Goal: Task Accomplishment & Management: Use online tool/utility

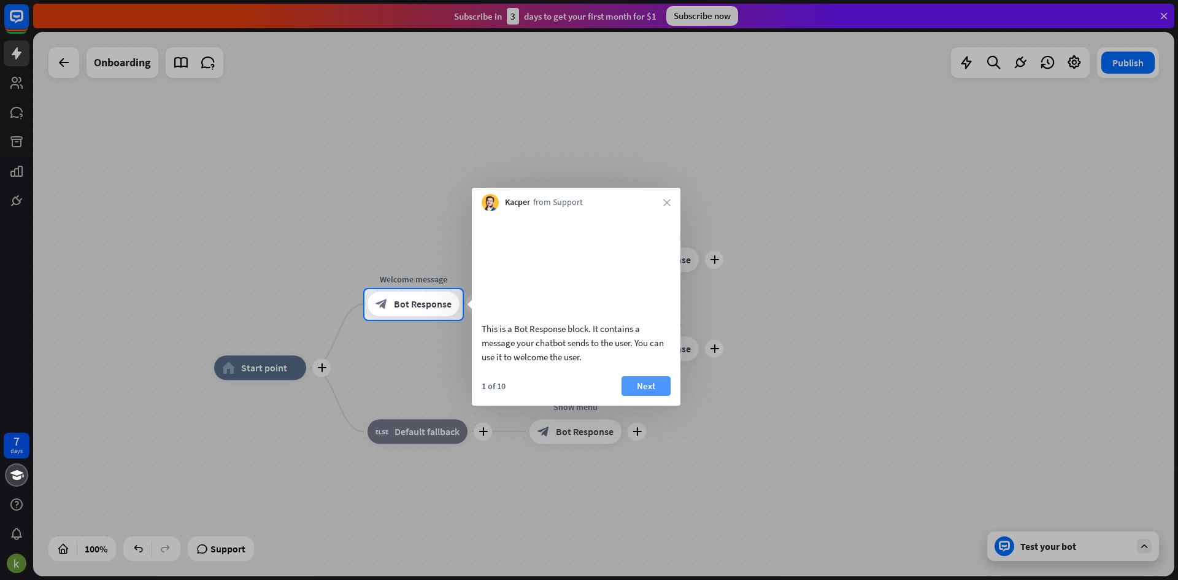
click at [663, 396] on button "Next" at bounding box center [646, 386] width 49 height 20
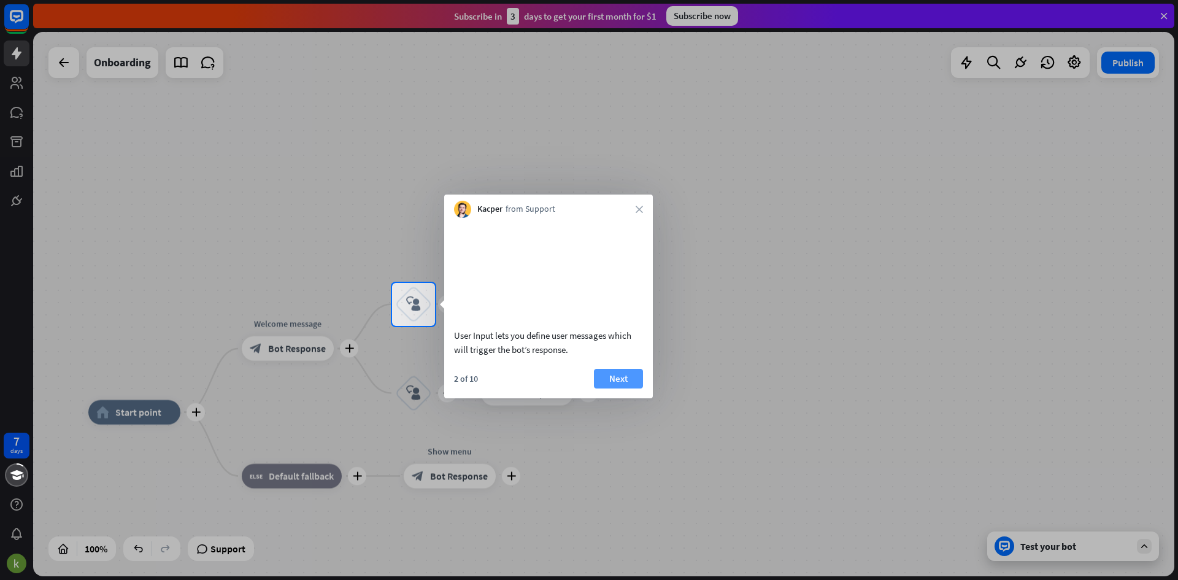
click at [641, 388] on button "Next" at bounding box center [618, 379] width 49 height 20
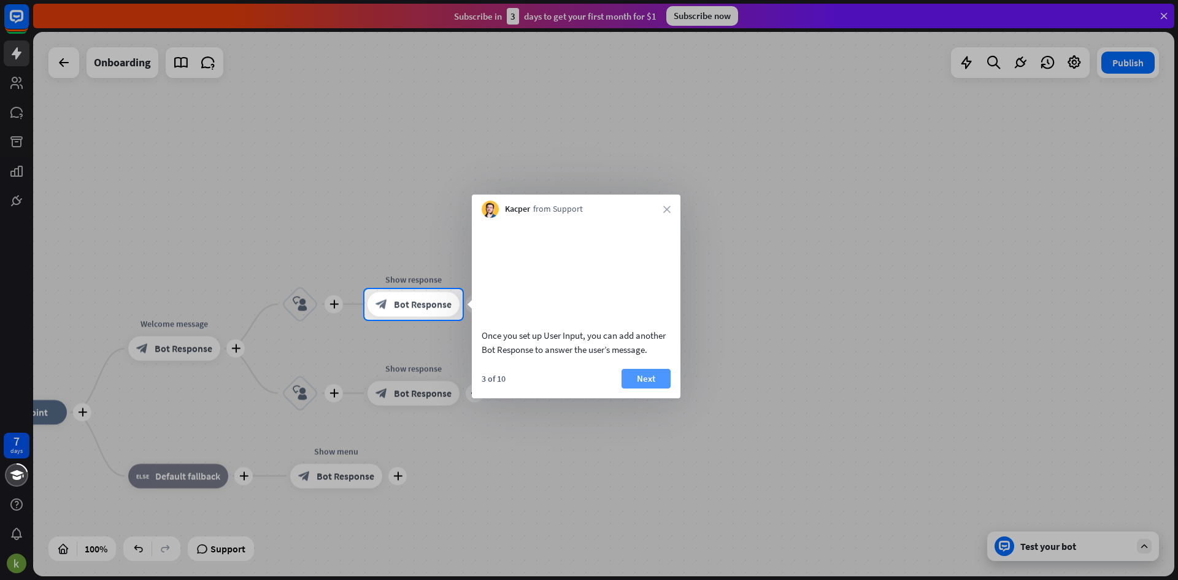
click at [658, 388] on button "Next" at bounding box center [646, 379] width 49 height 20
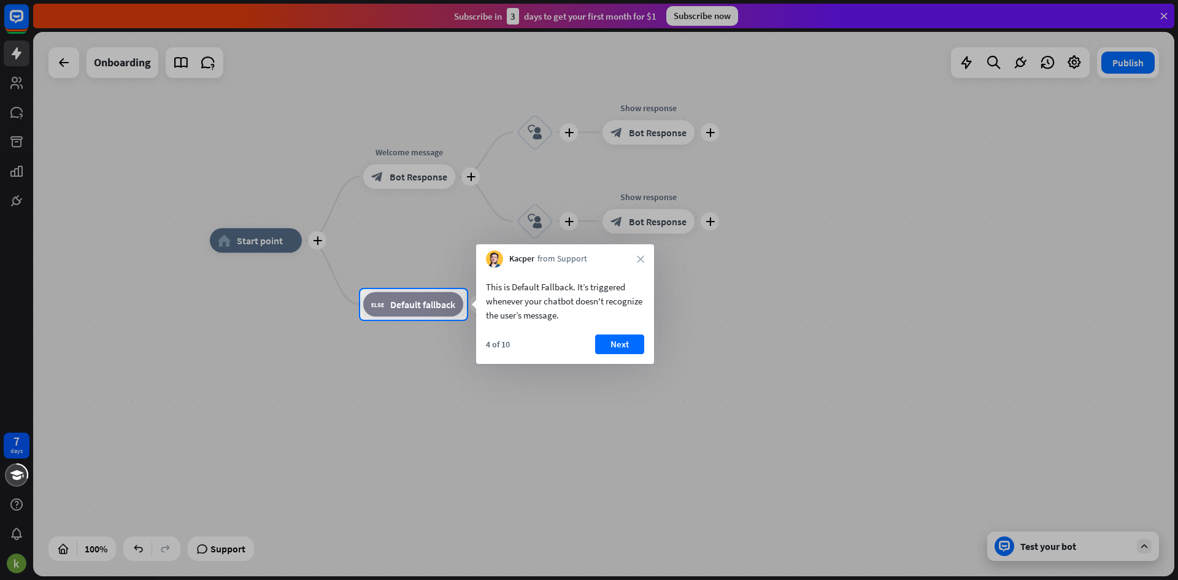
click at [624, 354] on div "4 of 10 Next" at bounding box center [565, 348] width 178 height 29
click at [622, 343] on button "Next" at bounding box center [619, 344] width 49 height 20
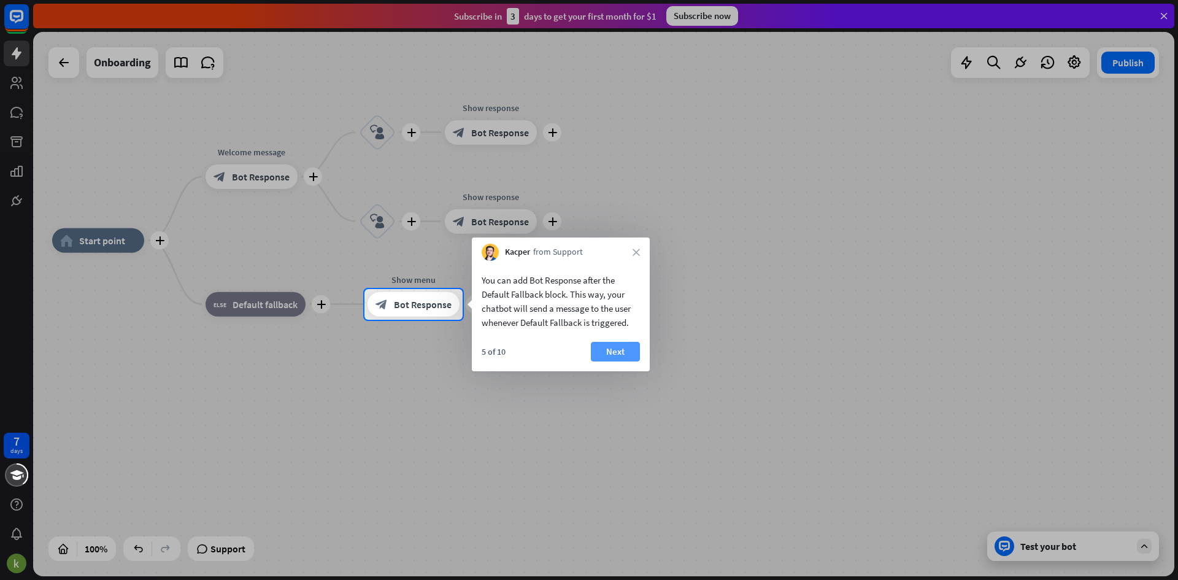
click at [606, 346] on button "Next" at bounding box center [615, 352] width 49 height 20
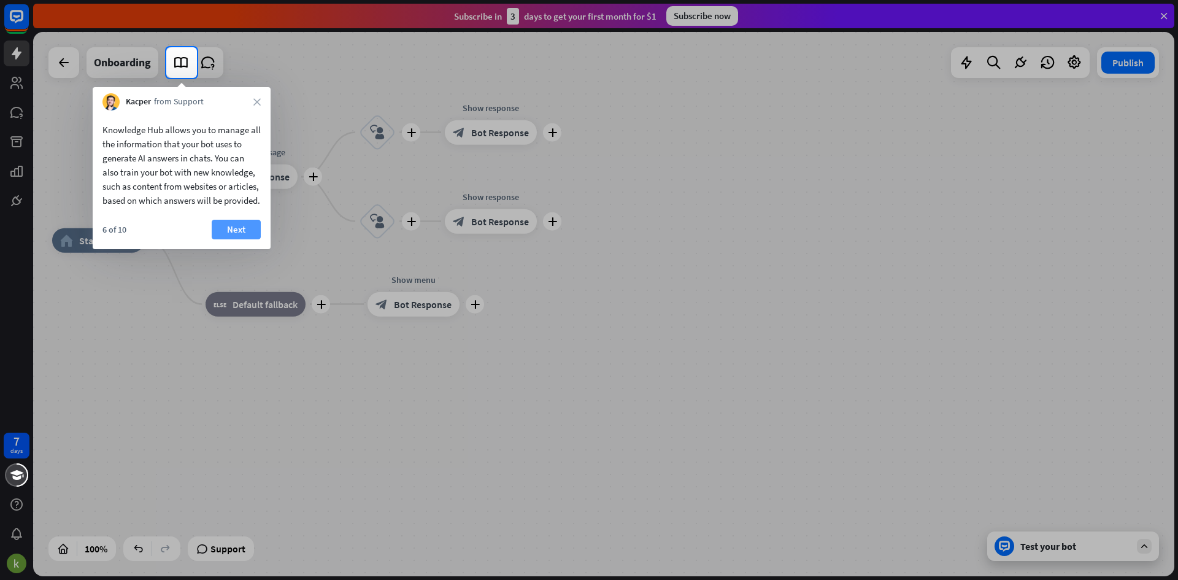
click at [249, 239] on button "Next" at bounding box center [236, 230] width 49 height 20
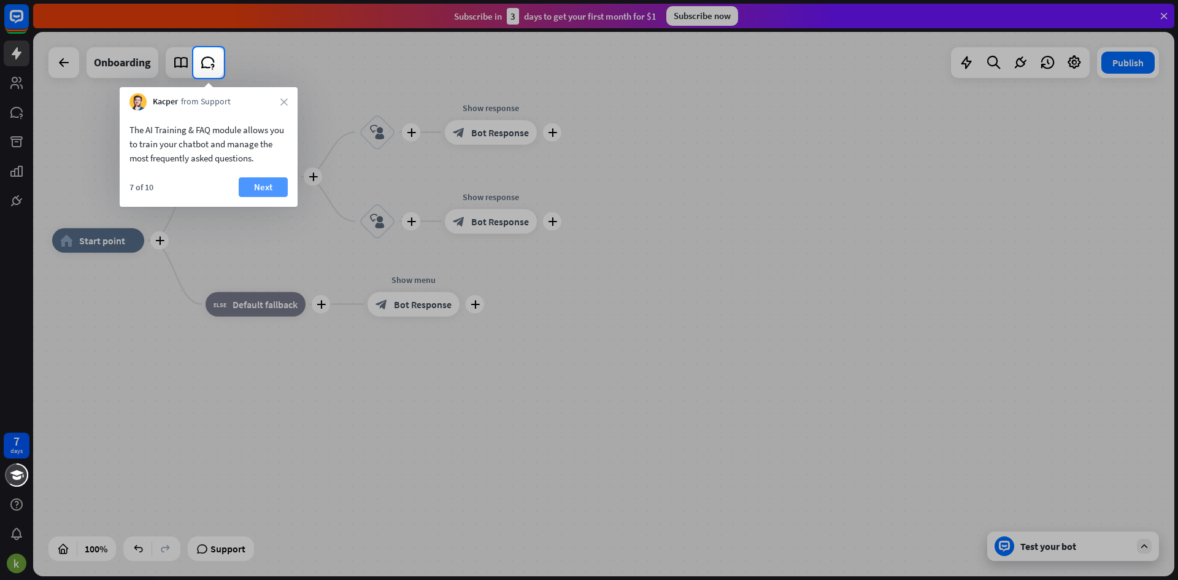
click at [277, 190] on button "Next" at bounding box center [263, 187] width 49 height 20
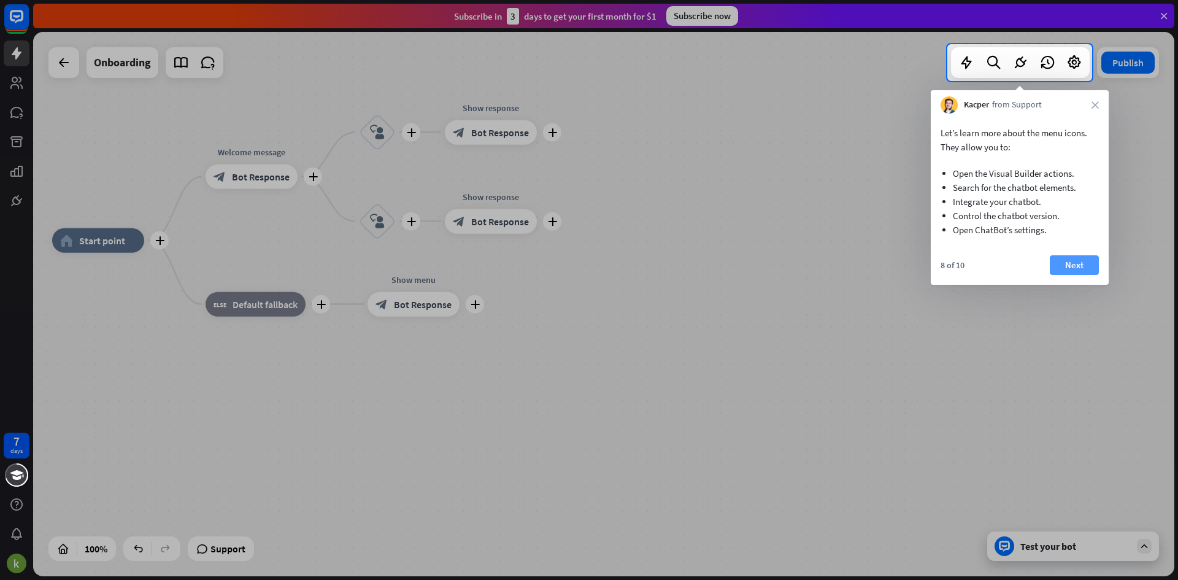
click at [1079, 266] on button "Next" at bounding box center [1074, 265] width 49 height 20
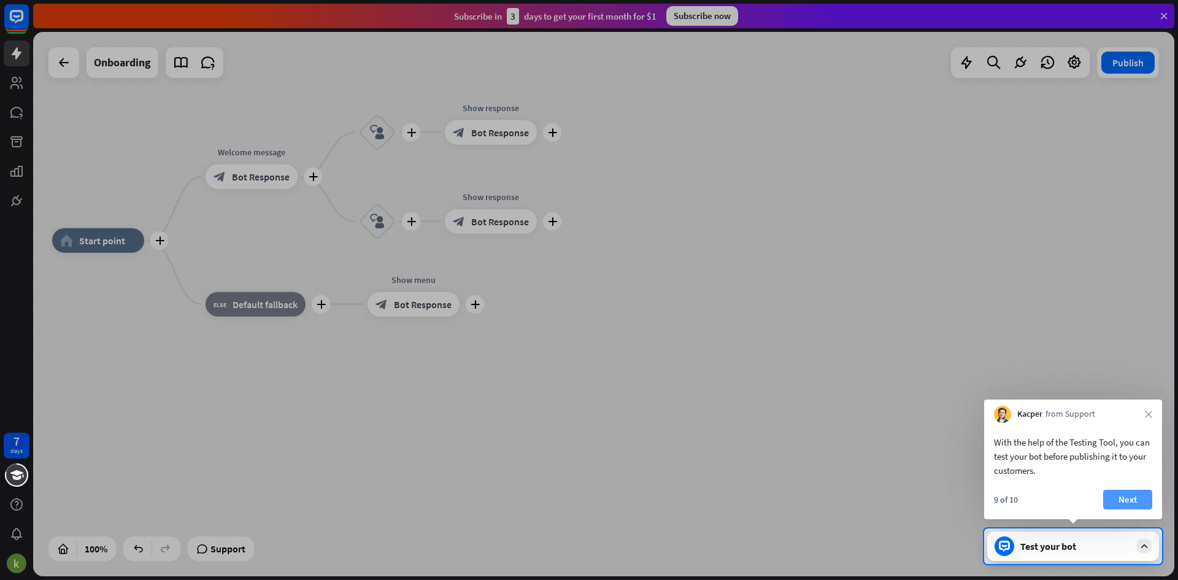
click at [1135, 504] on button "Next" at bounding box center [1127, 500] width 49 height 20
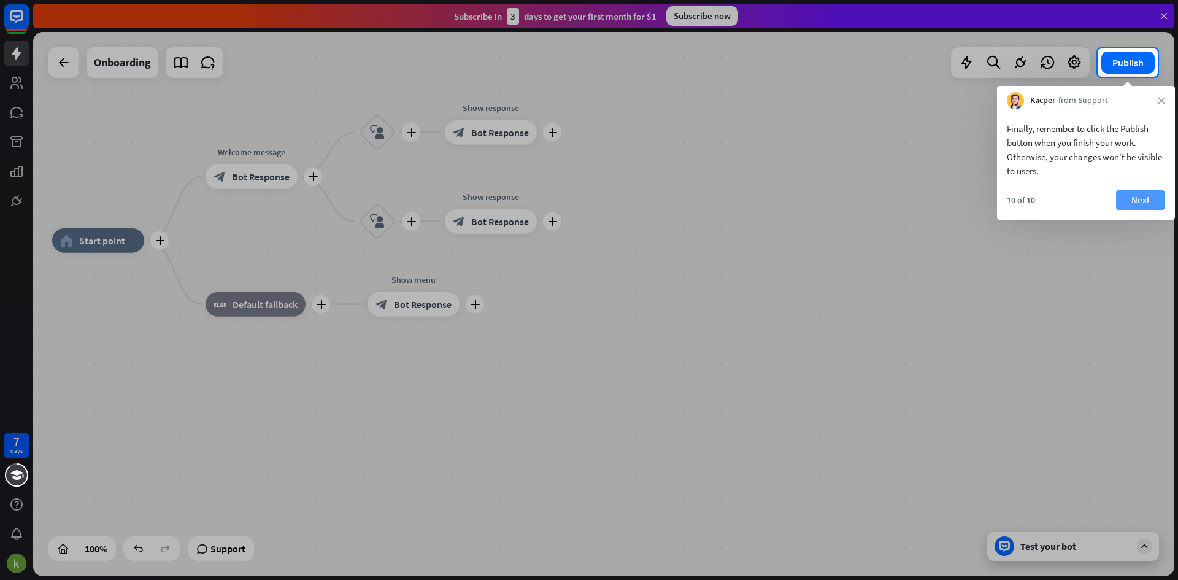
click at [1150, 196] on button "Next" at bounding box center [1140, 200] width 49 height 20
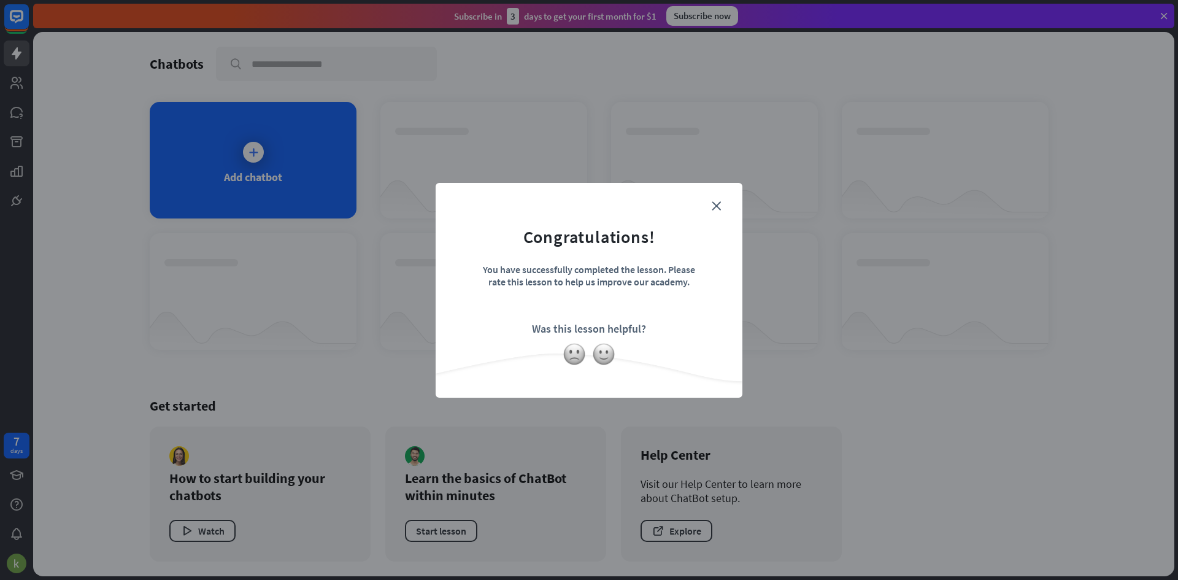
click at [741, 193] on div "close Congratulations! You have successfully completed the lesson. Please rate …" at bounding box center [589, 290] width 307 height 215
click at [735, 185] on div "close Congratulations! You have successfully completed the lesson. Please rate …" at bounding box center [589, 290] width 307 height 215
click at [722, 203] on form "Congratulations! You have successfully completed the lesson. Please rate this l…" at bounding box center [589, 271] width 276 height 147
click at [715, 205] on icon "close" at bounding box center [716, 205] width 9 height 9
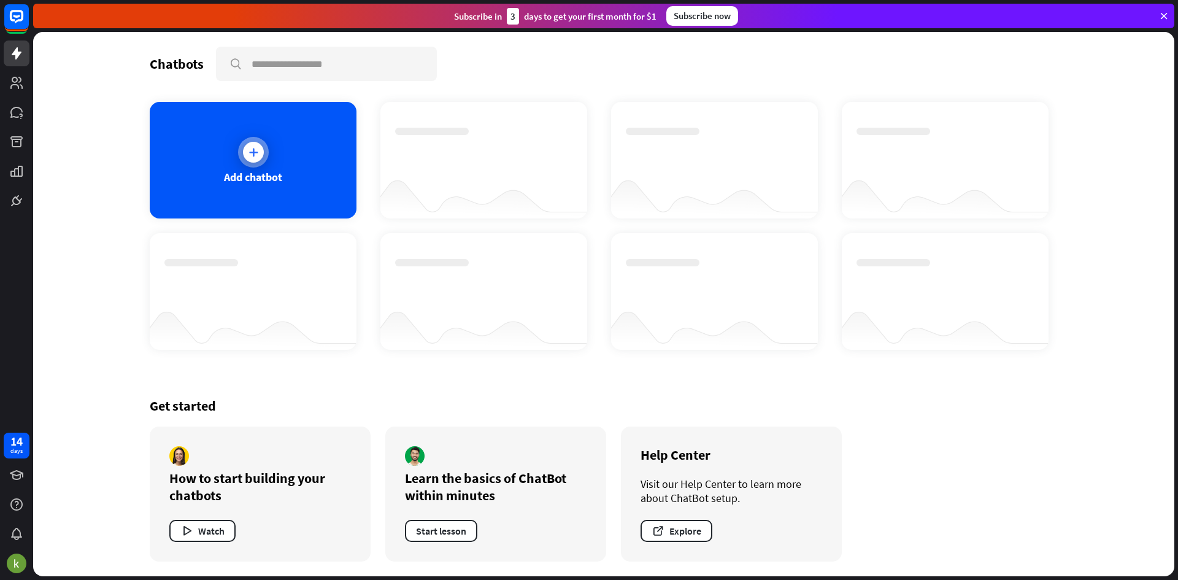
click at [281, 131] on div "Add chatbot" at bounding box center [253, 160] width 207 height 117
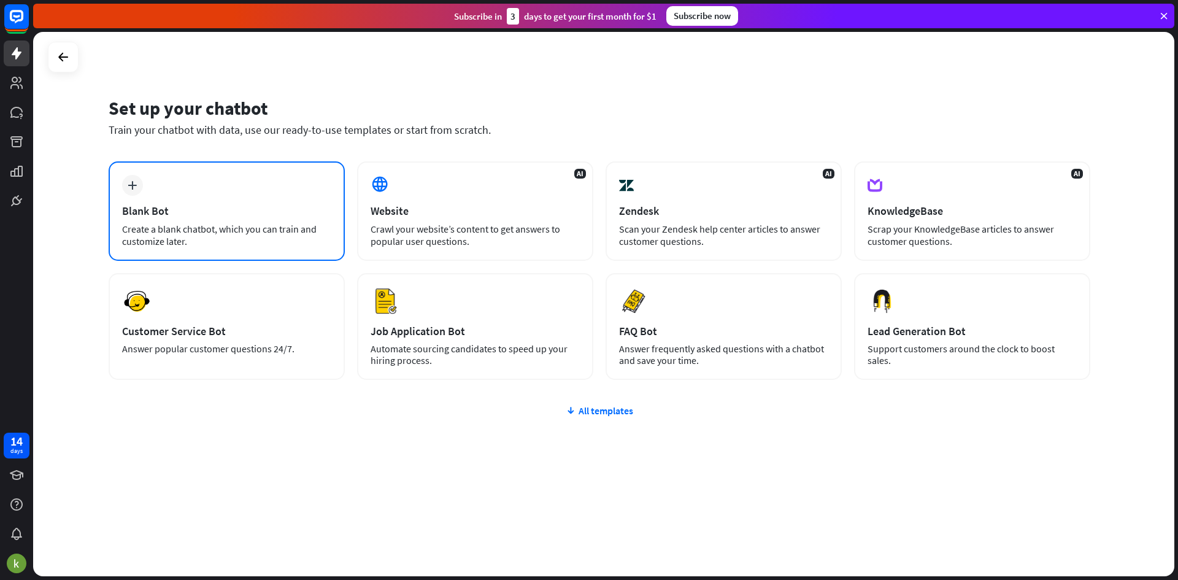
click at [199, 198] on div "plus Blank Bot Create a blank chatbot, which you can train and customize later." at bounding box center [227, 210] width 236 height 99
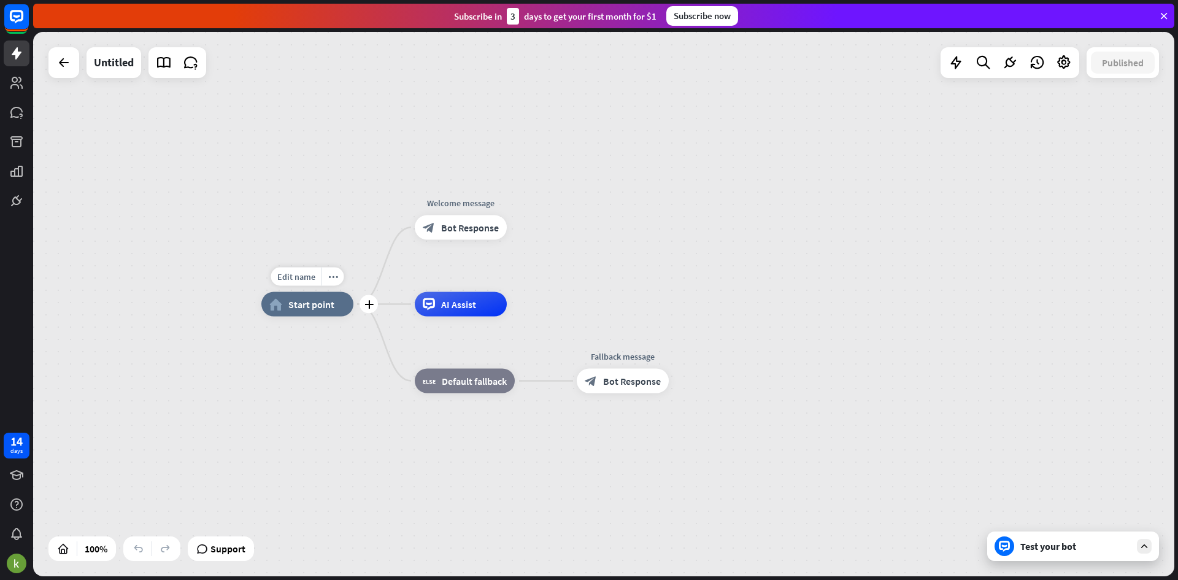
click at [318, 311] on div "home_2 Start point" at bounding box center [307, 304] width 92 height 25
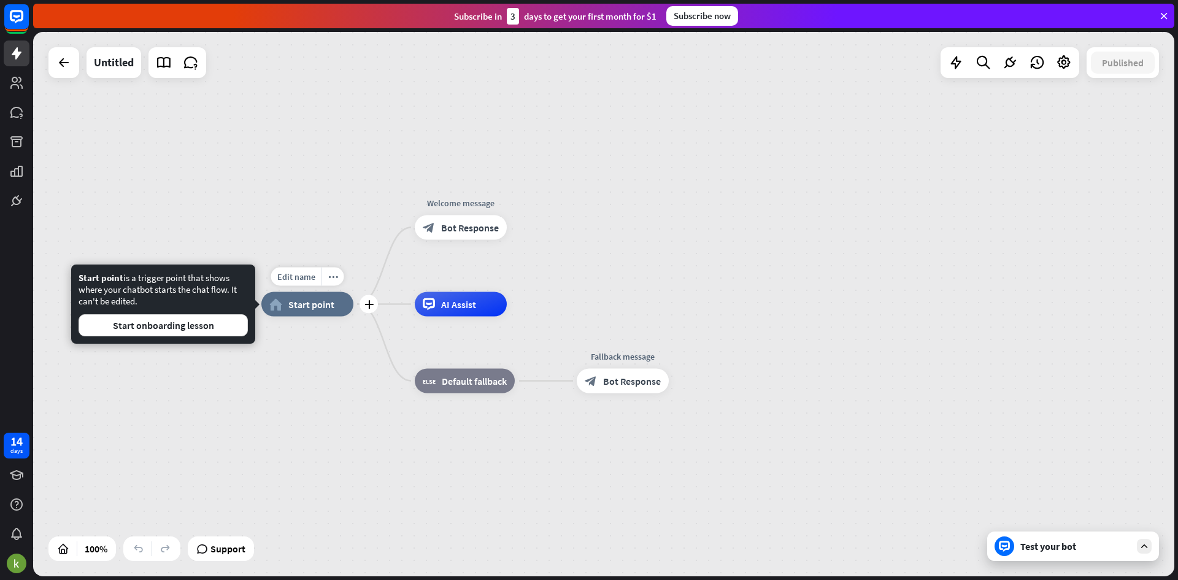
click at [312, 312] on div "home_2 Start point" at bounding box center [307, 304] width 92 height 25
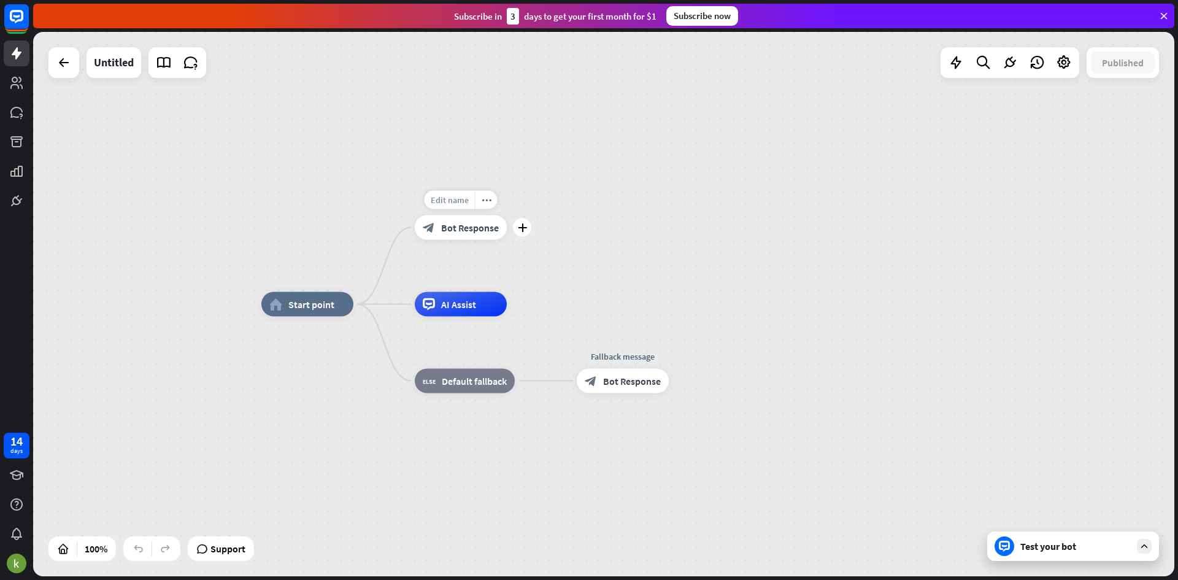
click at [444, 206] on div "Edit name" at bounding box center [450, 200] width 50 height 18
type input "*"
type input "**********"
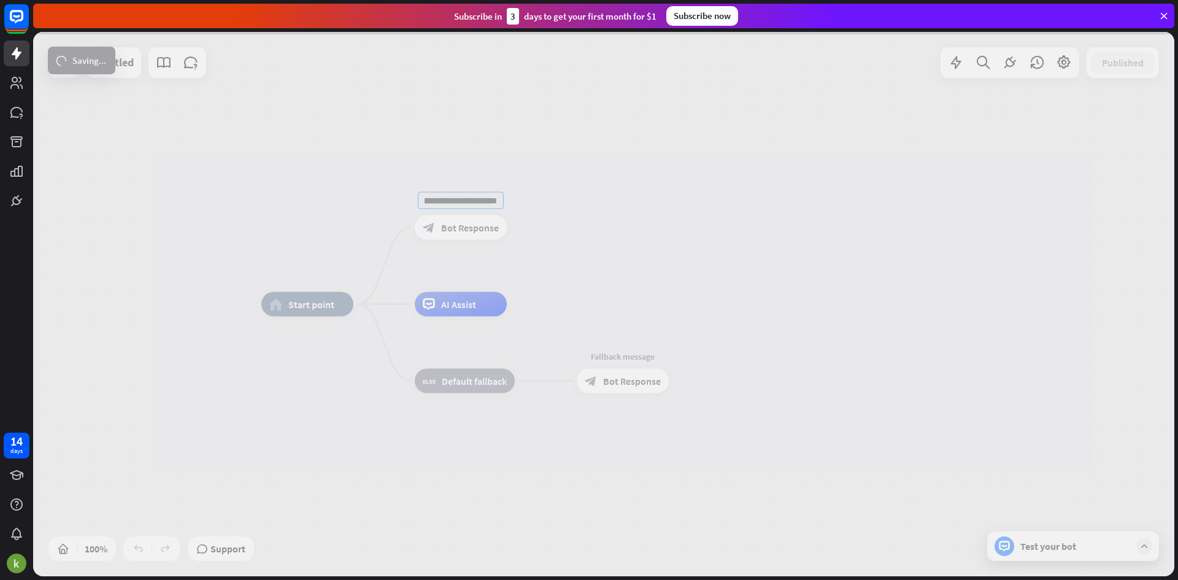
scroll to position [0, 0]
click at [525, 253] on div "**********" at bounding box center [603, 304] width 1141 height 544
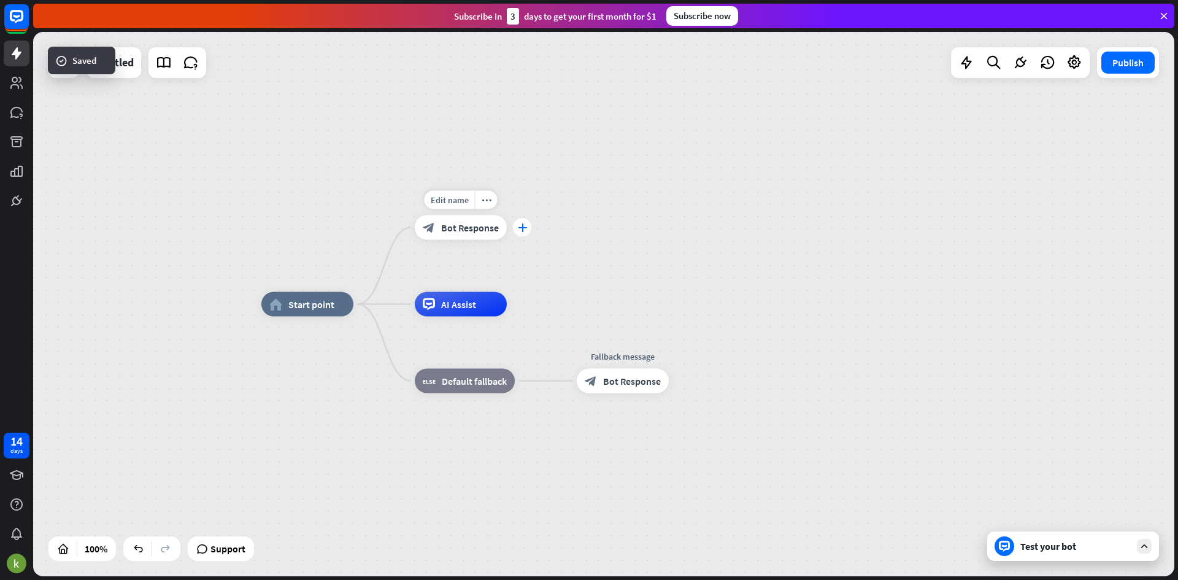
click at [526, 230] on icon "plus" at bounding box center [522, 227] width 9 height 9
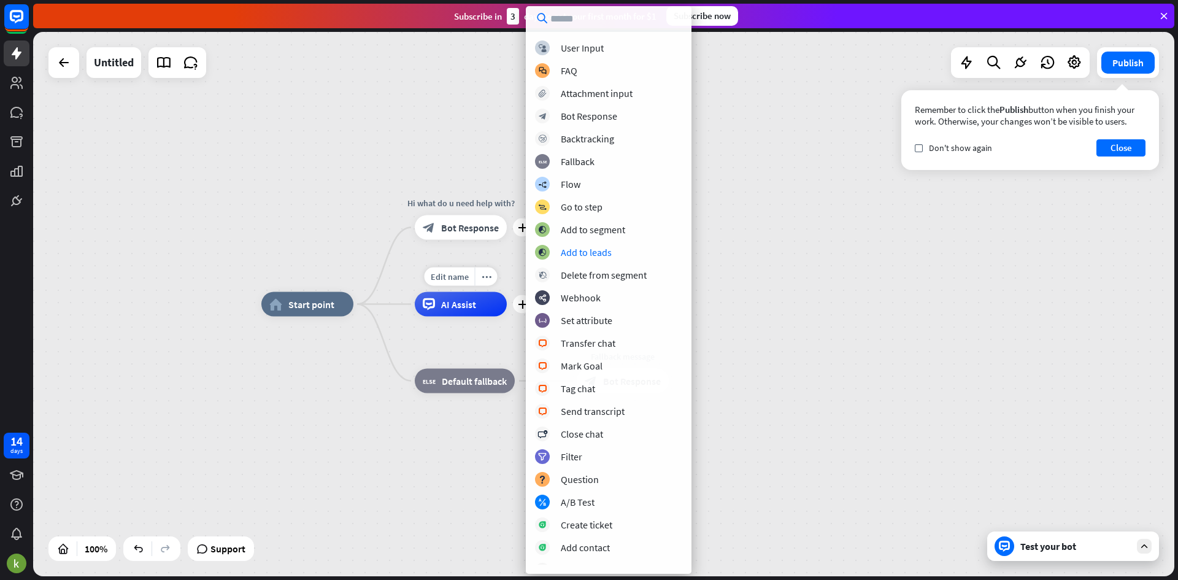
click at [455, 299] on span "AI Assist" at bounding box center [458, 304] width 35 height 12
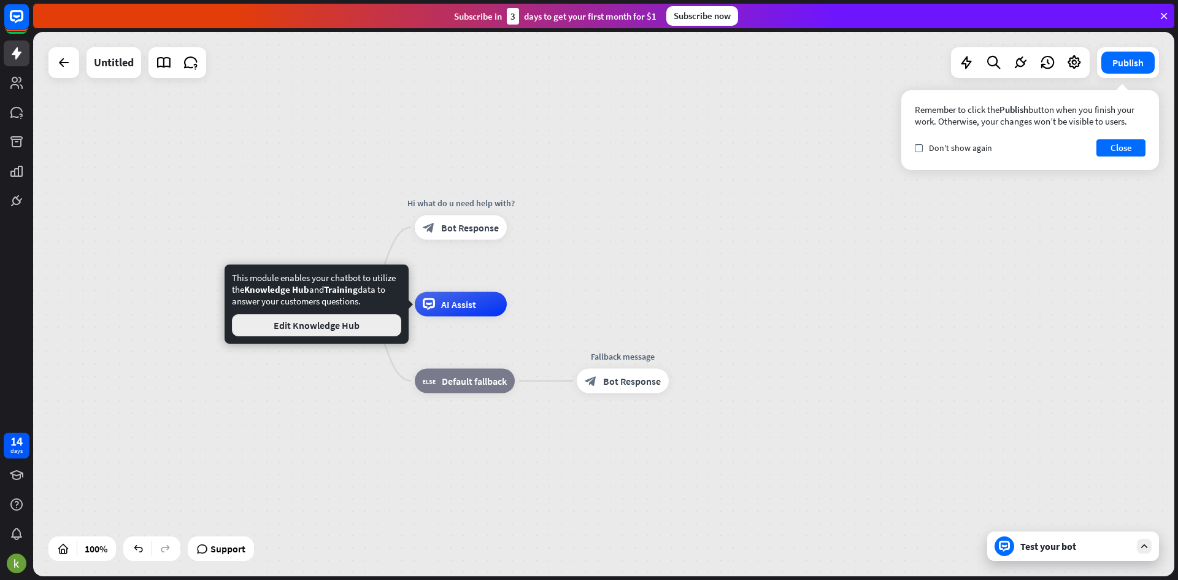
click at [374, 330] on button "Edit Knowledge Hub" at bounding box center [316, 325] width 169 height 22
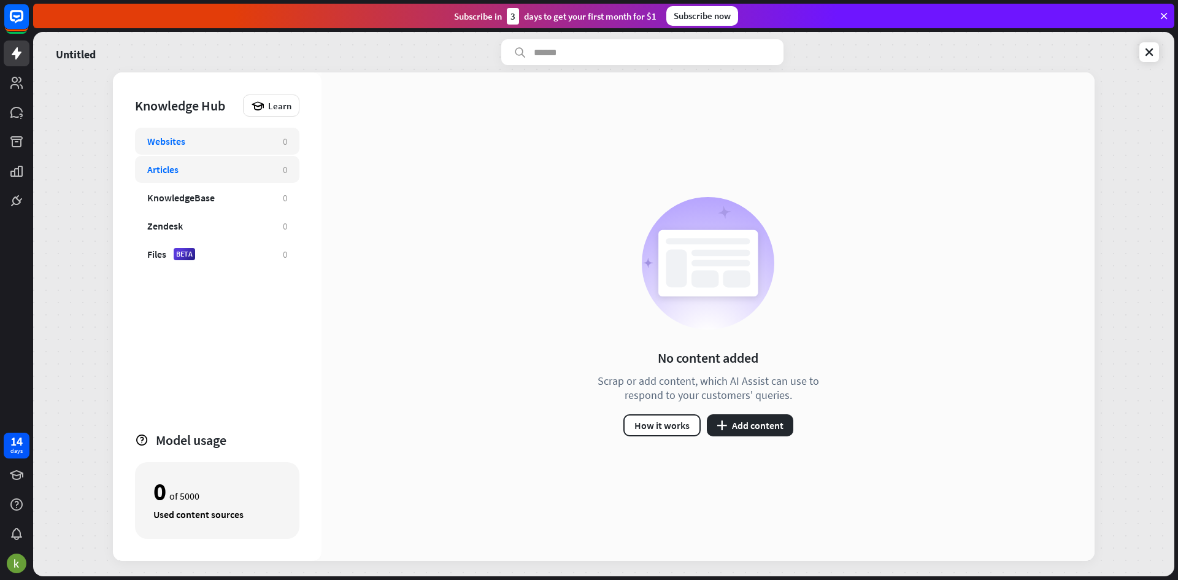
click at [274, 158] on div "Articles 0" at bounding box center [217, 169] width 164 height 27
click at [271, 137] on div "Websites 0" at bounding box center [217, 141] width 164 height 27
click at [265, 167] on div "Articles" at bounding box center [208, 169] width 123 height 12
click at [259, 137] on div "Websites" at bounding box center [208, 141] width 123 height 12
click at [241, 184] on div "KnowledgeBase 0" at bounding box center [217, 197] width 164 height 27
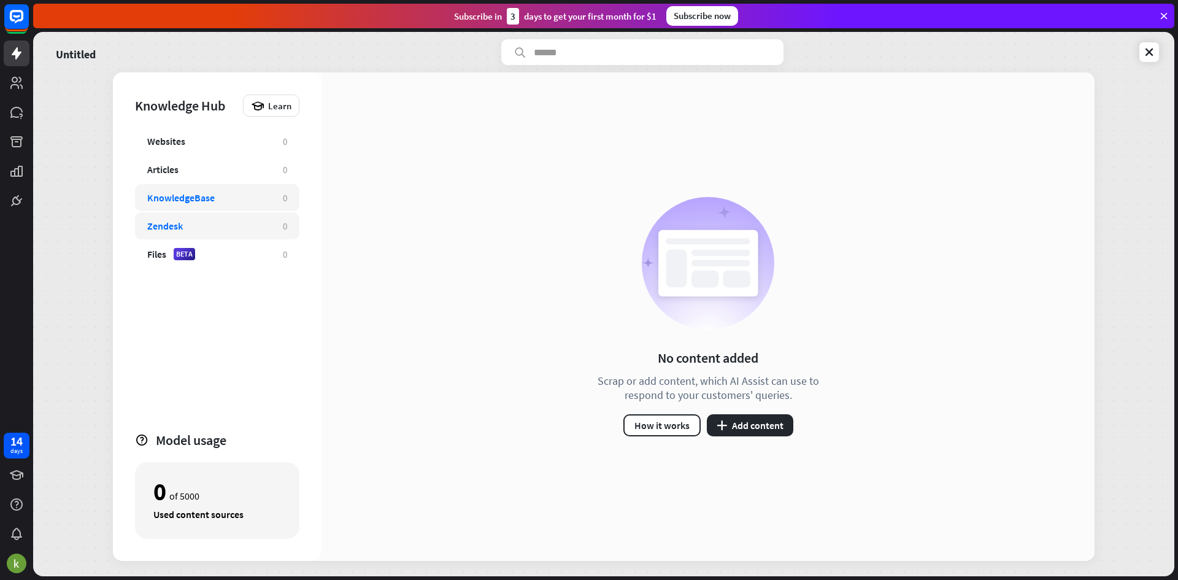
click at [246, 222] on div "Zendesk" at bounding box center [208, 226] width 123 height 12
click at [243, 182] on div "Articles 0" at bounding box center [217, 169] width 164 height 27
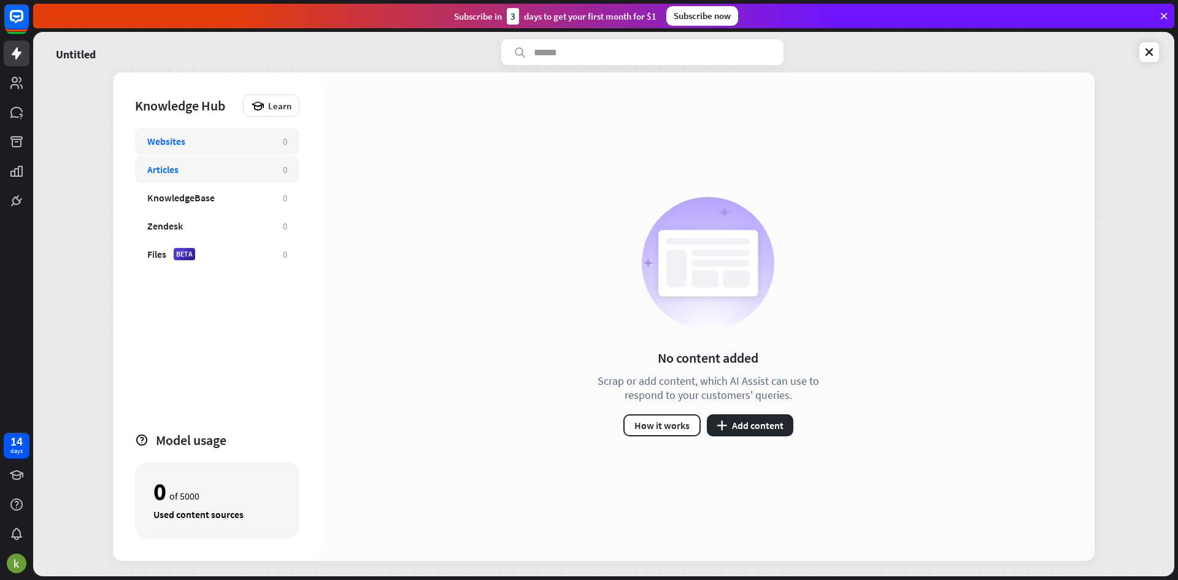
click at [244, 145] on div "Websites" at bounding box center [208, 141] width 123 height 12
click at [245, 169] on div "Articles" at bounding box center [208, 169] width 123 height 12
click at [252, 187] on div "KnowledgeBase 0" at bounding box center [217, 197] width 164 height 27
click at [250, 142] on div "Websites" at bounding box center [208, 141] width 123 height 12
click at [740, 435] on button "plus Add content" at bounding box center [750, 425] width 87 height 22
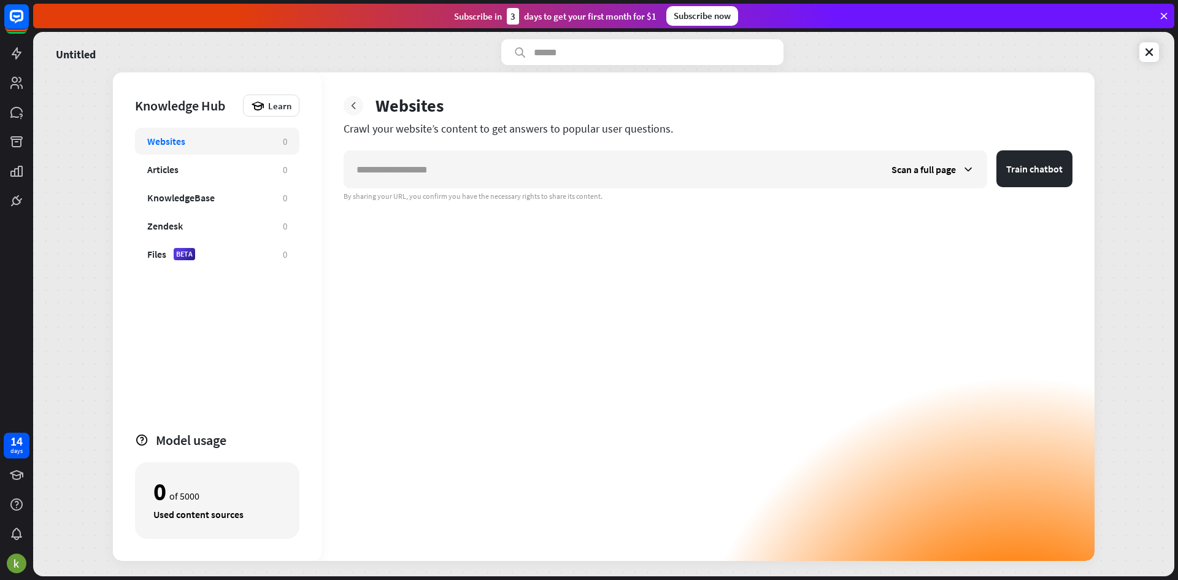
click at [350, 102] on icon at bounding box center [353, 105] width 12 height 12
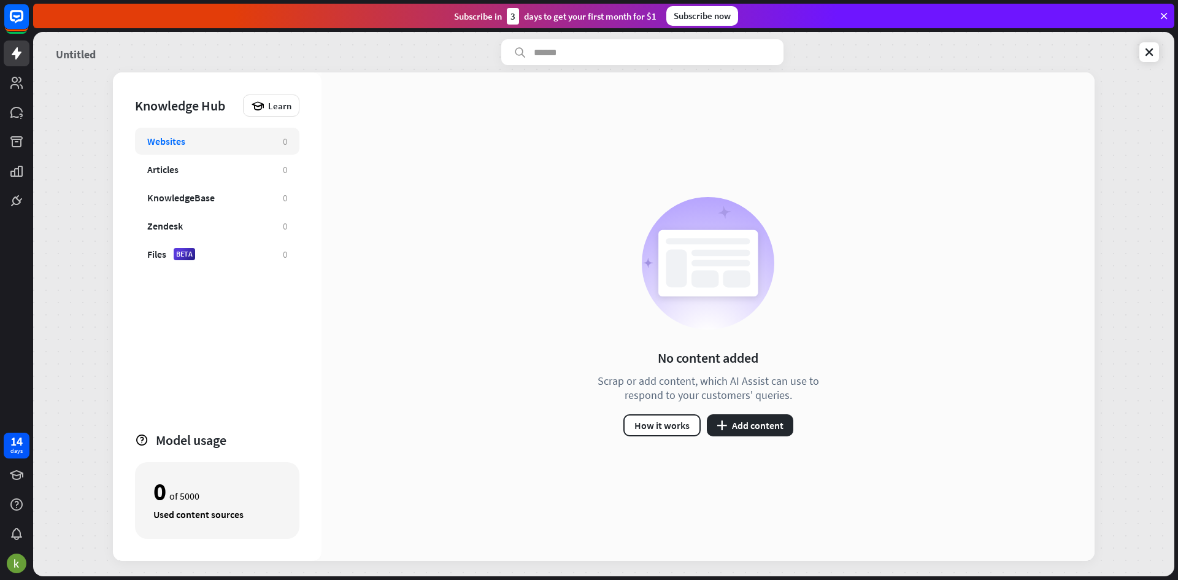
click at [67, 48] on link "Untitled" at bounding box center [76, 52] width 40 height 26
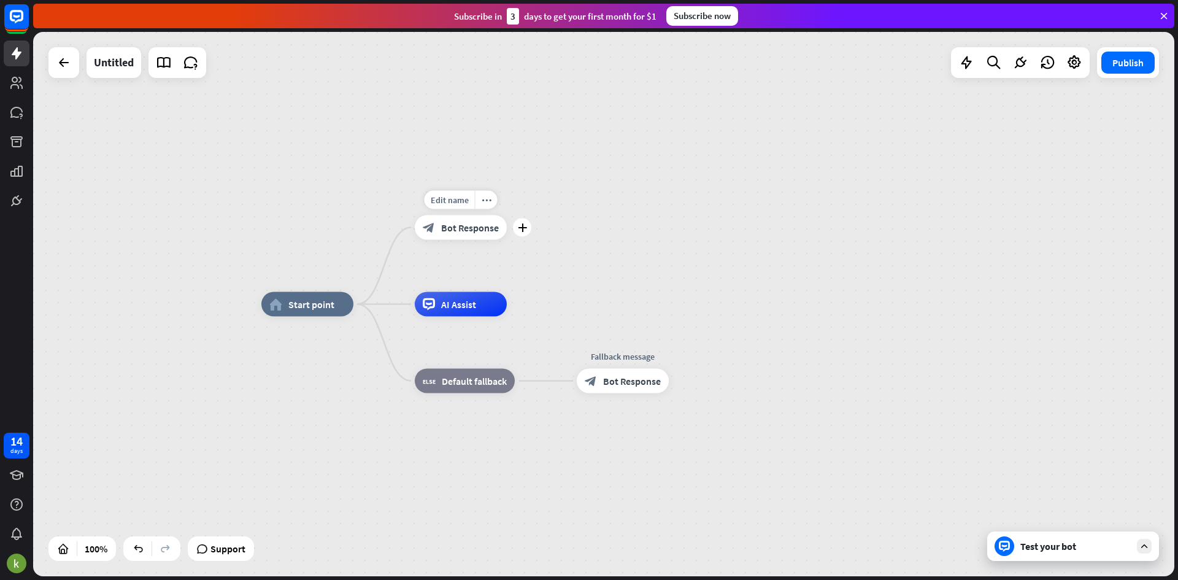
click at [523, 233] on div "plus" at bounding box center [522, 227] width 18 height 18
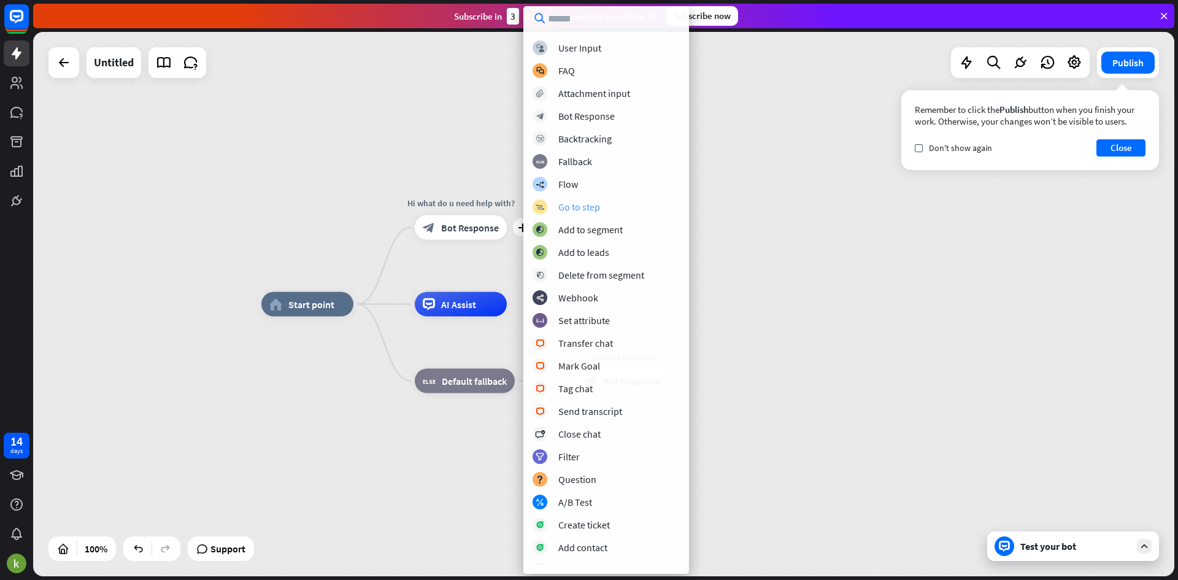
click at [590, 214] on div "block_goto Go to step" at bounding box center [606, 206] width 147 height 15
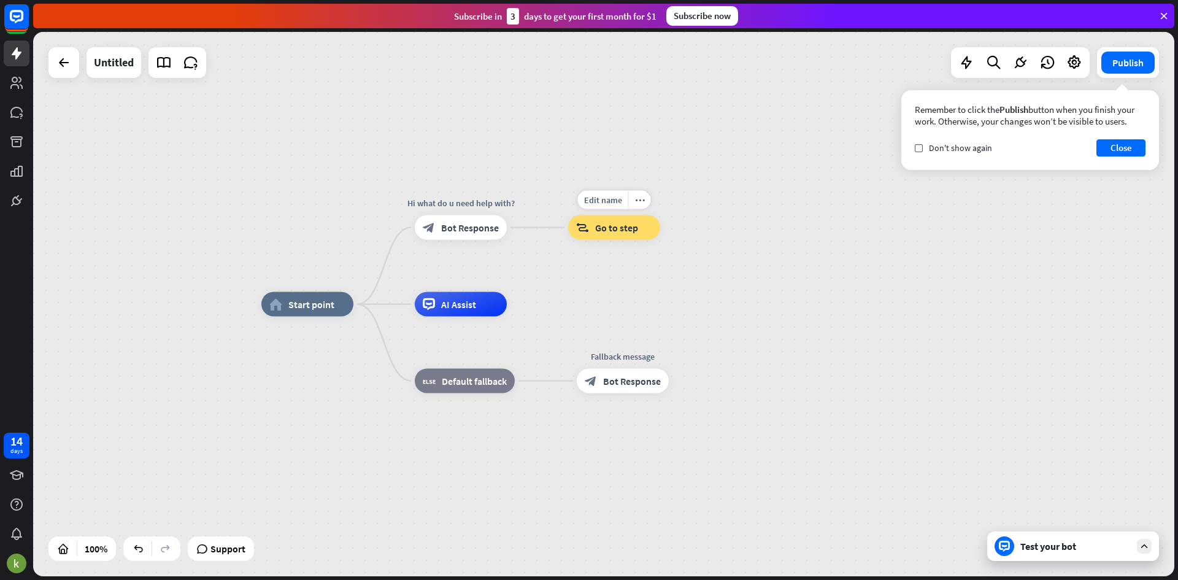
click at [609, 222] on span "Go to step" at bounding box center [616, 228] width 43 height 12
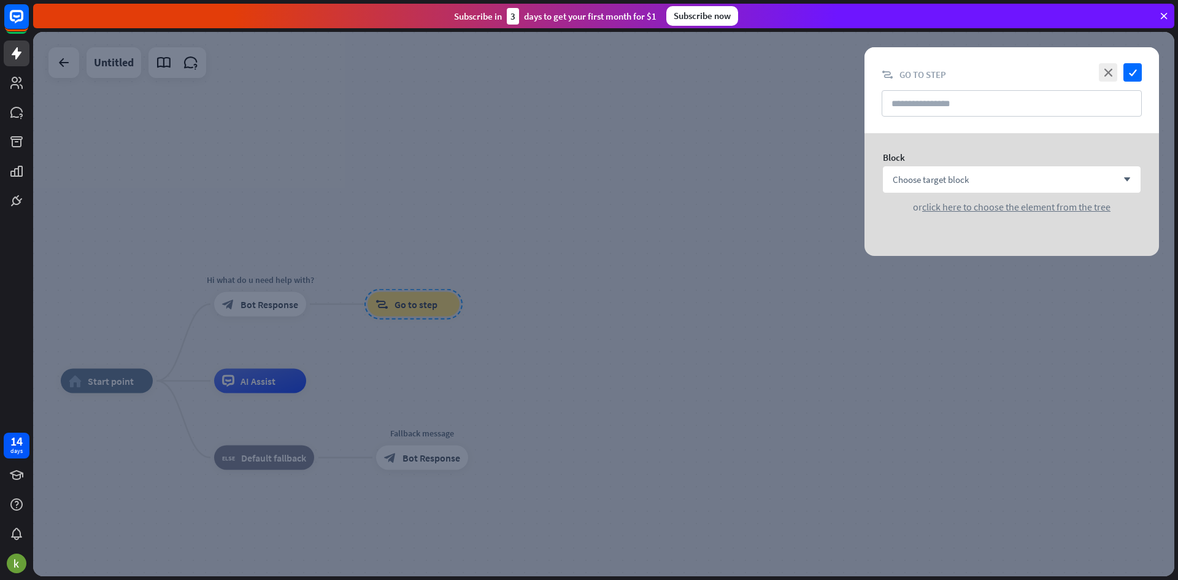
click at [1168, 18] on icon at bounding box center [1164, 15] width 11 height 11
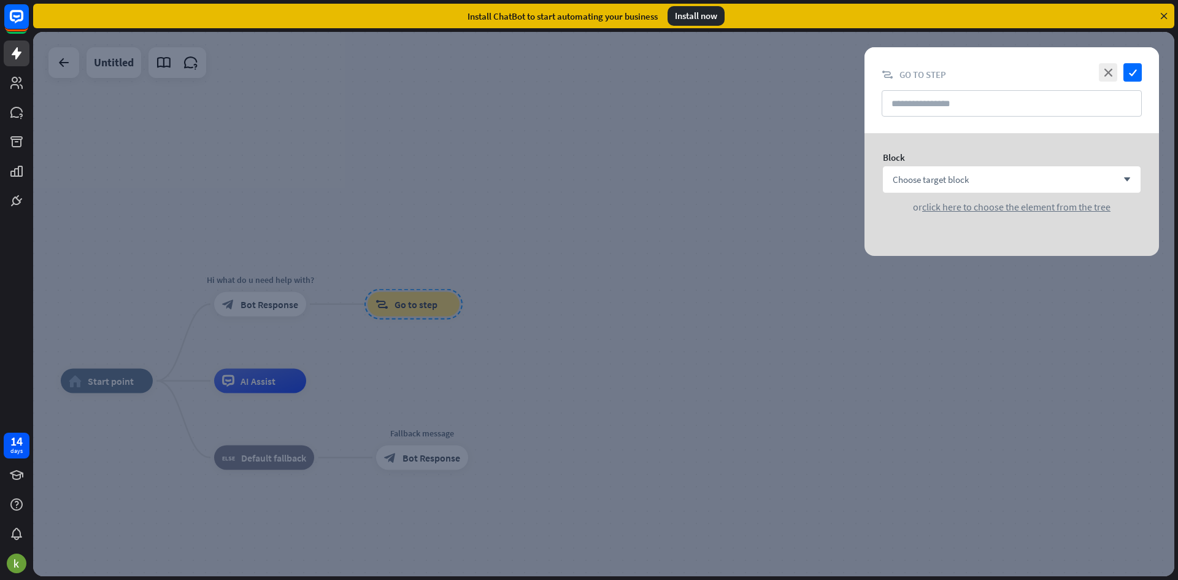
click at [1168, 18] on icon at bounding box center [1164, 15] width 11 height 11
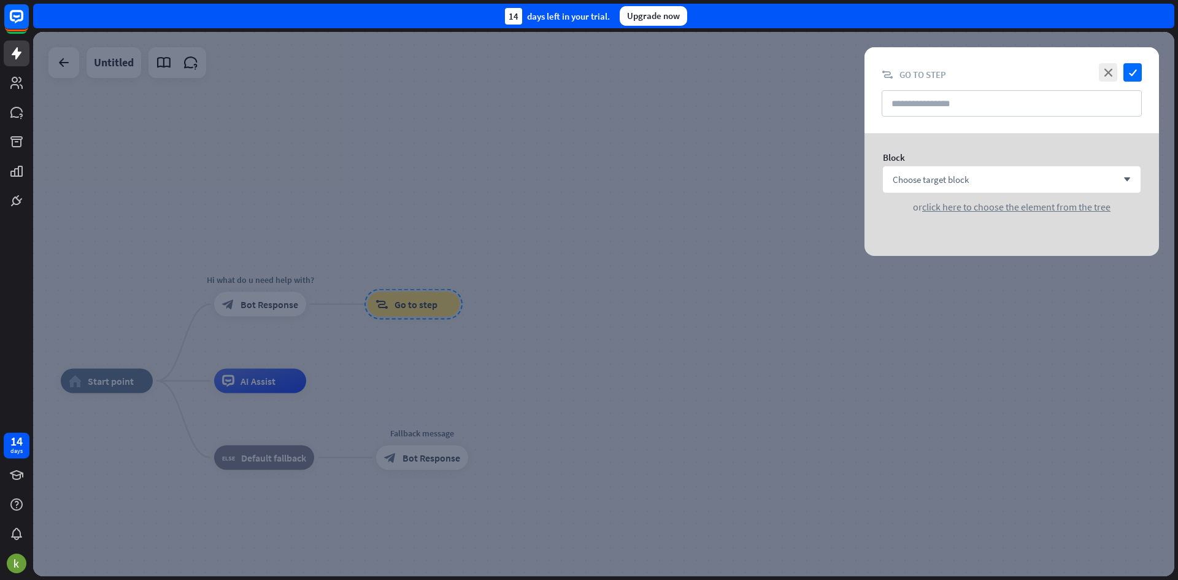
click at [1098, 68] on div "close check" at bounding box center [1119, 72] width 46 height 18
click at [1103, 71] on icon "close" at bounding box center [1108, 72] width 18 height 18
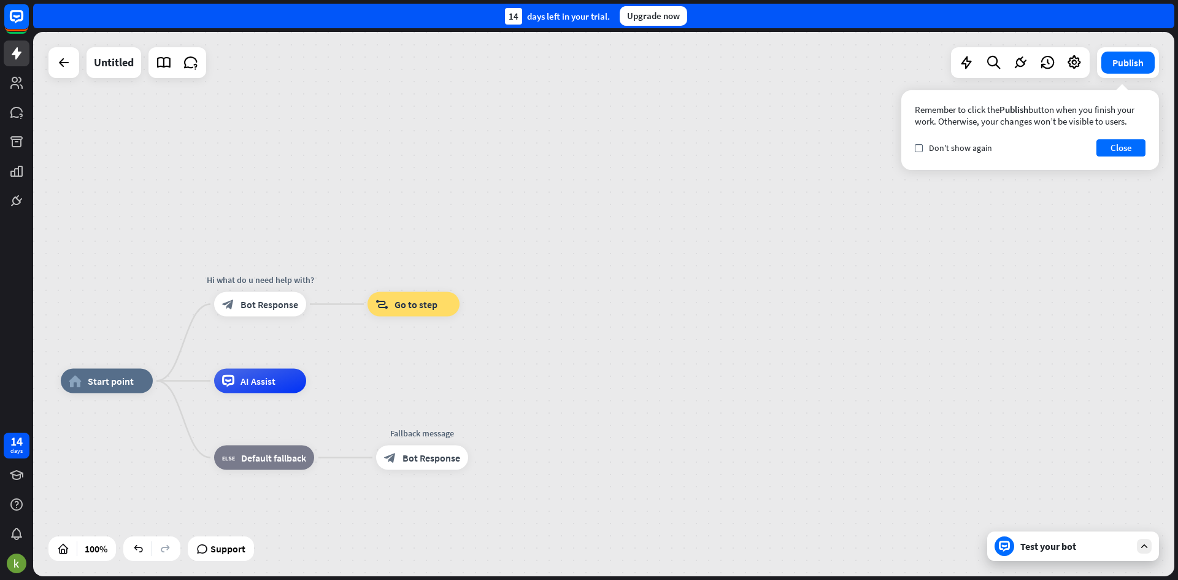
click at [1032, 551] on div "Test your bot" at bounding box center [1076, 546] width 110 height 12
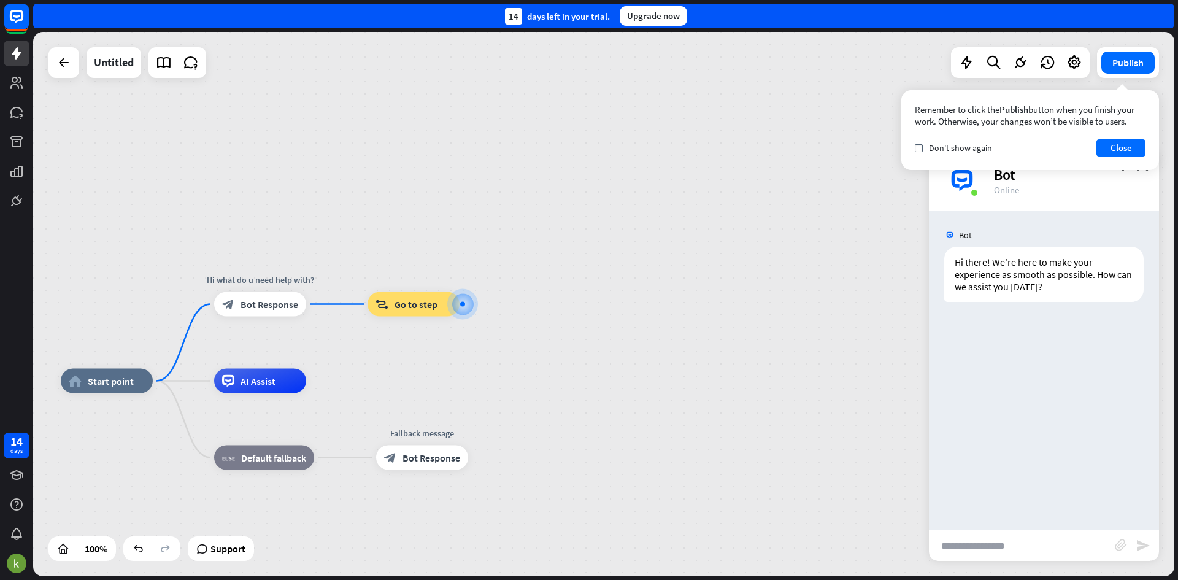
click at [1019, 549] on input "text" at bounding box center [1022, 545] width 186 height 31
click at [255, 304] on span "Bot Response" at bounding box center [270, 304] width 58 height 12
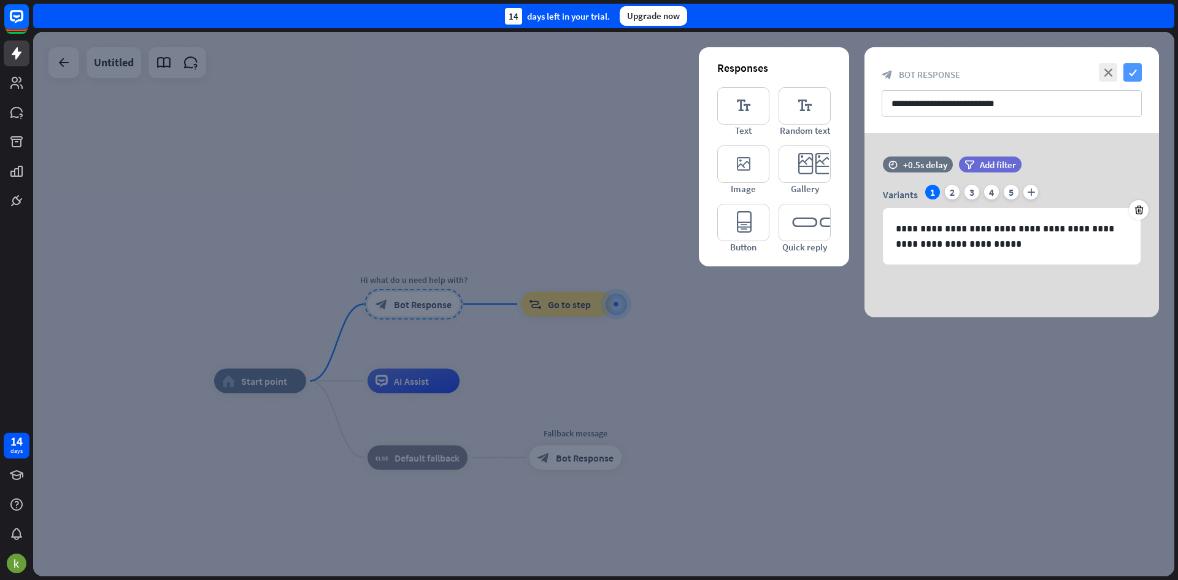
click at [1129, 71] on icon "check" at bounding box center [1133, 72] width 18 height 18
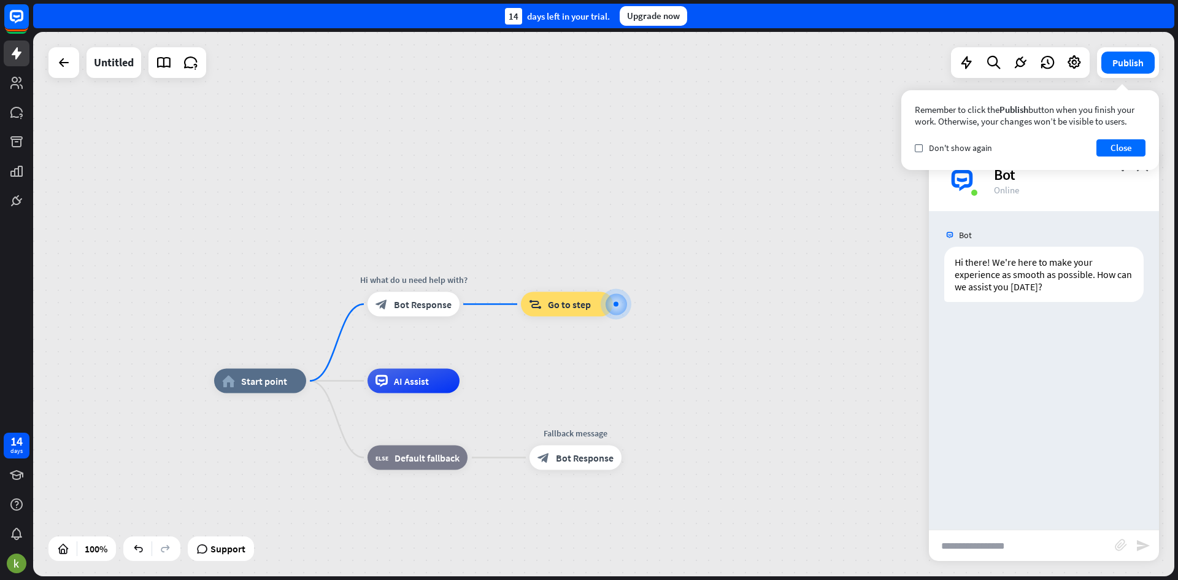
click at [1026, 556] on input "text" at bounding box center [1022, 545] width 186 height 31
type input "*"
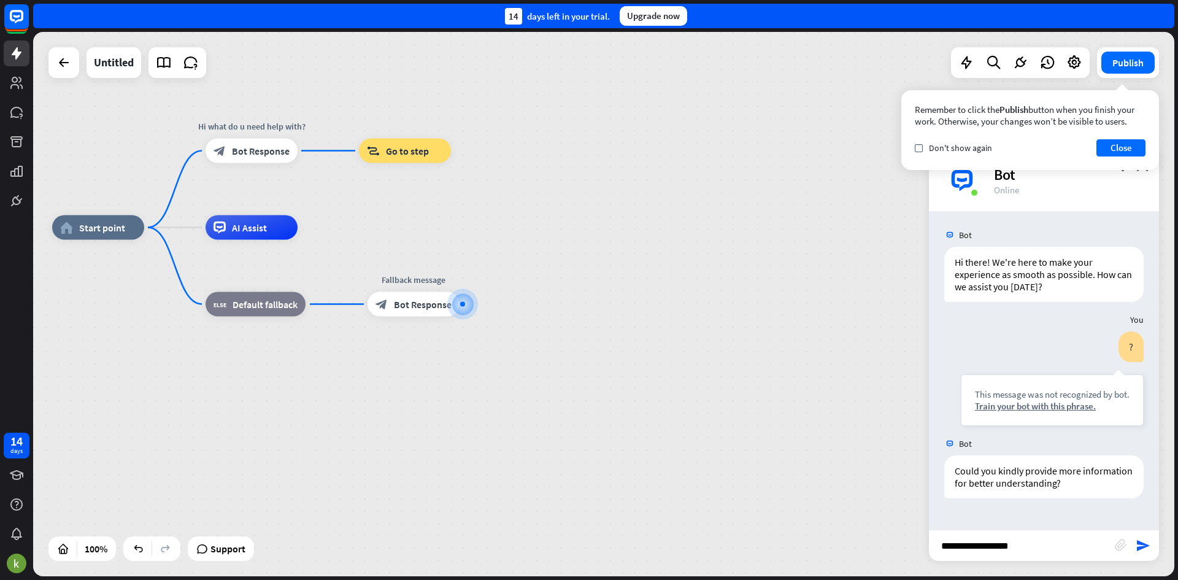
type input "**********"
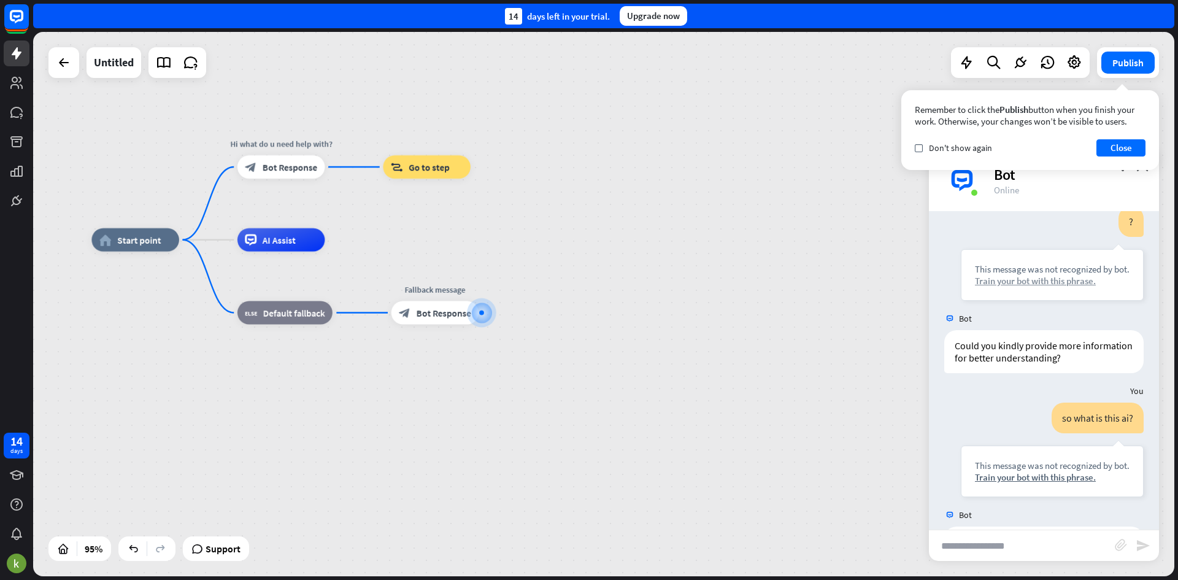
scroll to position [73, 0]
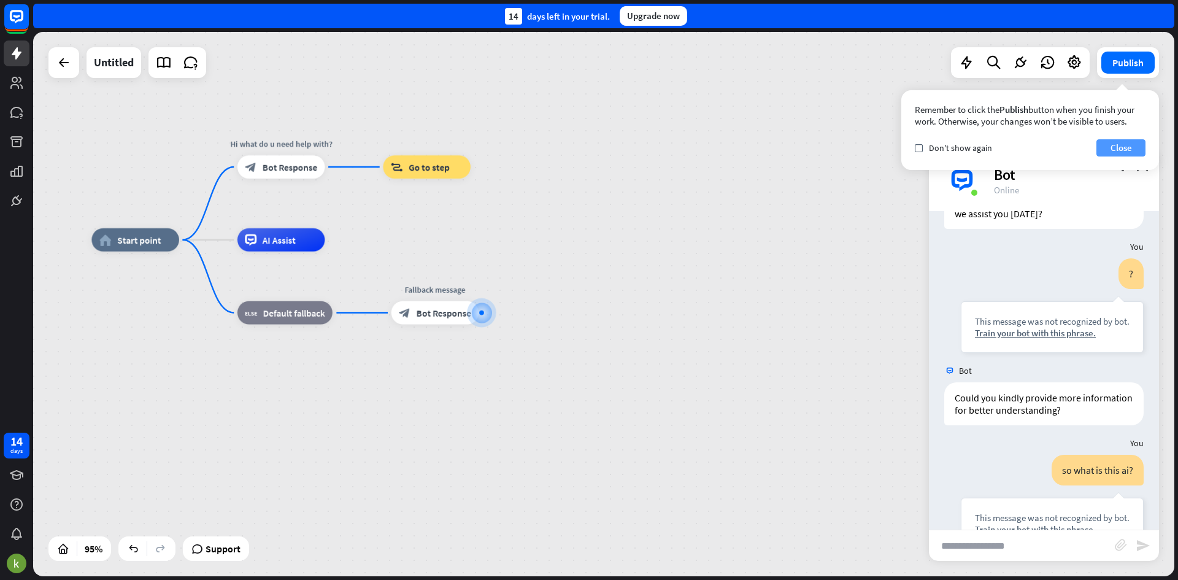
click at [1120, 149] on button "Close" at bounding box center [1121, 147] width 49 height 17
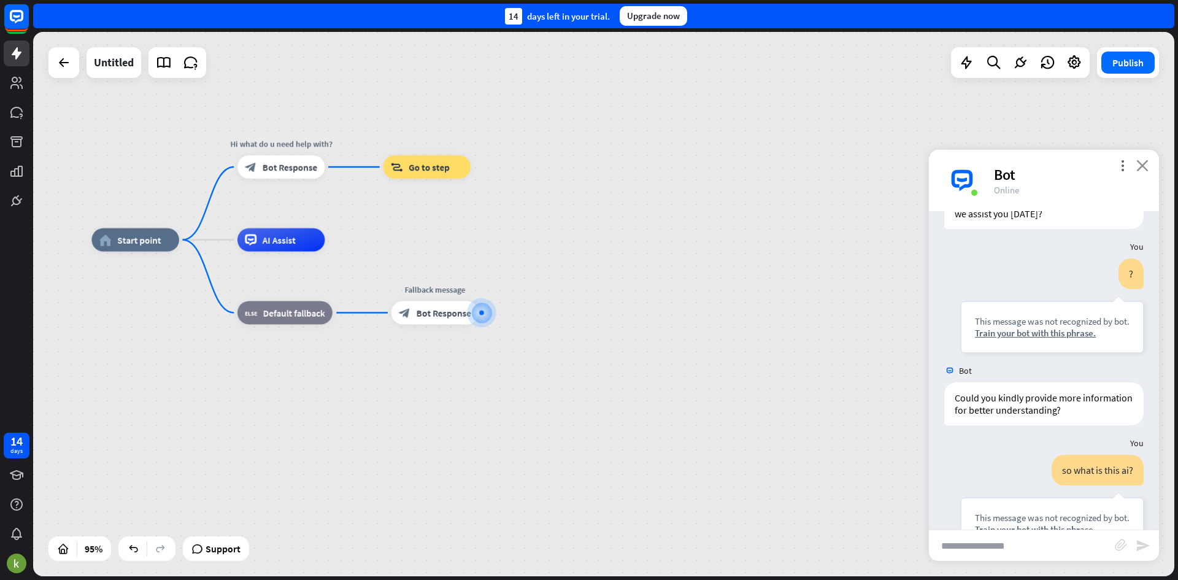
click at [1148, 170] on icon "close" at bounding box center [1143, 166] width 12 height 12
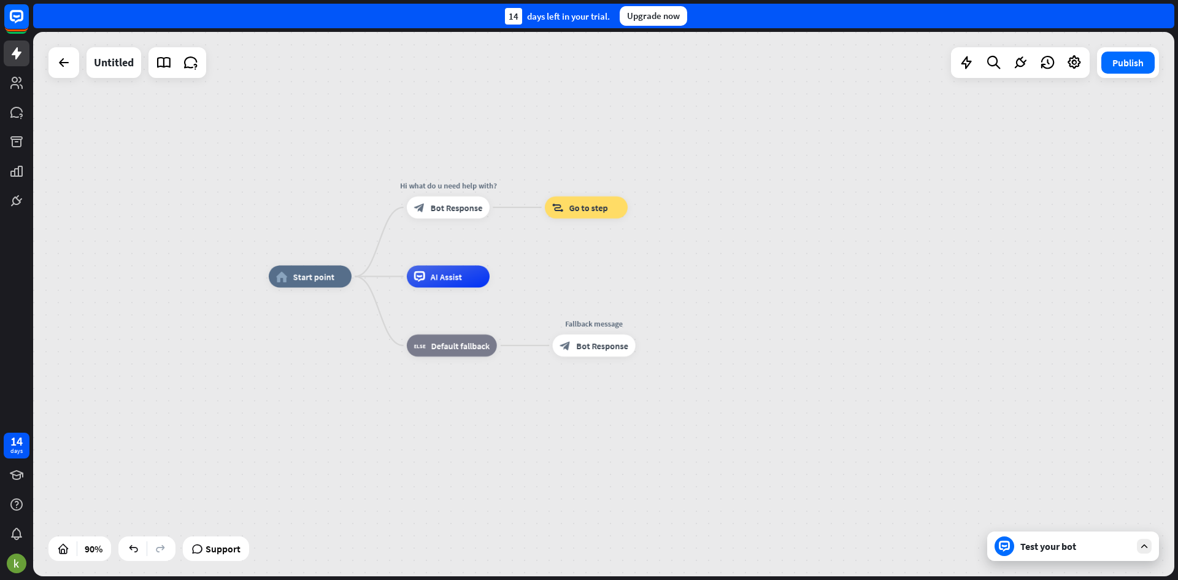
drag, startPoint x: 492, startPoint y: 382, endPoint x: 638, endPoint y: 440, distance: 157.0
click at [638, 440] on div "home_2 Start point Hi what do u need help with? block_bot_response Bot Response…" at bounding box center [782, 521] width 1027 height 490
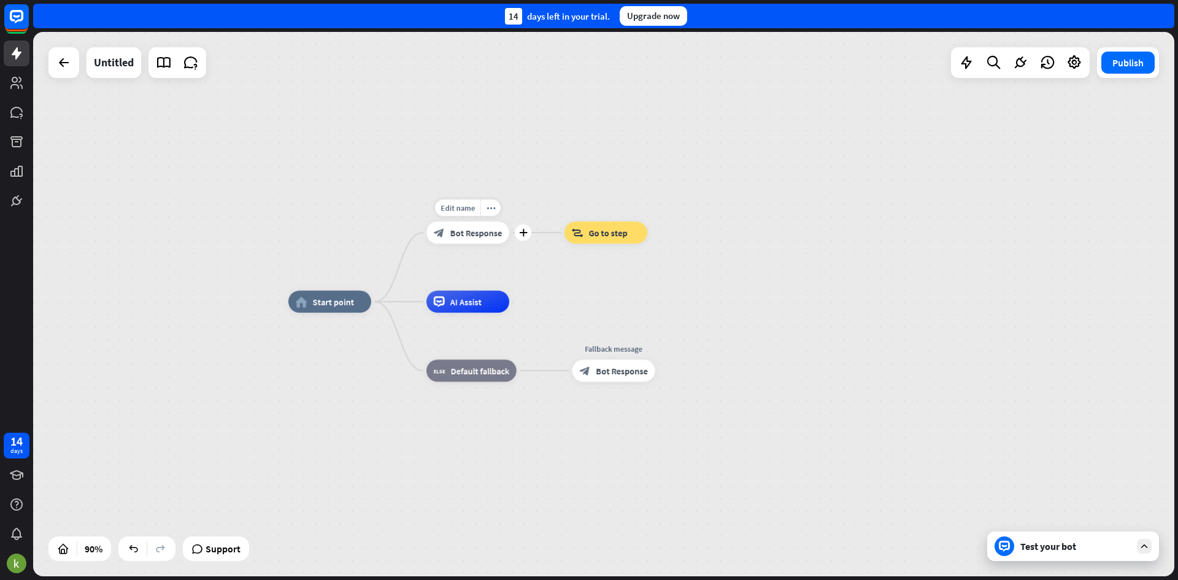
click at [455, 227] on span "Bot Response" at bounding box center [476, 232] width 52 height 11
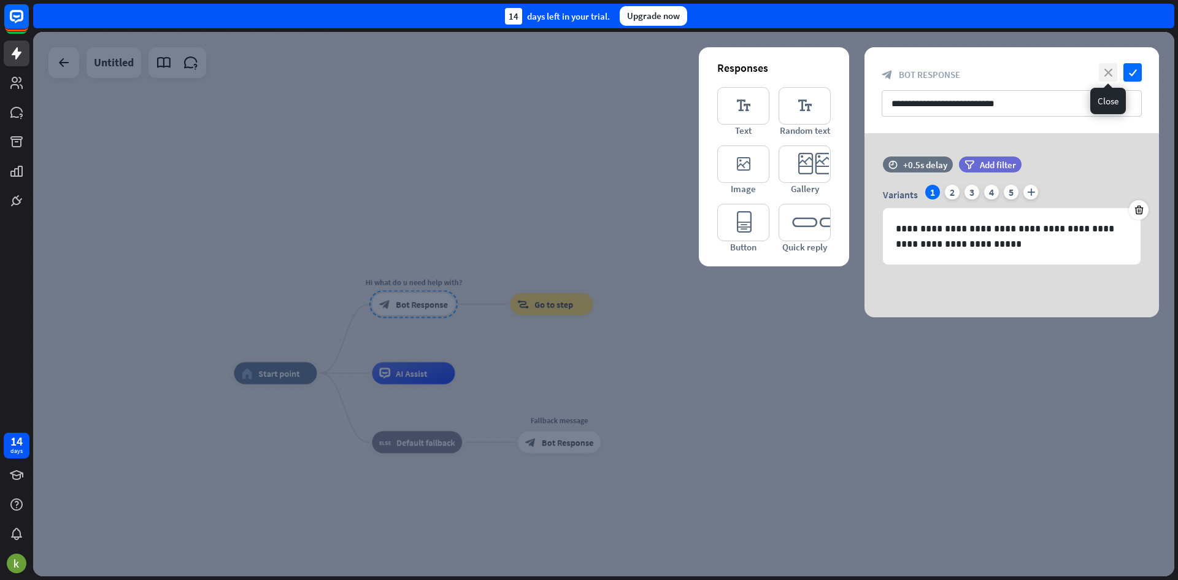
click at [1114, 71] on icon "close" at bounding box center [1108, 72] width 18 height 18
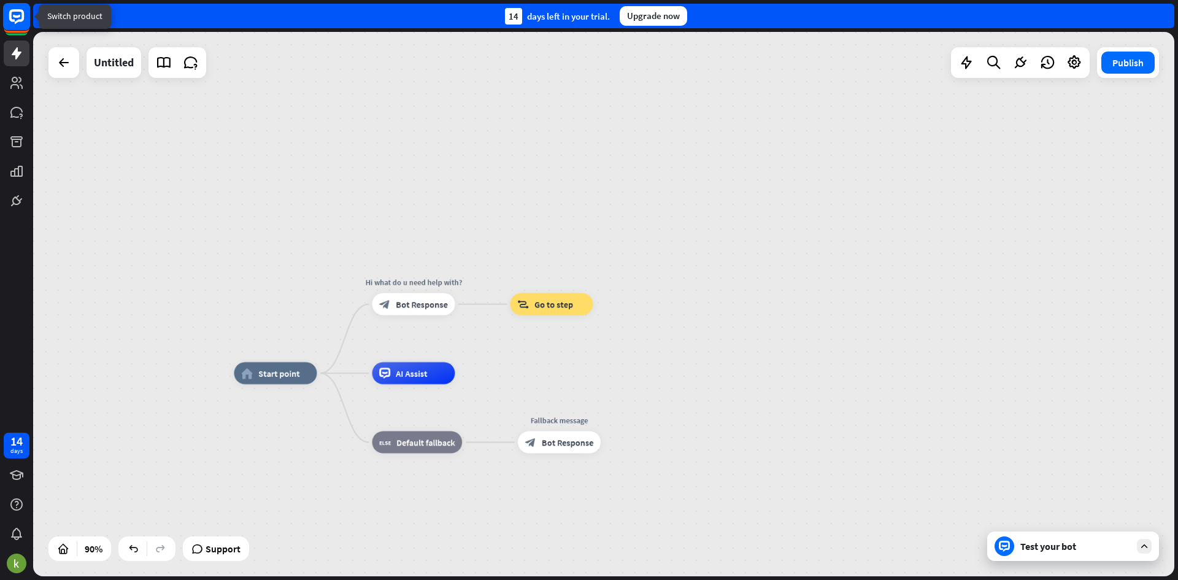
click at [21, 8] on rect at bounding box center [16, 16] width 27 height 27
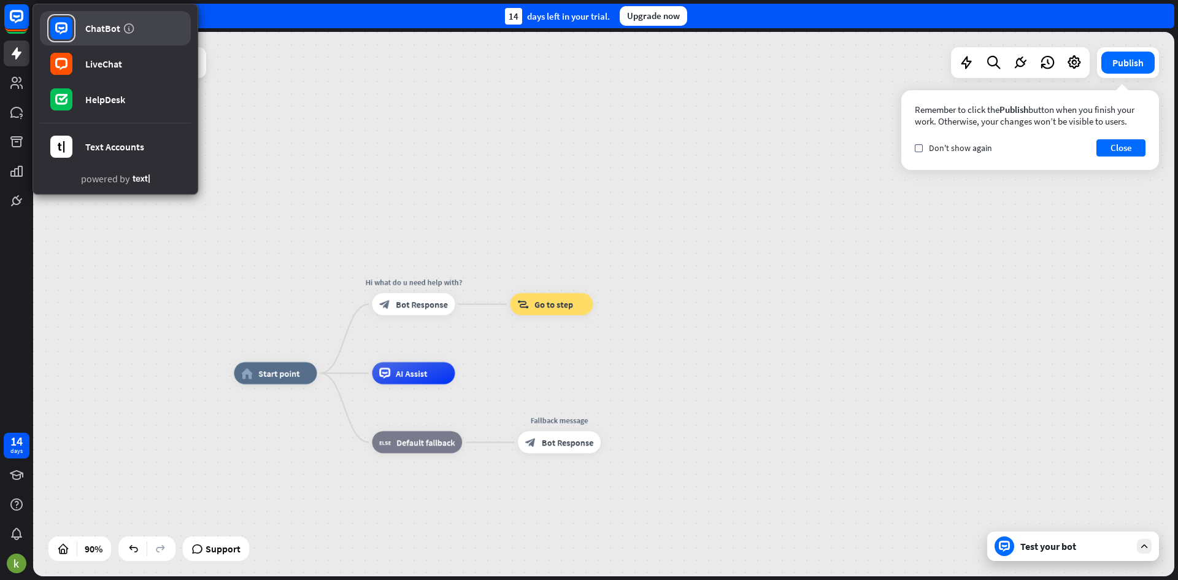
click at [58, 28] on rect at bounding box center [61, 28] width 22 height 22
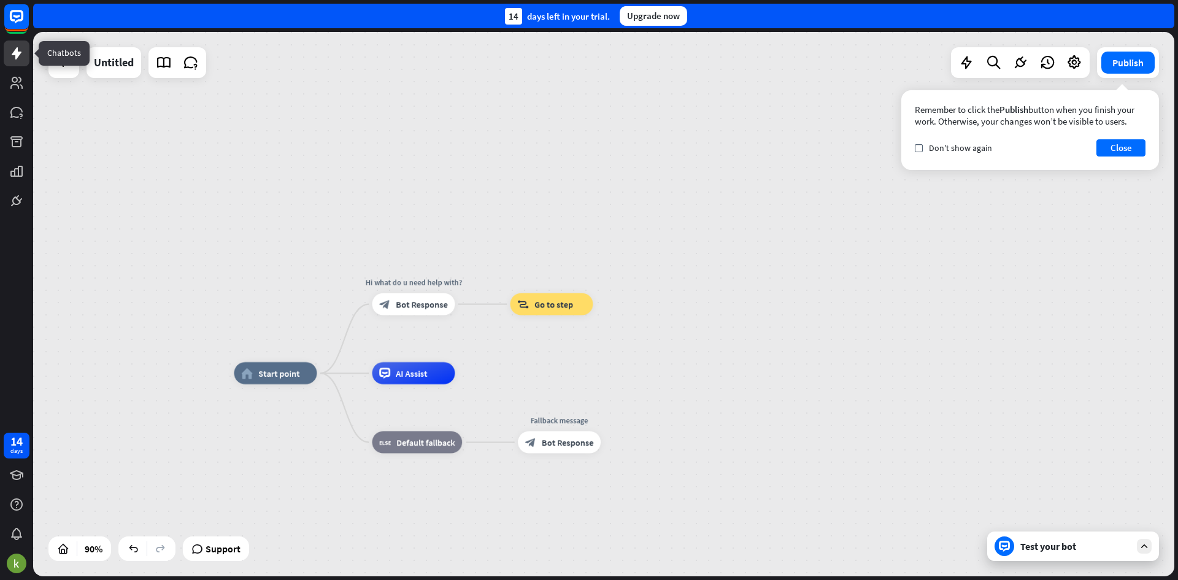
click at [26, 47] on link at bounding box center [17, 54] width 26 height 26
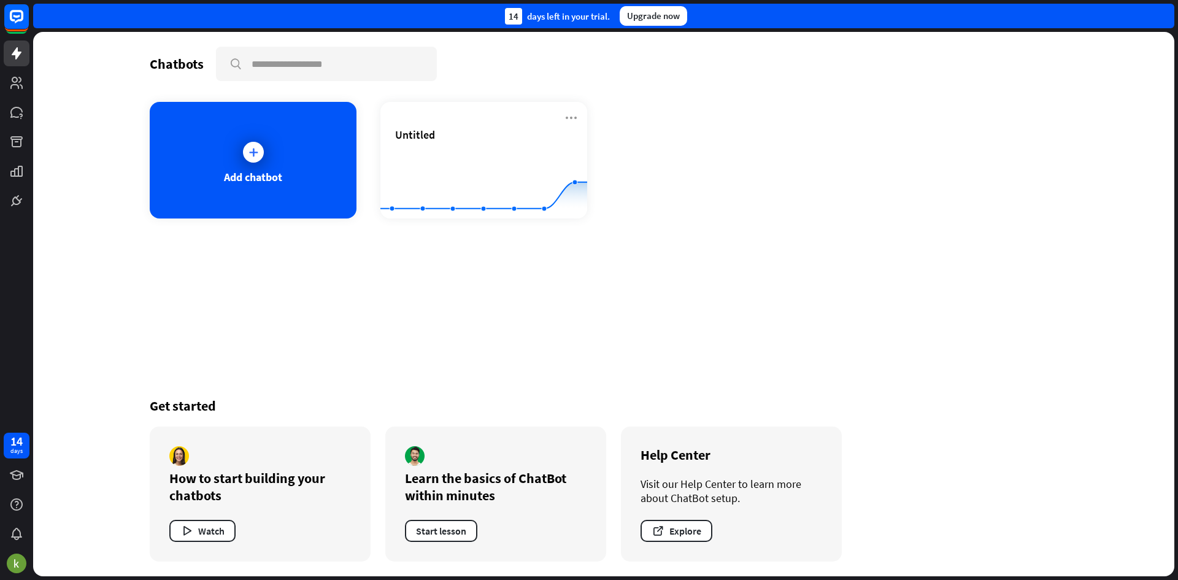
click at [606, 21] on div "14 days left in your trial." at bounding box center [557, 16] width 105 height 17
click at [27, 440] on div "14 days" at bounding box center [17, 446] width 26 height 26
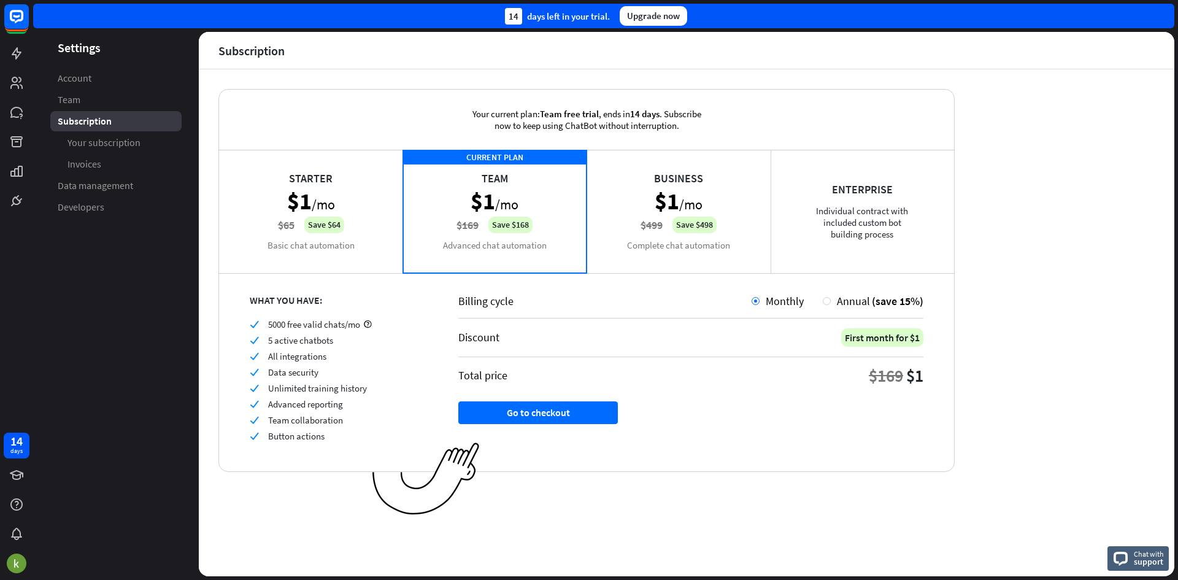
click at [363, 208] on div "Starter $1 /mo $65 Save $64 Basic chat automation" at bounding box center [311, 211] width 184 height 123
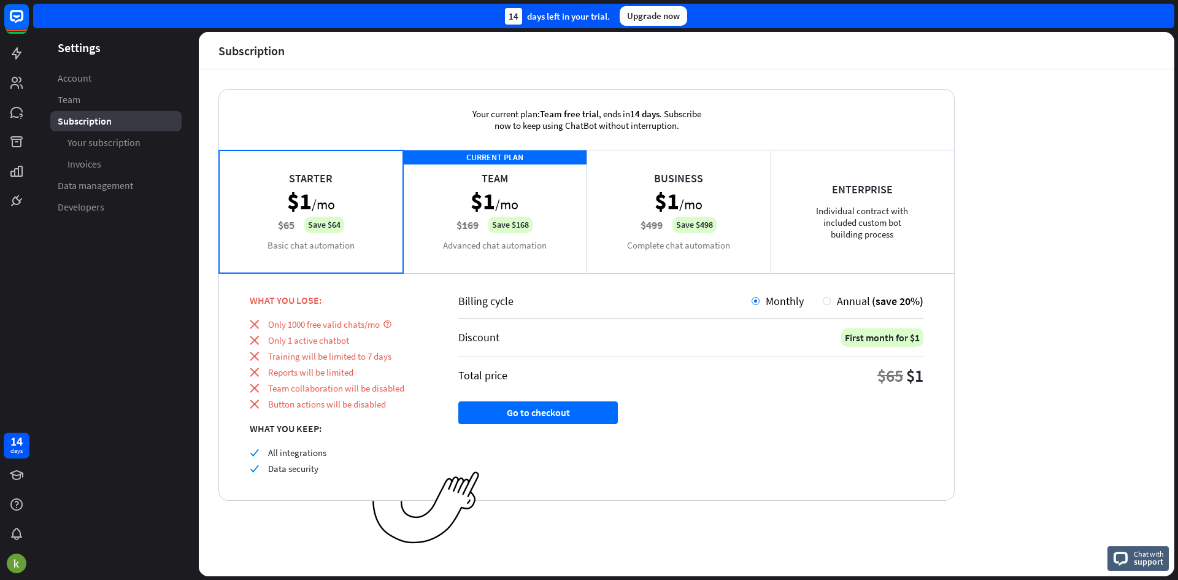
click at [514, 175] on div "CURRENT PLAN Team $1 /mo $169 Save $168 Advanced chat automation" at bounding box center [495, 211] width 184 height 123
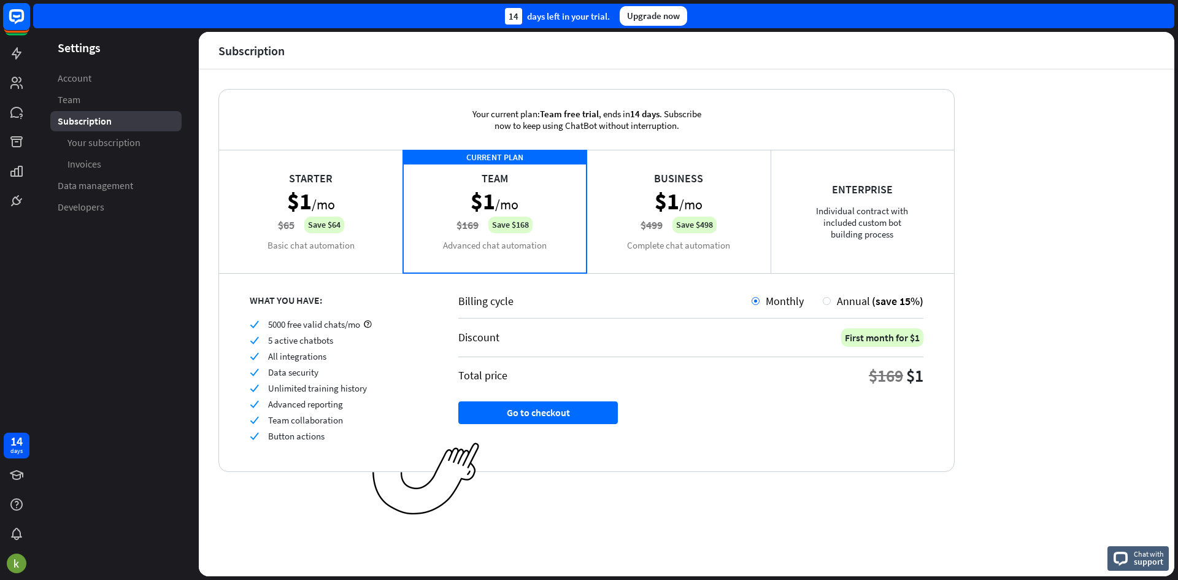
click at [19, 26] on rect at bounding box center [16, 16] width 27 height 27
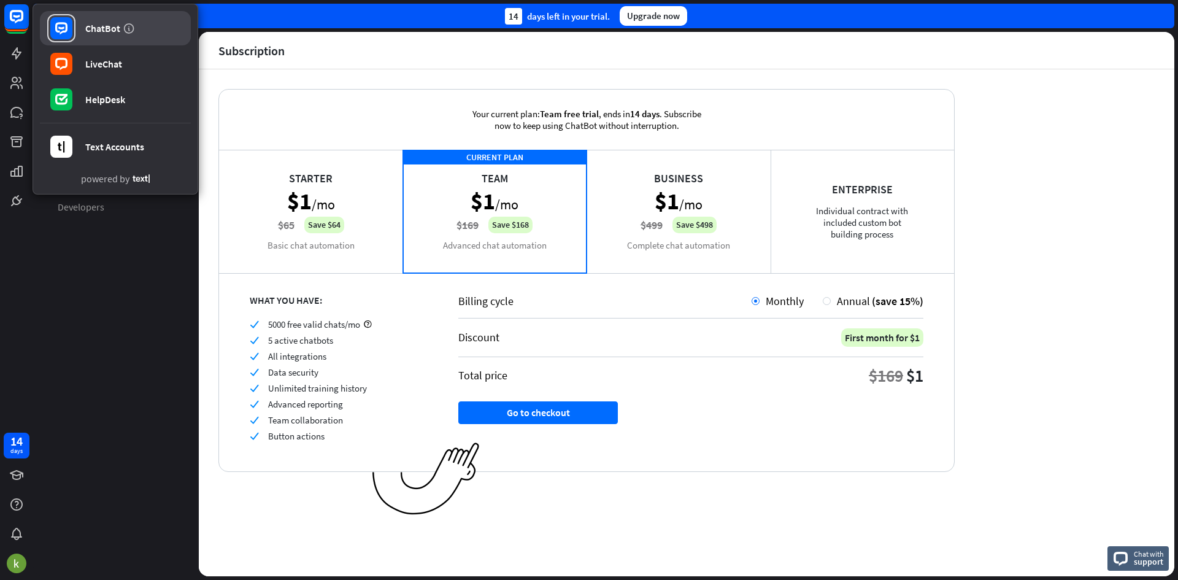
click at [42, 37] on link "ChatBot" at bounding box center [115, 28] width 151 height 34
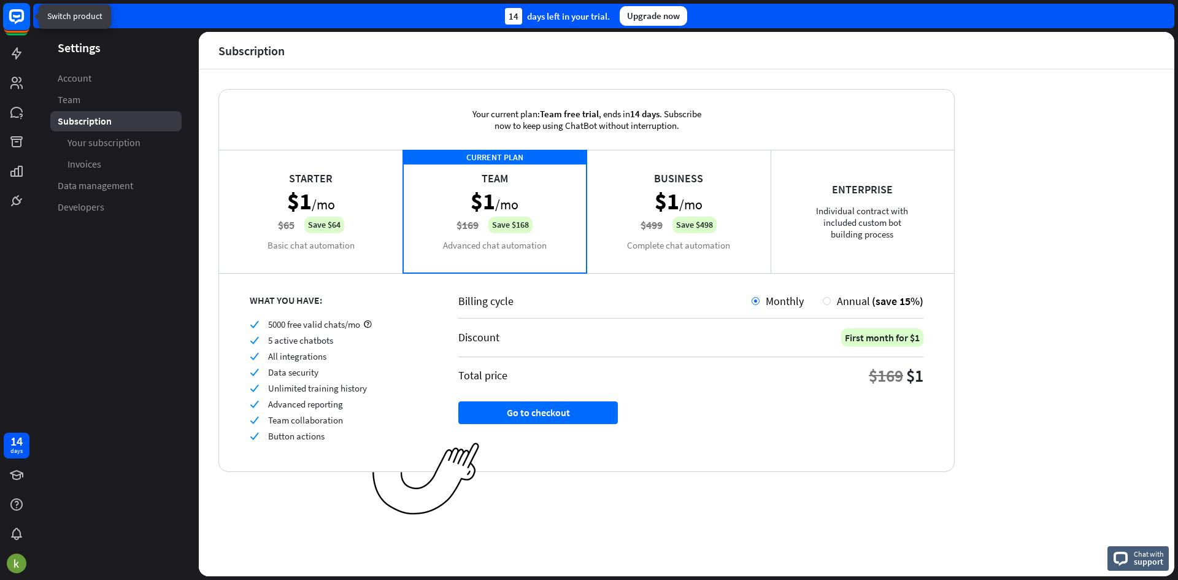
click at [11, 10] on icon at bounding box center [16, 16] width 15 height 15
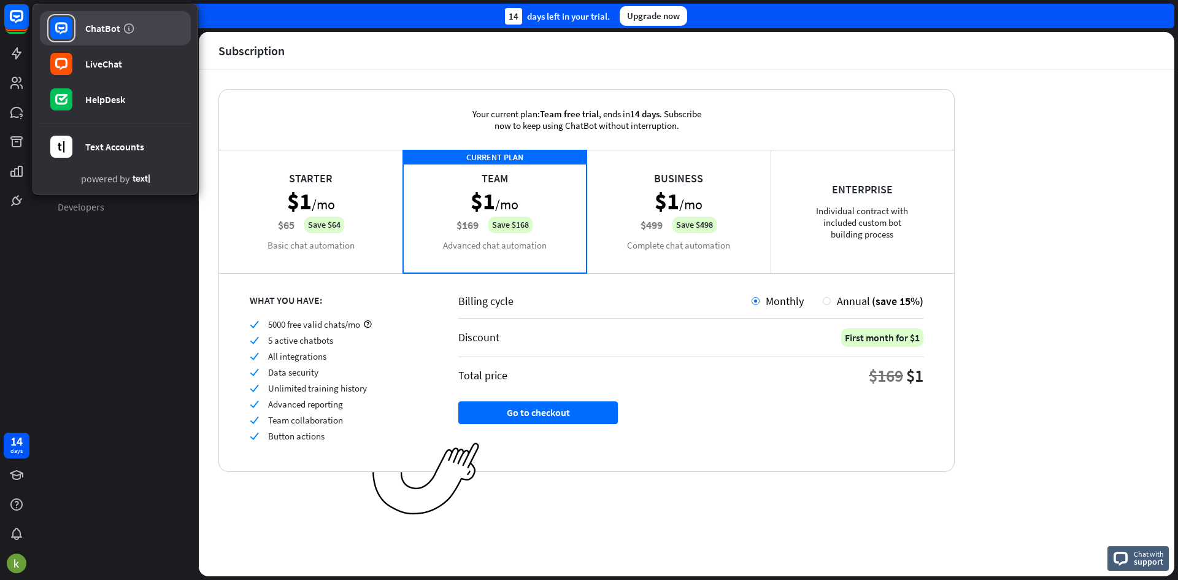
click at [79, 35] on link "ChatBot" at bounding box center [115, 28] width 151 height 34
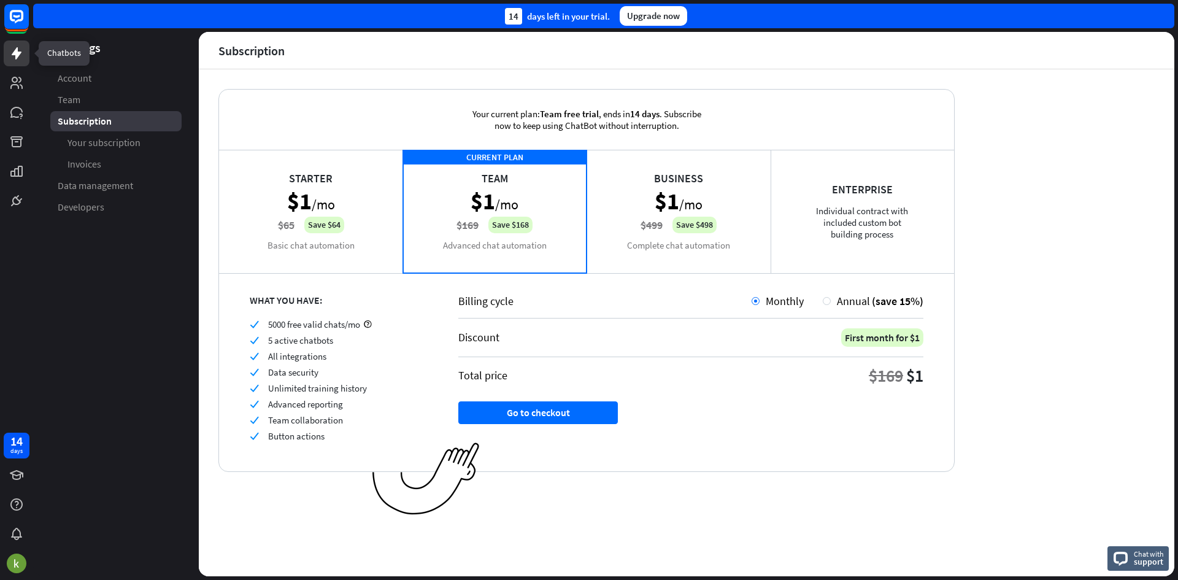
click at [10, 61] on link at bounding box center [17, 54] width 26 height 26
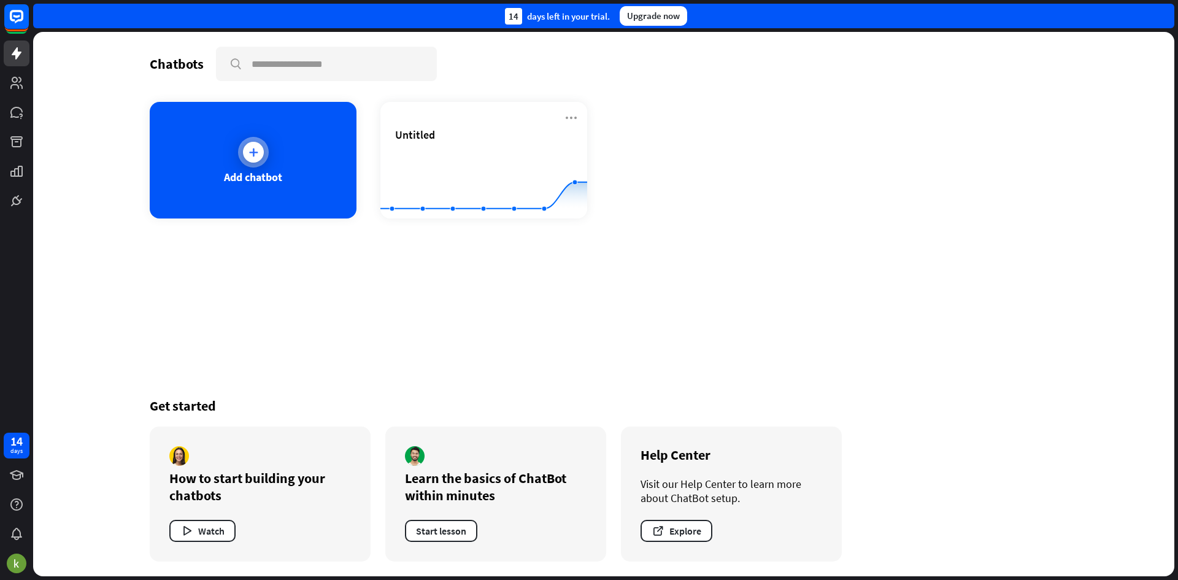
click at [242, 168] on div "Add chatbot" at bounding box center [253, 160] width 207 height 117
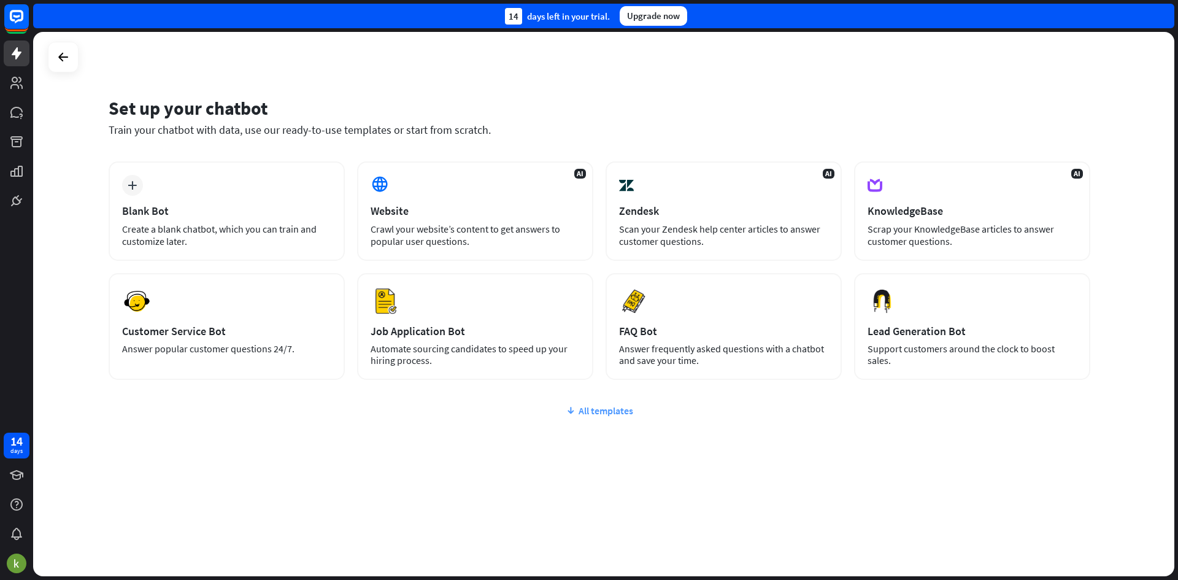
click at [571, 409] on icon at bounding box center [571, 410] width 10 height 12
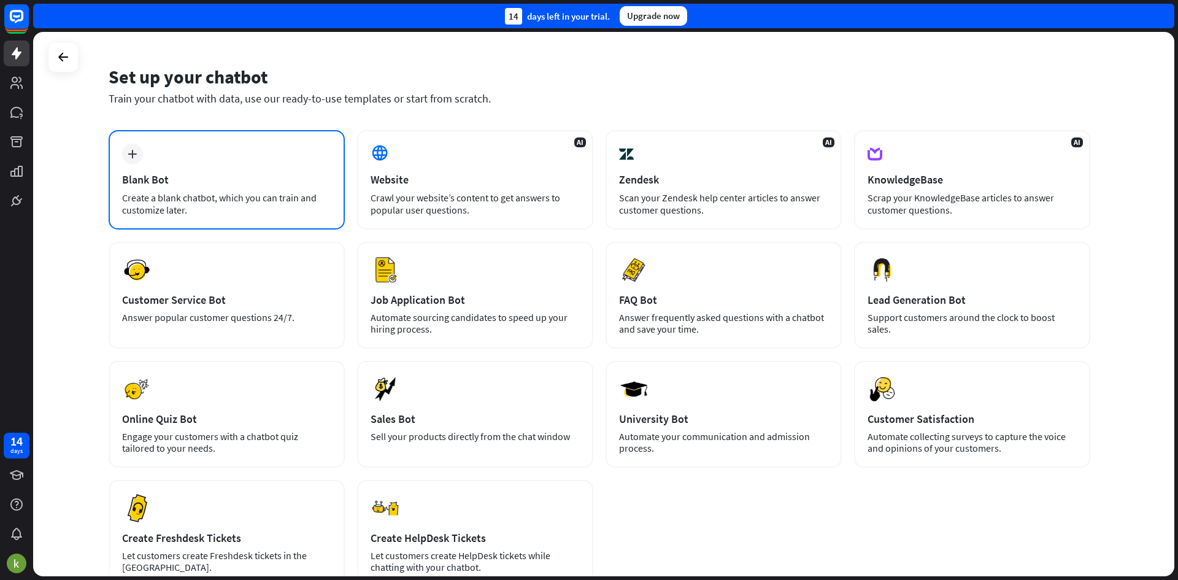
scroll to position [5, 0]
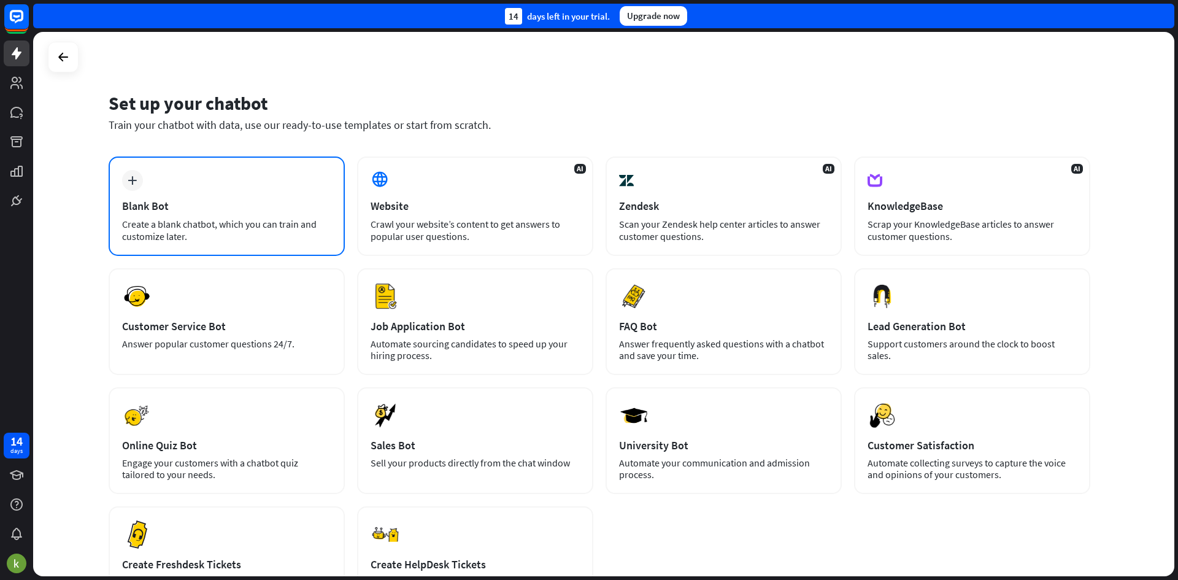
click at [171, 187] on div "plus Blank Bot Create a blank chatbot, which you can train and customize later." at bounding box center [227, 205] width 236 height 99
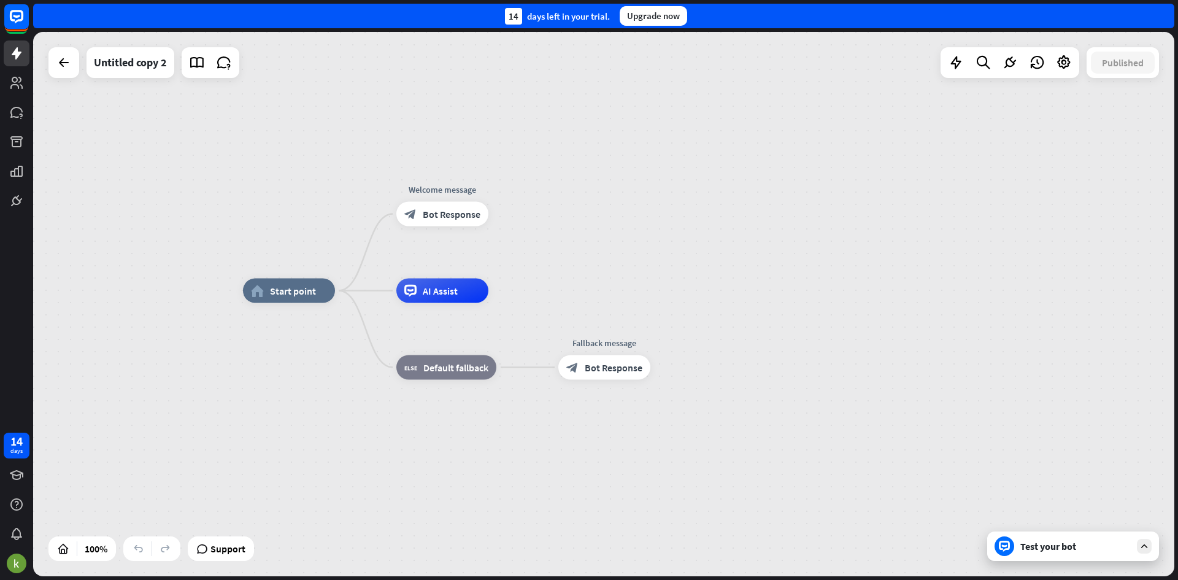
drag, startPoint x: 379, startPoint y: 314, endPoint x: 336, endPoint y: 299, distance: 44.8
click at [336, 299] on div "home_2 Start point Welcome message block_bot_response Bot Response AI Assist bl…" at bounding box center [813, 563] width 1141 height 544
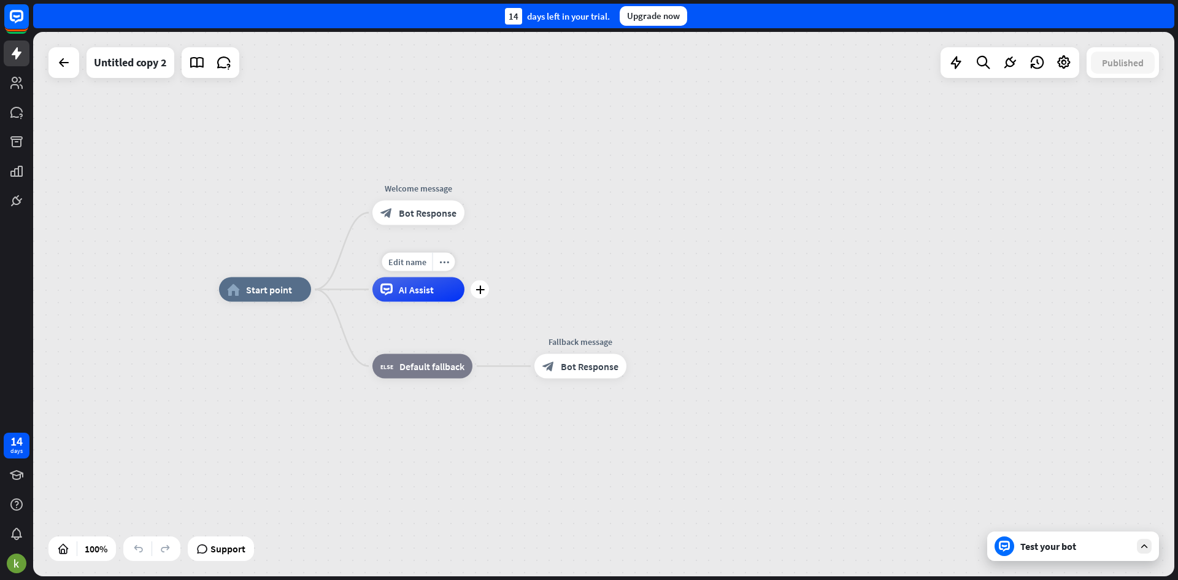
click at [414, 295] on span "AI Assist" at bounding box center [416, 290] width 35 height 12
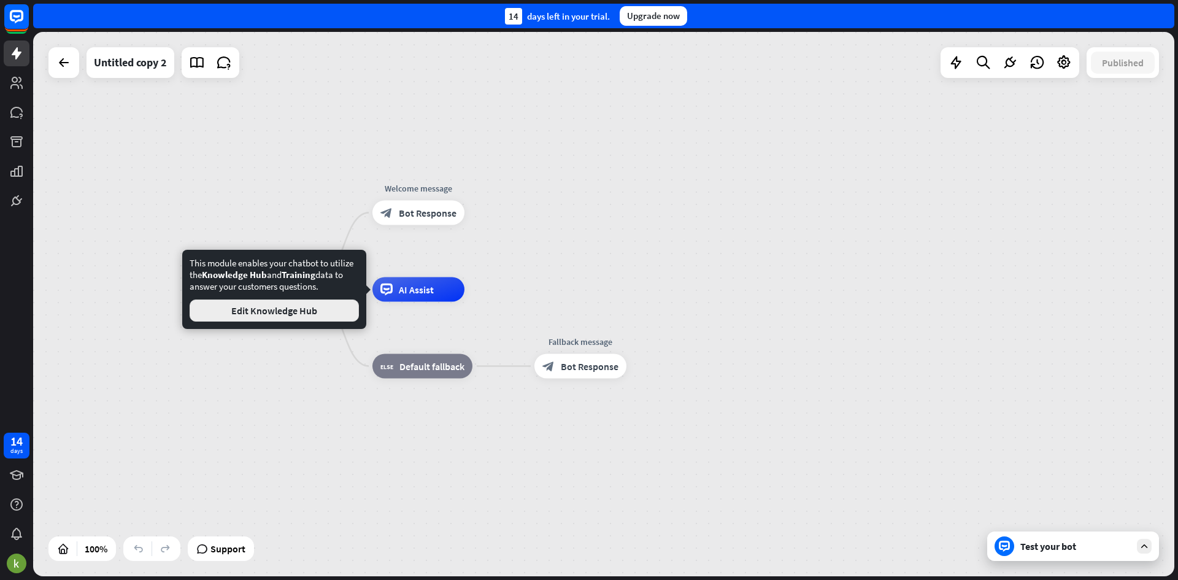
click at [334, 316] on button "Edit Knowledge Hub" at bounding box center [274, 310] width 169 height 22
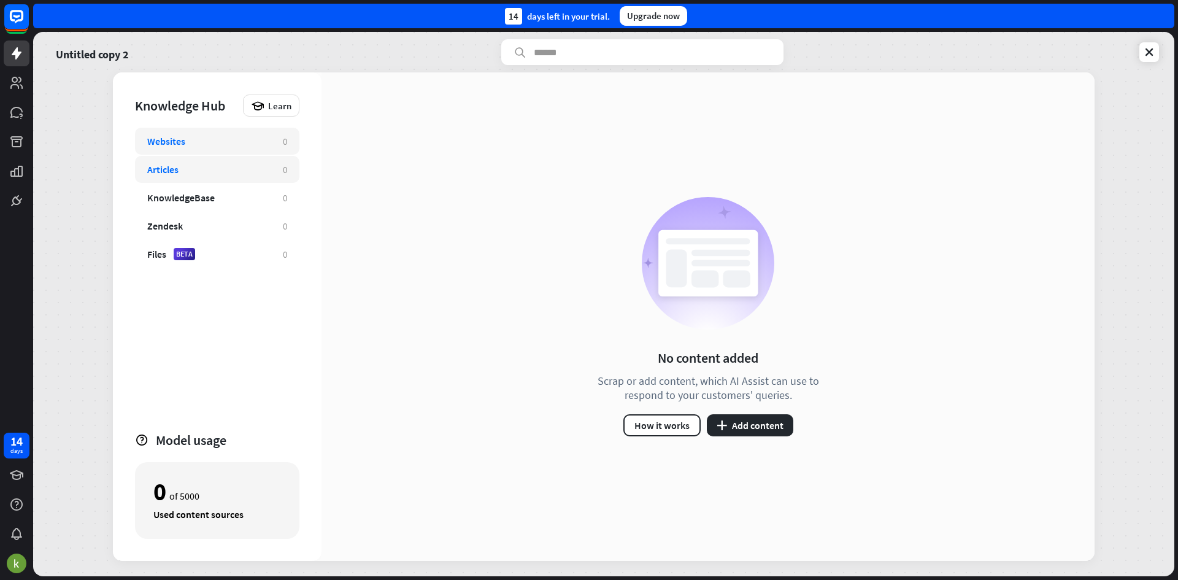
click at [189, 172] on div "Articles" at bounding box center [208, 169] width 123 height 12
click at [197, 203] on div "KnowledgeBase" at bounding box center [181, 197] width 68 height 12
click at [196, 255] on div "Files BETA" at bounding box center [208, 254] width 123 height 12
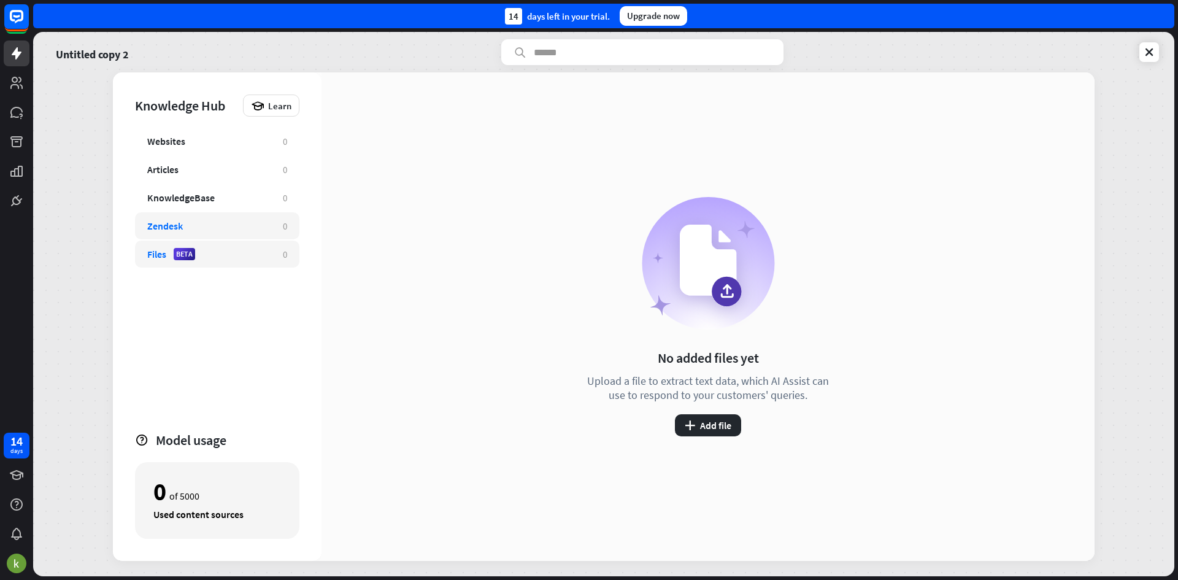
click at [178, 234] on div "Zendesk 0" at bounding box center [217, 225] width 164 height 27
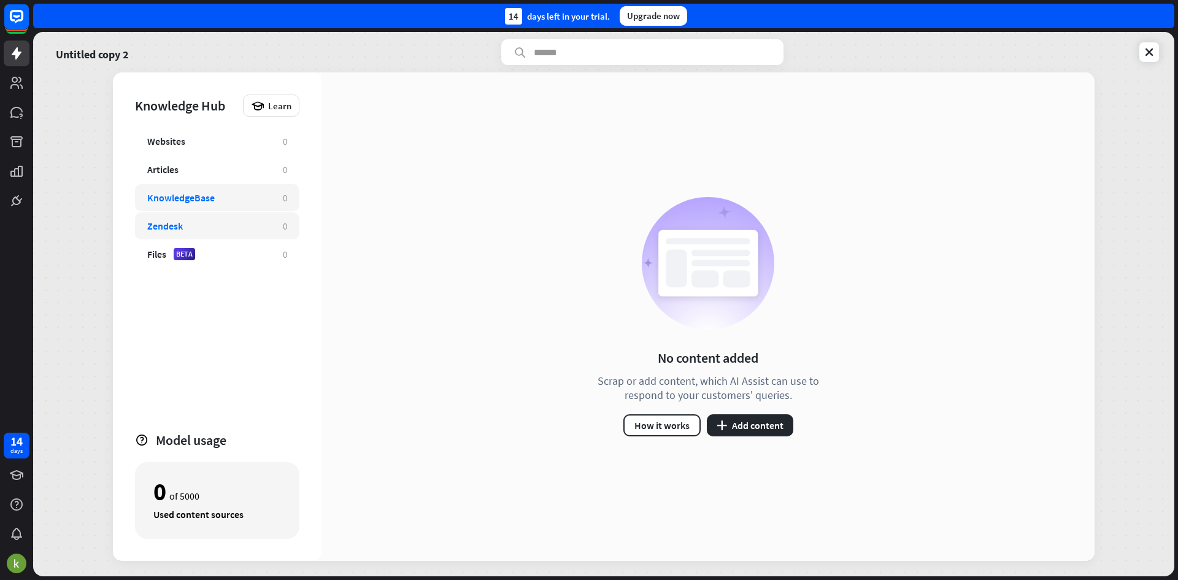
click at [177, 209] on div "KnowledgeBase 0" at bounding box center [217, 197] width 164 height 27
click at [178, 168] on div "Articles" at bounding box center [162, 169] width 31 height 12
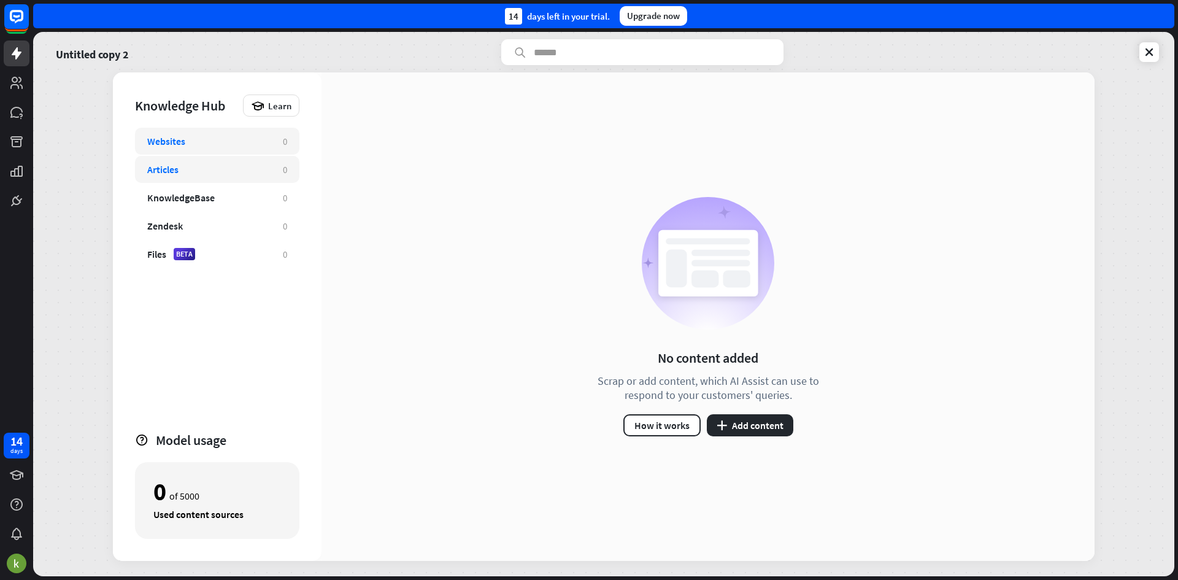
click at [179, 136] on div "Websites" at bounding box center [166, 141] width 38 height 12
click at [182, 158] on div "Articles 0" at bounding box center [217, 169] width 164 height 27
click at [181, 182] on div "Articles 0" at bounding box center [217, 169] width 164 height 27
click at [182, 204] on div "KnowledgeBase 0" at bounding box center [217, 197] width 164 height 27
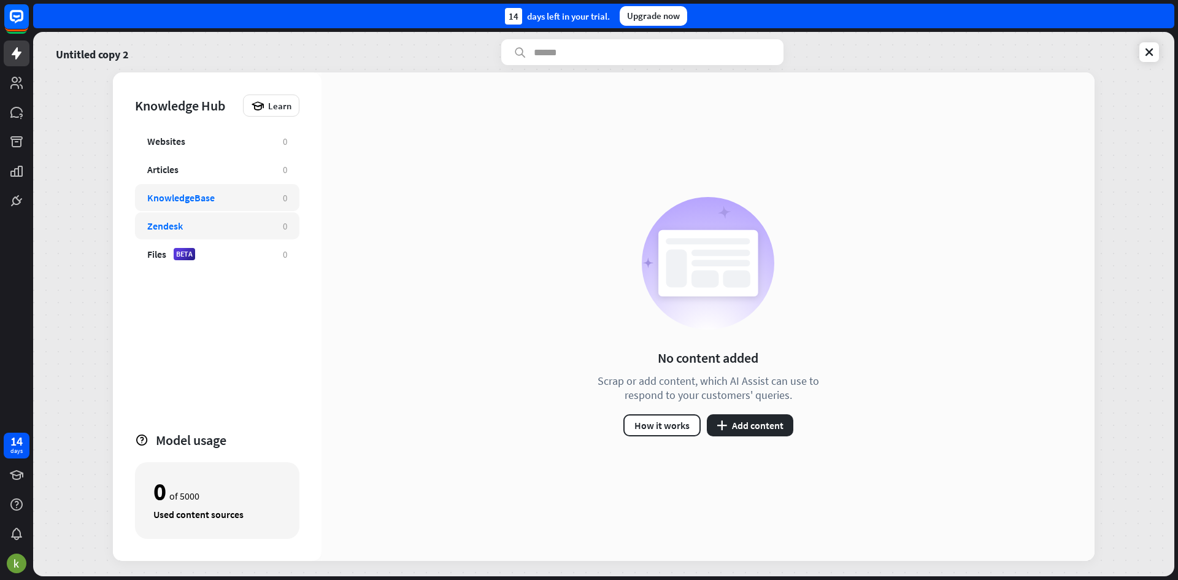
click at [182, 224] on div "Zendesk" at bounding box center [165, 226] width 36 height 12
click at [187, 178] on div "Articles 0" at bounding box center [217, 169] width 164 height 27
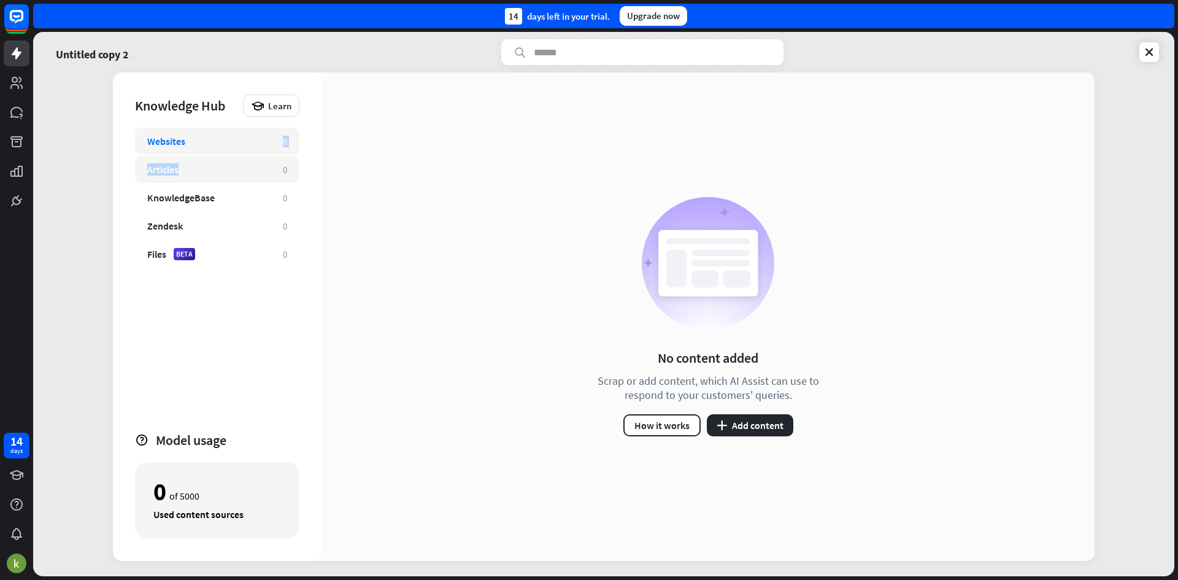
click at [190, 153] on div "Websites 0 Articles 0 KnowledgeBase 0 Zendesk 0 Files BETA 0" at bounding box center [217, 274] width 164 height 293
click at [190, 141] on div "Websites" at bounding box center [208, 141] width 123 height 12
click at [1149, 58] on icon at bounding box center [1149, 52] width 12 height 12
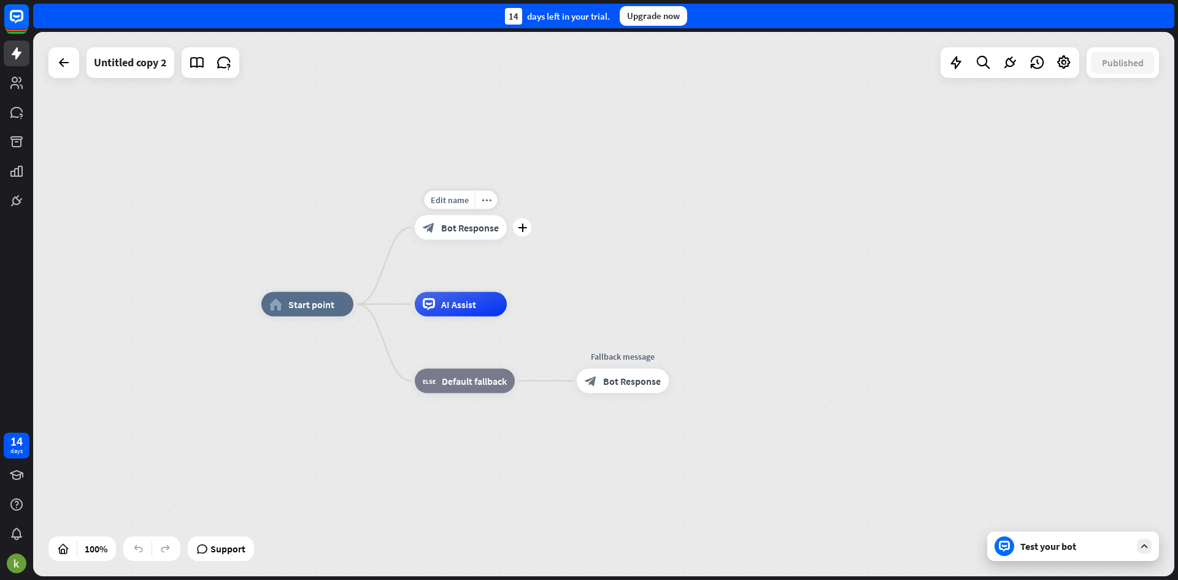
click at [476, 230] on span "Bot Response" at bounding box center [470, 228] width 58 height 12
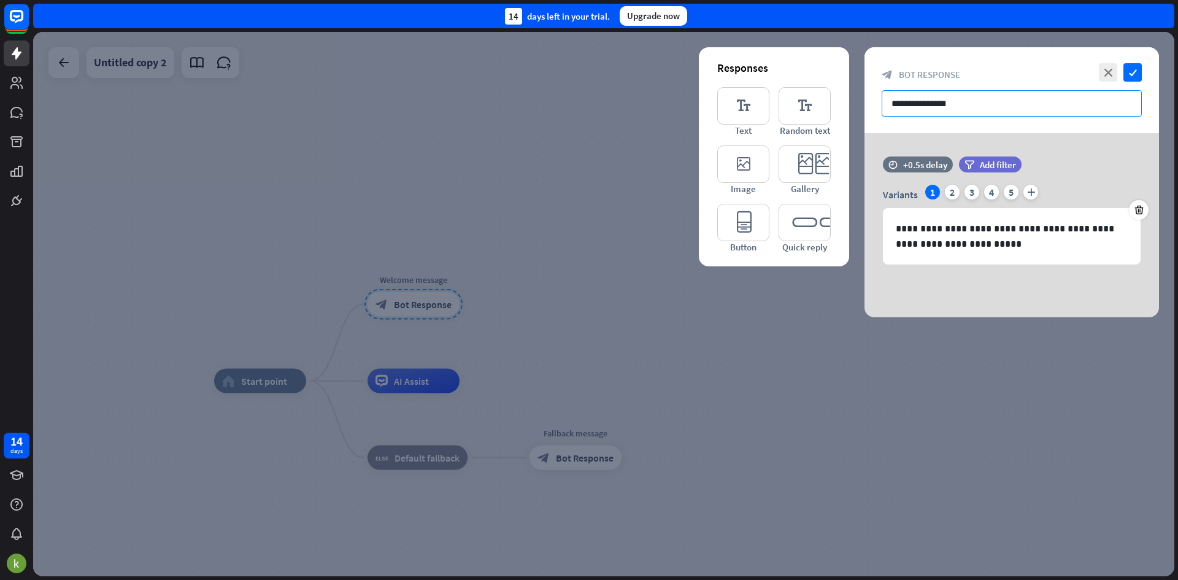
drag, startPoint x: 1017, startPoint y: 108, endPoint x: 831, endPoint y: 102, distance: 186.0
click at [865, 102] on div "**********" at bounding box center [1012, 182] width 295 height 270
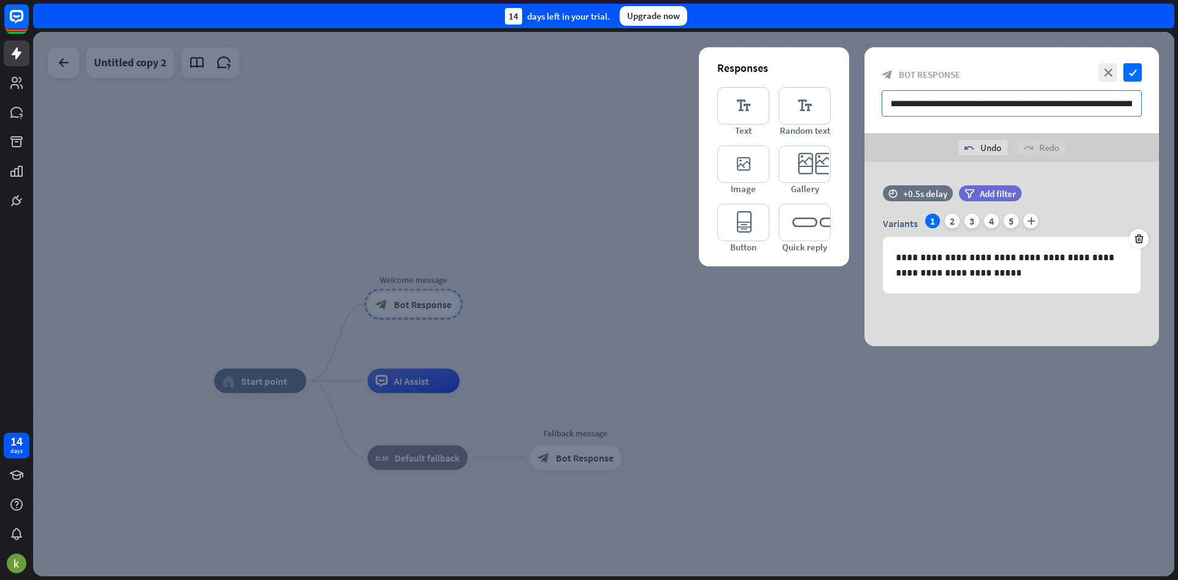
scroll to position [0, 5]
type input "**********"
click at [1133, 69] on icon "check" at bounding box center [1133, 72] width 18 height 18
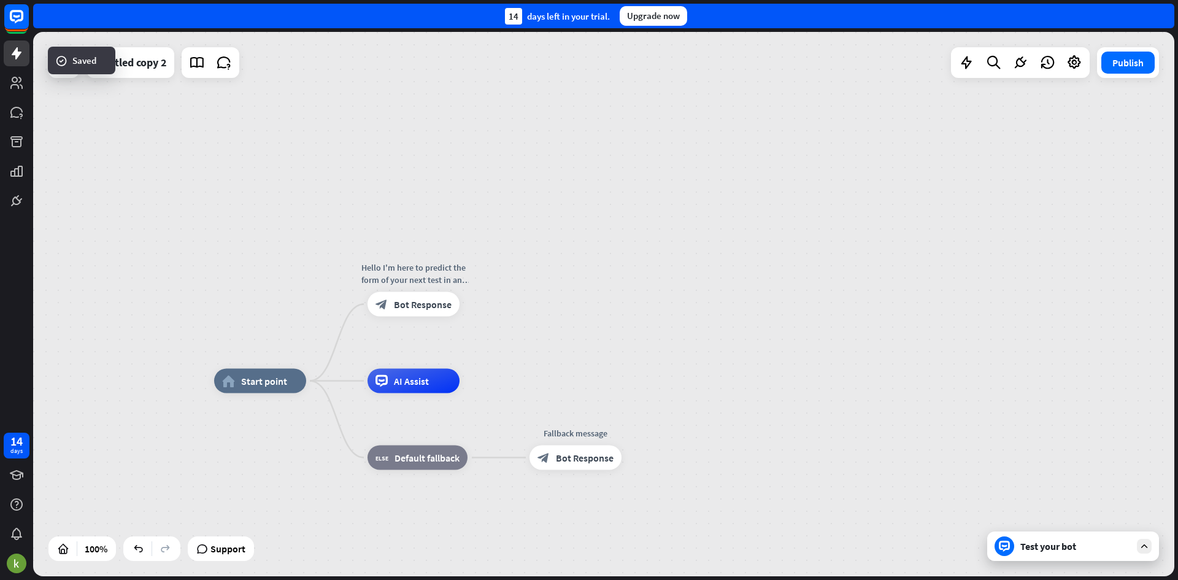
click at [1095, 550] on div "Test your bot" at bounding box center [1076, 546] width 110 height 12
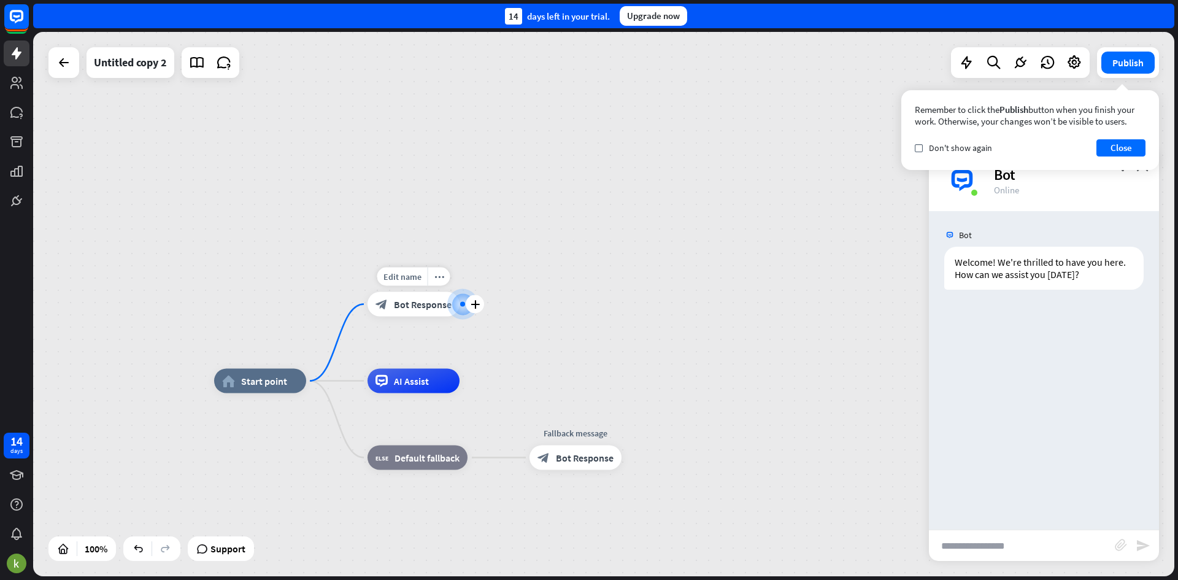
click at [430, 312] on div "block_bot_response Bot Response" at bounding box center [414, 304] width 92 height 25
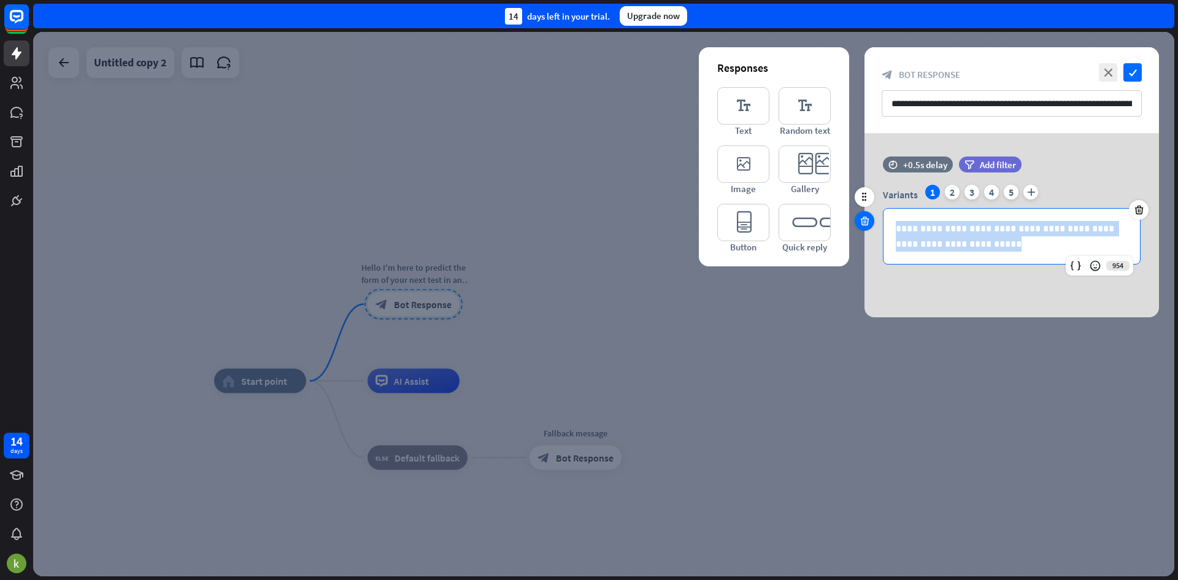
drag, startPoint x: 996, startPoint y: 263, endPoint x: 870, endPoint y: 219, distance: 133.3
click at [870, 219] on div "**********" at bounding box center [1012, 216] width 295 height 120
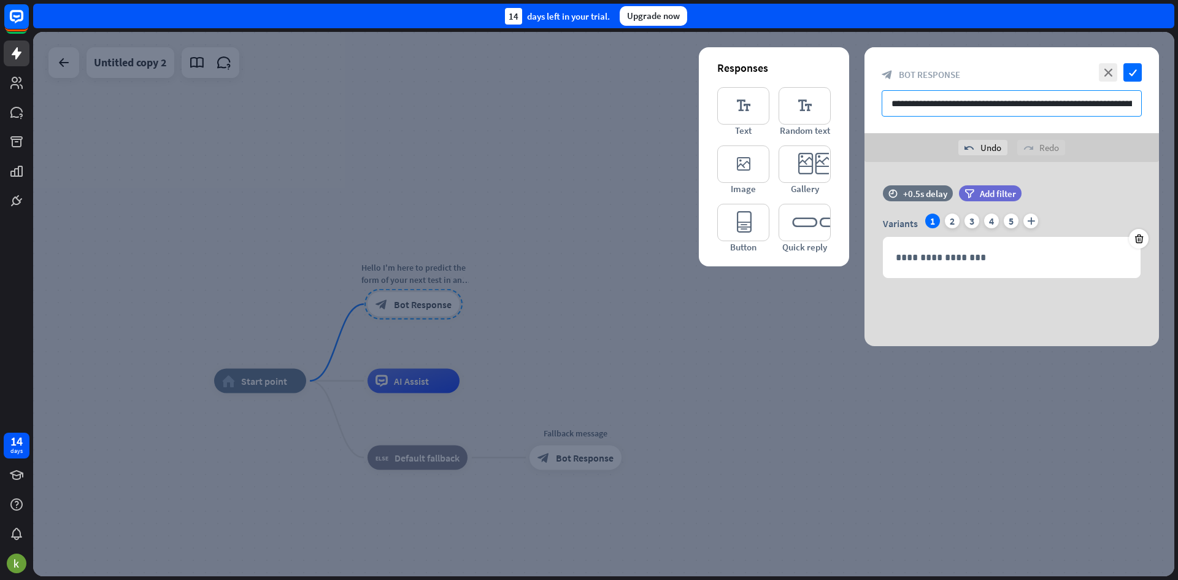
scroll to position [0, 5]
drag, startPoint x: 888, startPoint y: 105, endPoint x: 1178, endPoint y: 111, distance: 289.7
click at [1178, 111] on div "home_2 Start point Hello I'm here to predict the form of your next test in any …" at bounding box center [605, 306] width 1145 height 548
click at [960, 259] on p "**********" at bounding box center [1012, 257] width 232 height 15
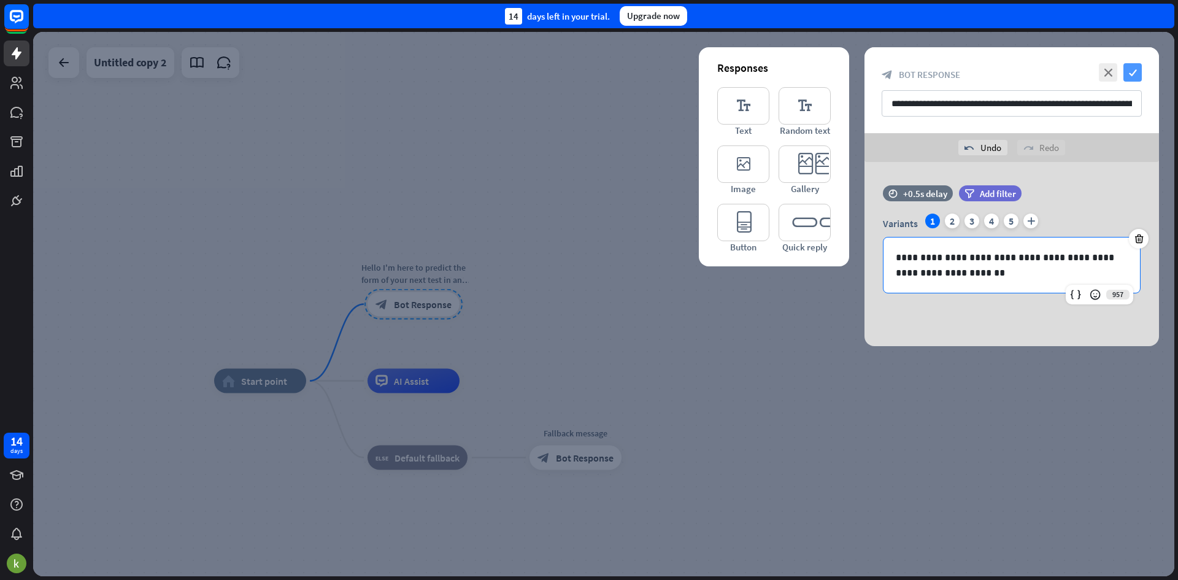
click at [1135, 74] on icon "check" at bounding box center [1133, 72] width 18 height 18
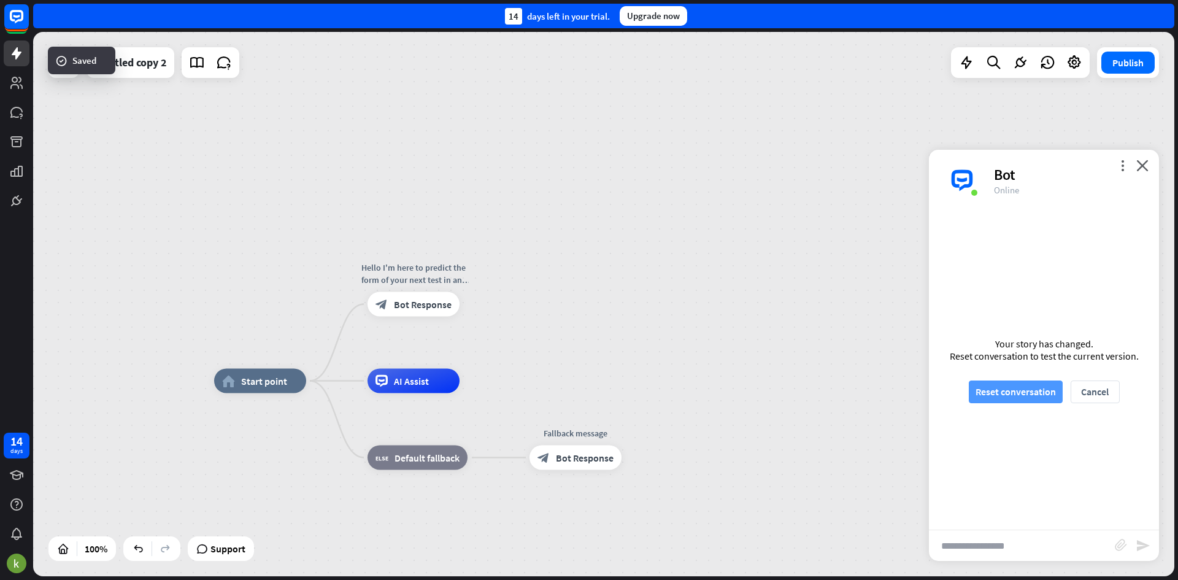
click at [1048, 390] on button "Reset conversation" at bounding box center [1016, 391] width 94 height 23
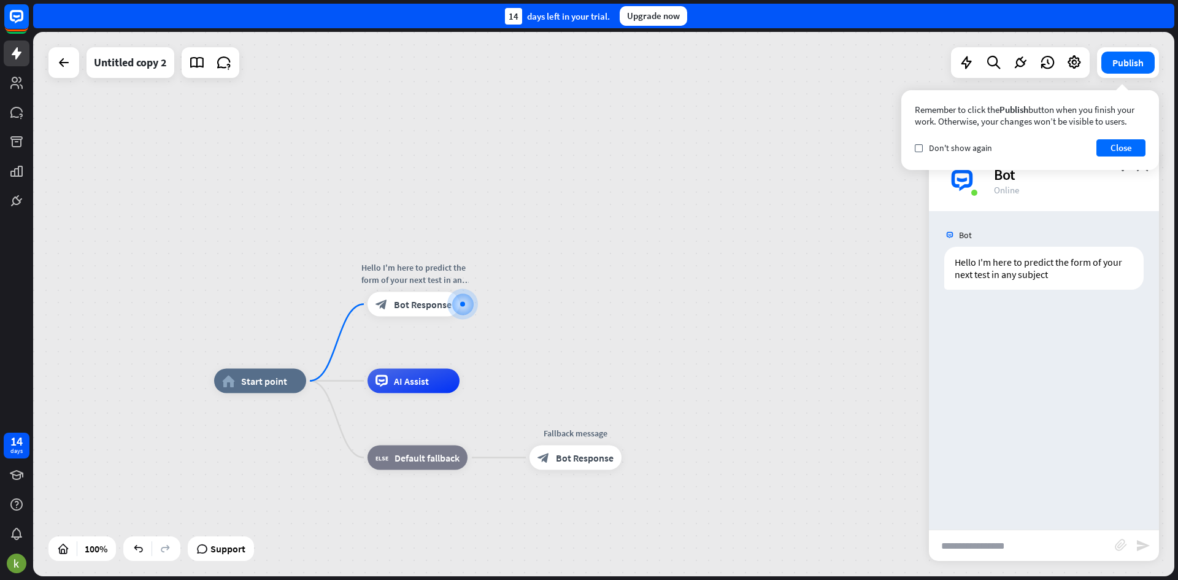
click at [1034, 538] on input "text" at bounding box center [1022, 545] width 186 height 31
type input "**********"
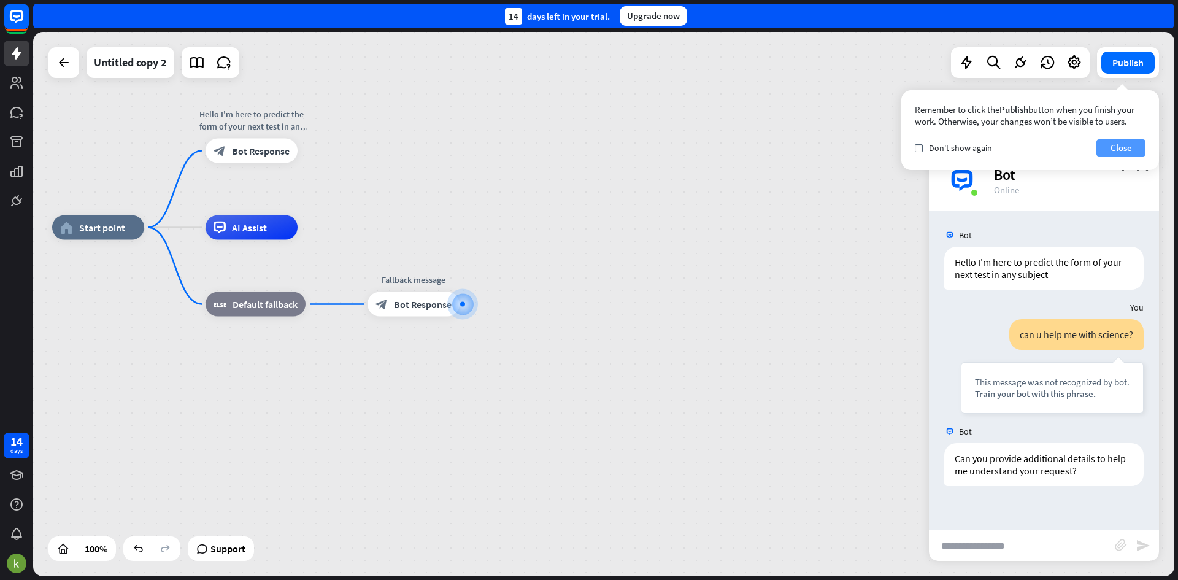
click at [1133, 146] on button "Close" at bounding box center [1121, 147] width 49 height 17
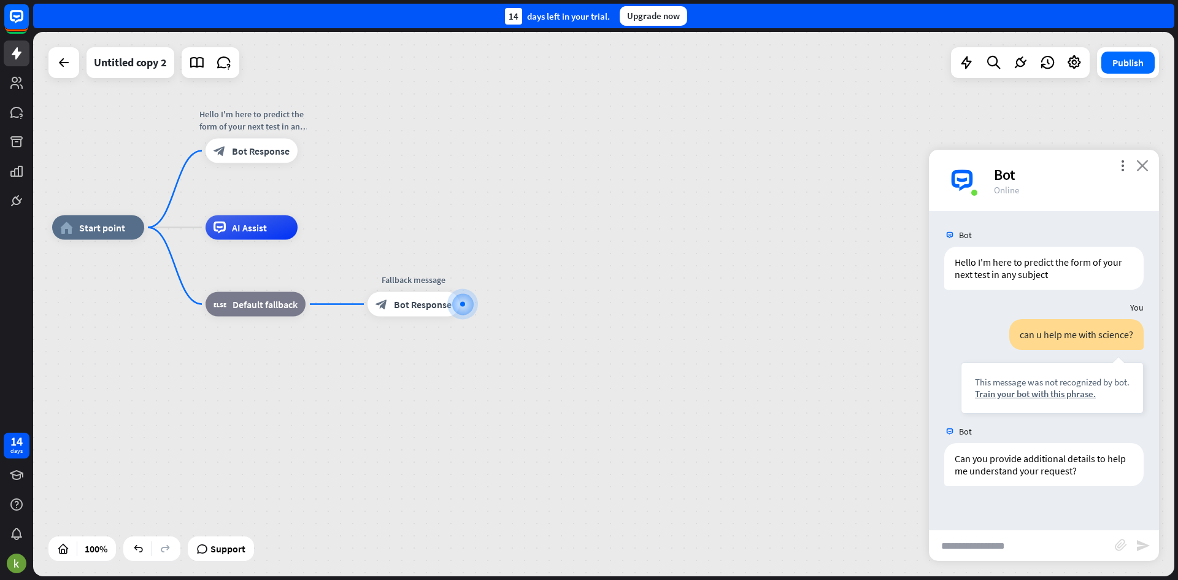
click at [1147, 168] on icon "close" at bounding box center [1143, 166] width 12 height 12
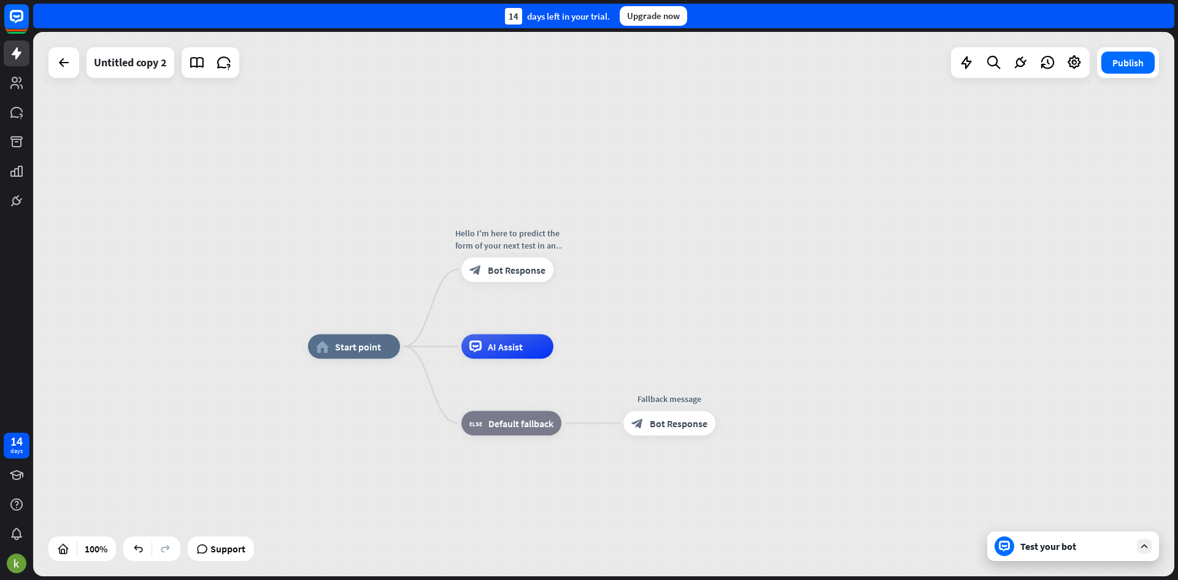
drag, startPoint x: 409, startPoint y: 354, endPoint x: 665, endPoint y: 473, distance: 282.2
click at [509, 237] on span "Edit name" at bounding box center [496, 242] width 38 height 11
type input "*"
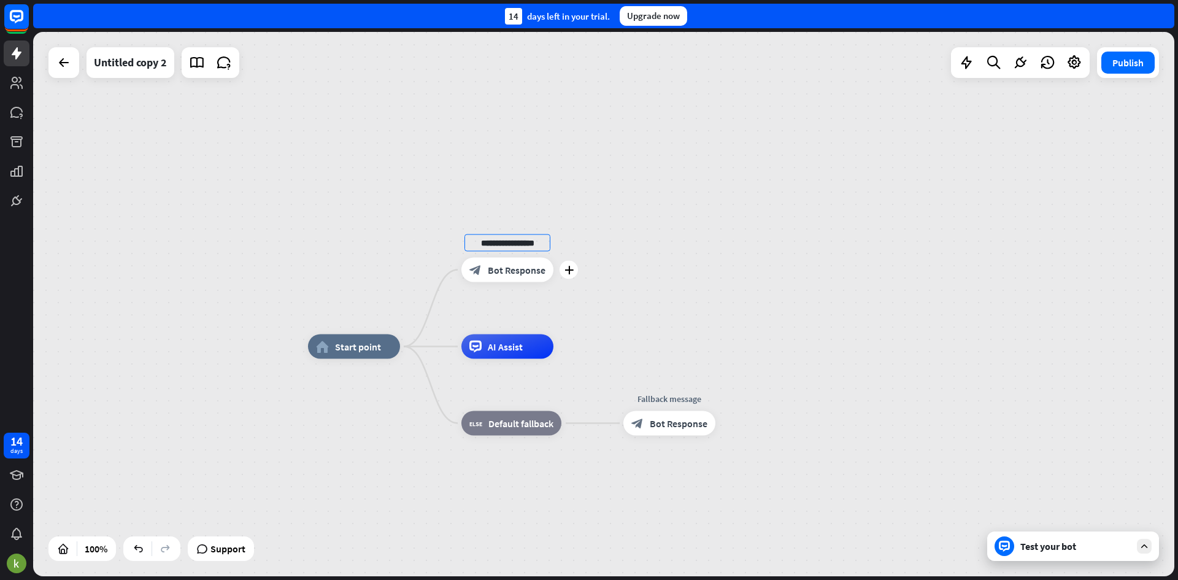
type input "**********"
click at [571, 273] on icon "plus" at bounding box center [569, 270] width 9 height 9
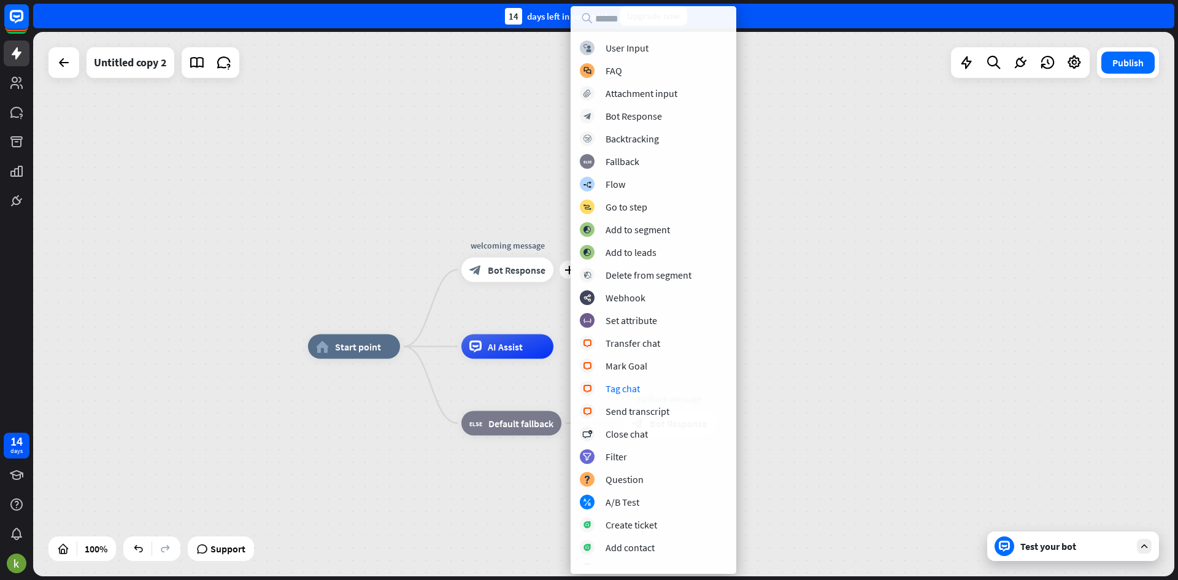
click at [847, 322] on div "home_2 Start point plus welcoming message block_bot_response Bot Response AI As…" at bounding box center [603, 304] width 1141 height 544
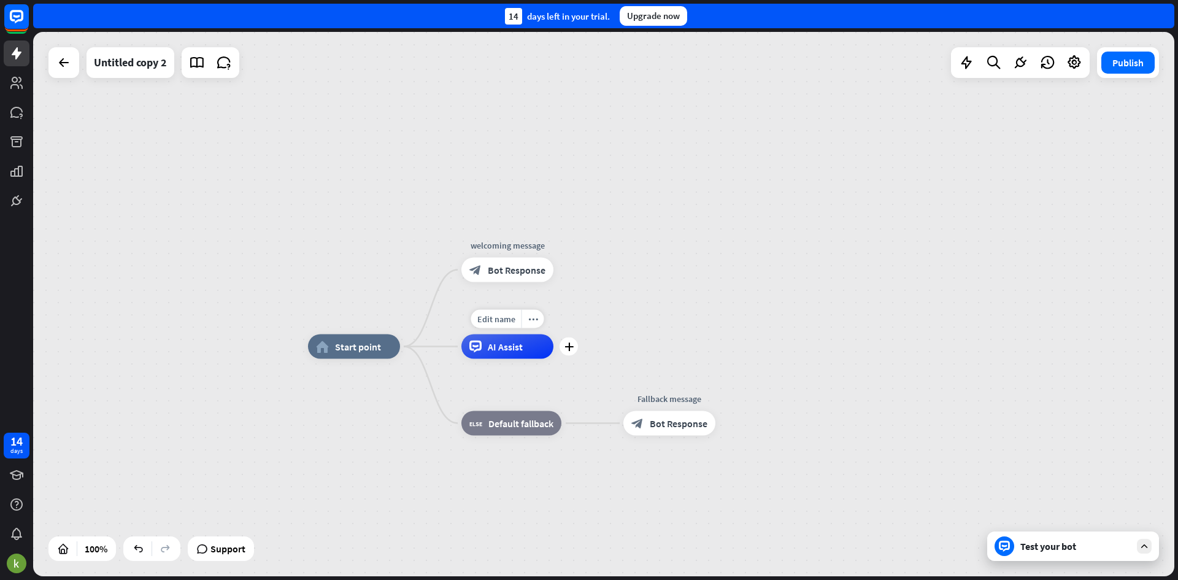
click at [515, 359] on div "Edit name more_horiz plus AI Assist" at bounding box center [507, 346] width 92 height 25
click at [496, 314] on span "Edit name" at bounding box center [496, 319] width 38 height 11
click at [565, 347] on icon "plus" at bounding box center [569, 346] width 9 height 9
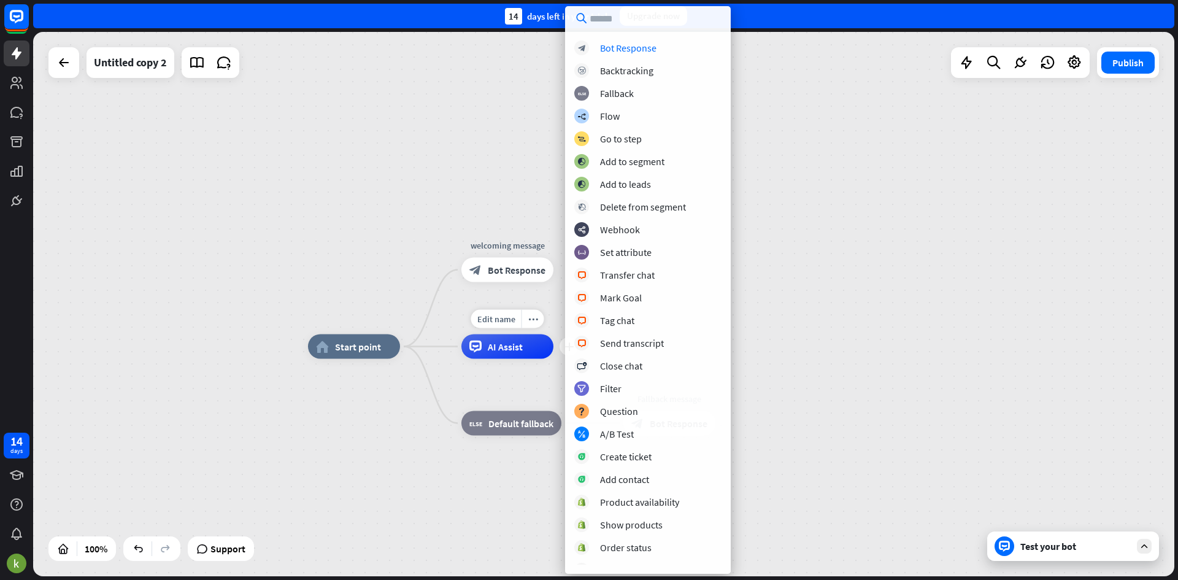
click at [515, 358] on div "AI Assist" at bounding box center [507, 346] width 92 height 25
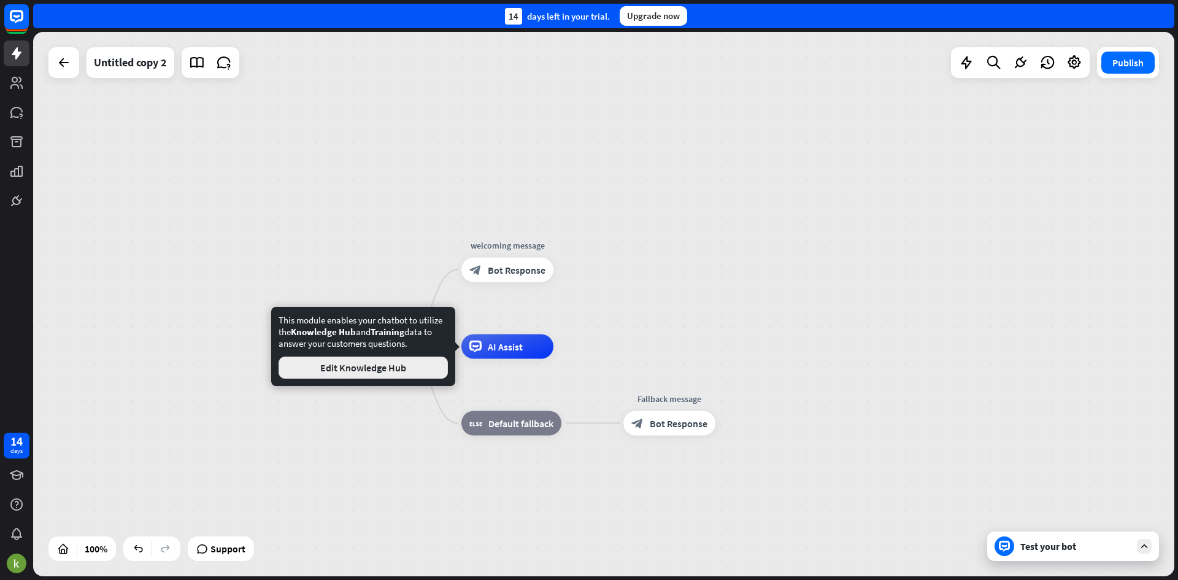
click at [366, 366] on button "Edit Knowledge Hub" at bounding box center [363, 368] width 169 height 22
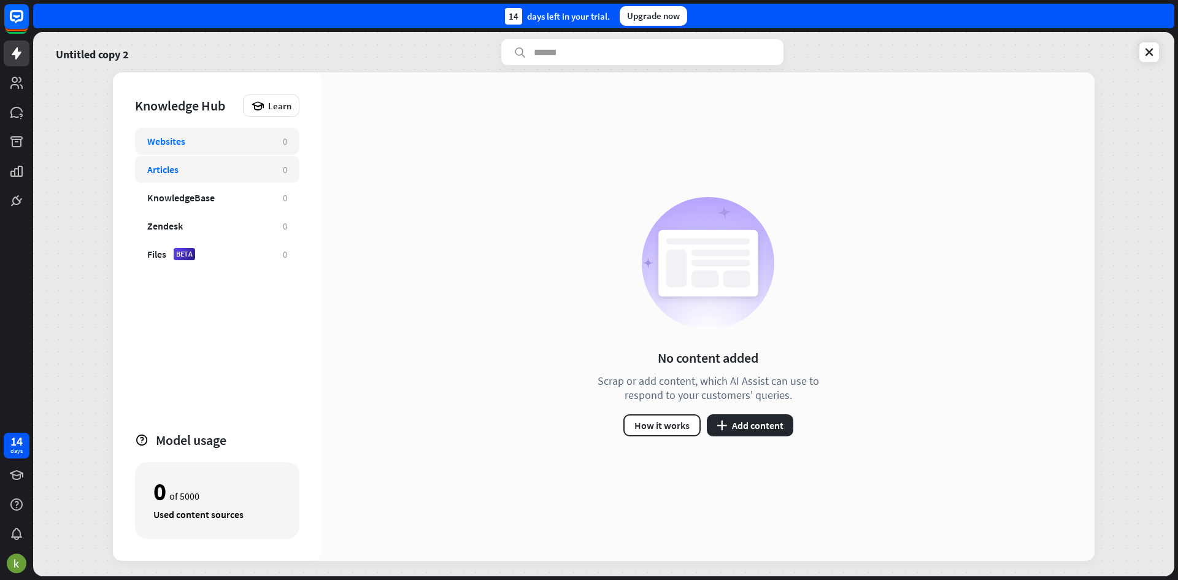
click at [171, 168] on div "Articles" at bounding box center [162, 169] width 31 height 12
click at [174, 145] on div "Websites" at bounding box center [166, 141] width 38 height 12
click at [195, 174] on div "Articles" at bounding box center [208, 169] width 123 height 12
click at [202, 191] on div "KnowledgeBase" at bounding box center [181, 197] width 68 height 12
click at [198, 171] on div "Articles" at bounding box center [208, 169] width 123 height 12
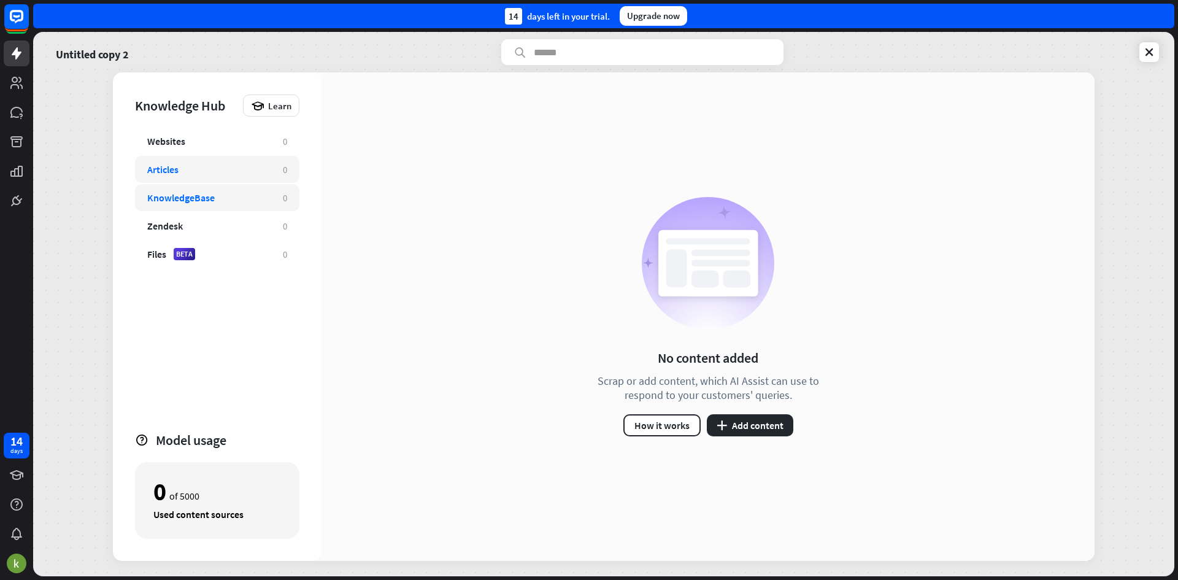
click at [202, 199] on div "KnowledgeBase" at bounding box center [181, 197] width 68 height 12
click at [195, 171] on div "Articles" at bounding box center [208, 169] width 123 height 12
click at [203, 206] on div "KnowledgeBase 0" at bounding box center [217, 197] width 164 height 27
click at [276, 222] on div "Zendesk 0" at bounding box center [217, 225] width 164 height 27
click at [277, 205] on div "KnowledgeBase 0" at bounding box center [217, 197] width 164 height 27
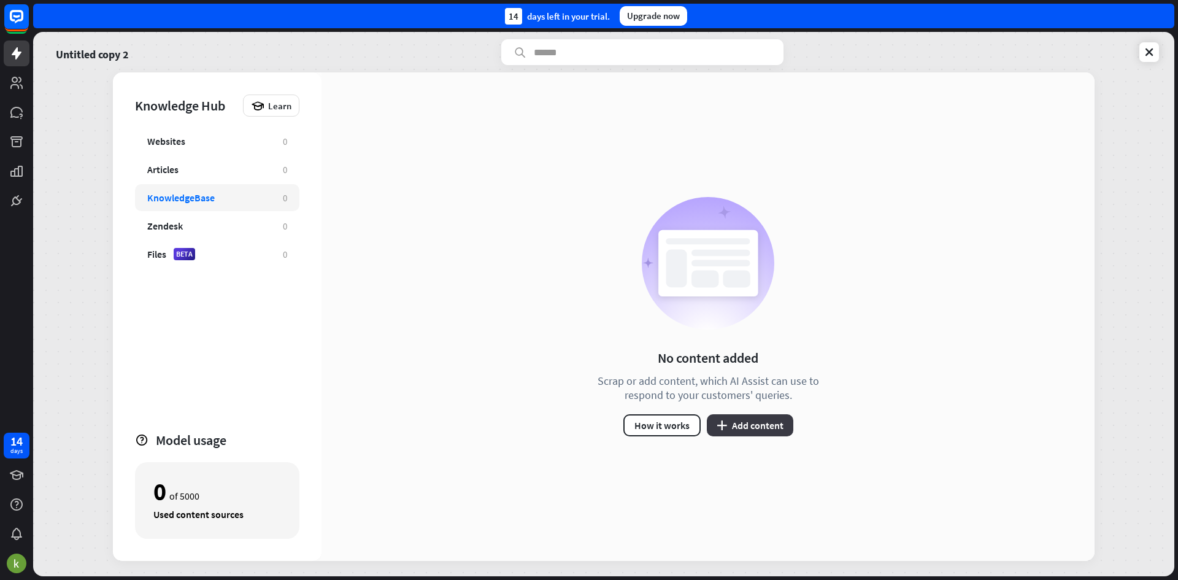
click at [741, 416] on button "plus Add content" at bounding box center [750, 425] width 87 height 22
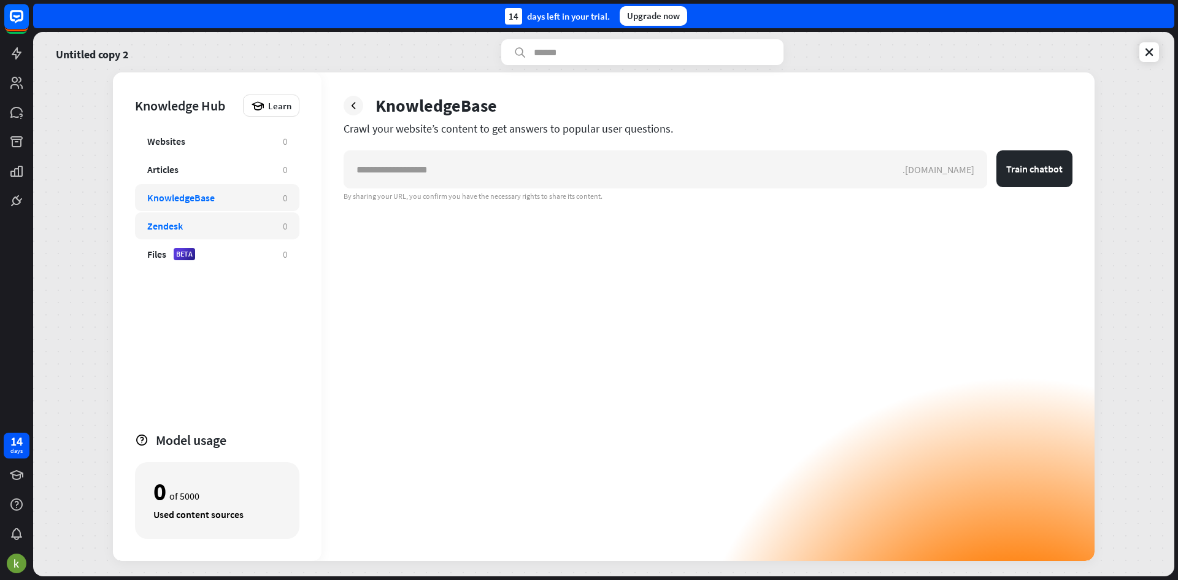
click at [253, 224] on div "Zendesk" at bounding box center [208, 226] width 123 height 12
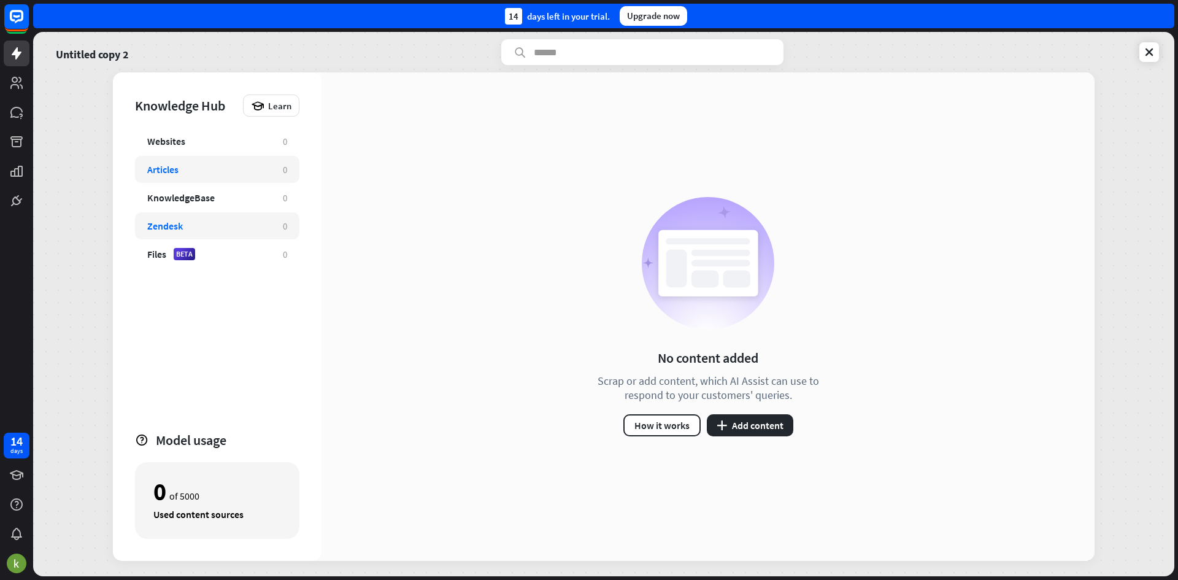
click at [226, 170] on div "Articles" at bounding box center [208, 169] width 123 height 12
click at [218, 155] on div "Websites 0 Articles 0 KnowledgeBase 0 Zendesk 0 Files BETA 0" at bounding box center [217, 274] width 164 height 293
click at [273, 112] on div "Learn" at bounding box center [271, 106] width 56 height 22
click at [276, 135] on div "Get started with Knowledge Hub" at bounding box center [324, 140] width 141 height 24
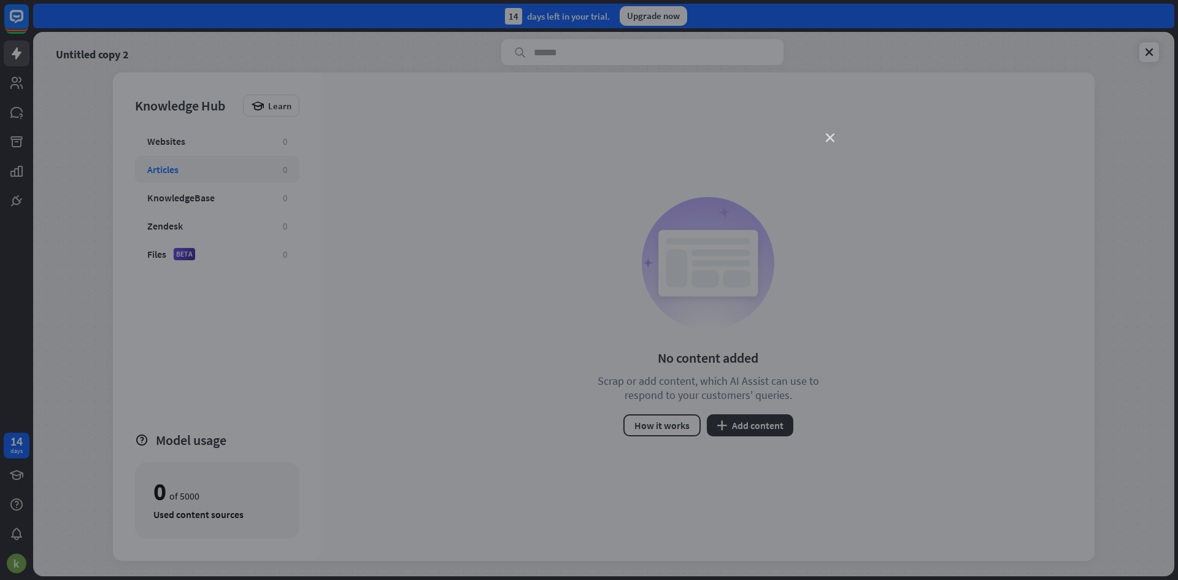
click at [828, 138] on icon "close" at bounding box center [830, 138] width 9 height 9
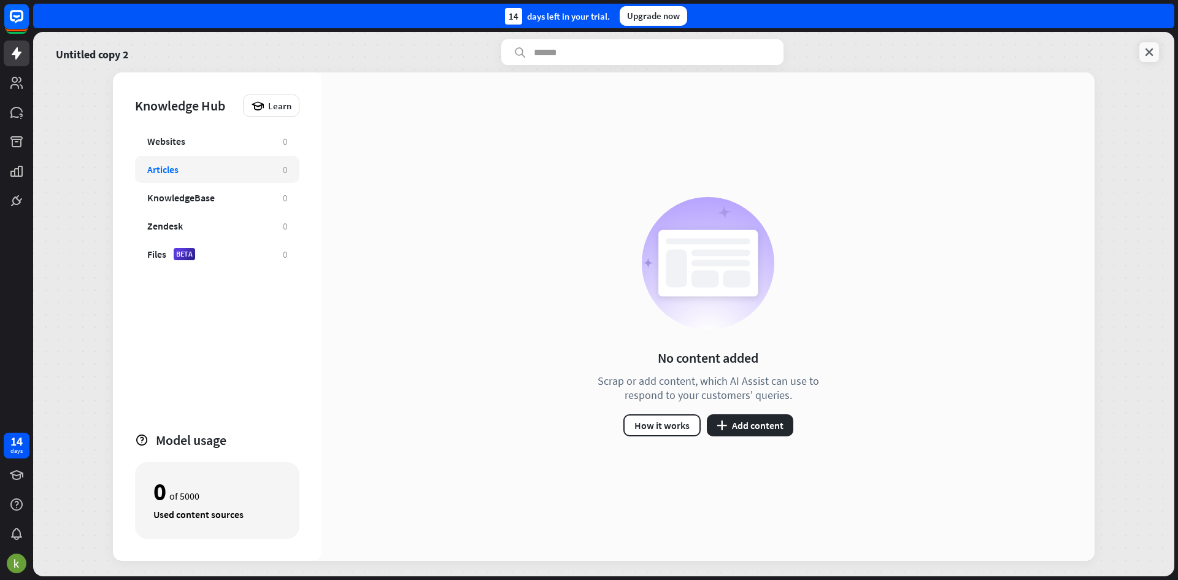
click at [1151, 57] on icon at bounding box center [1149, 52] width 12 height 12
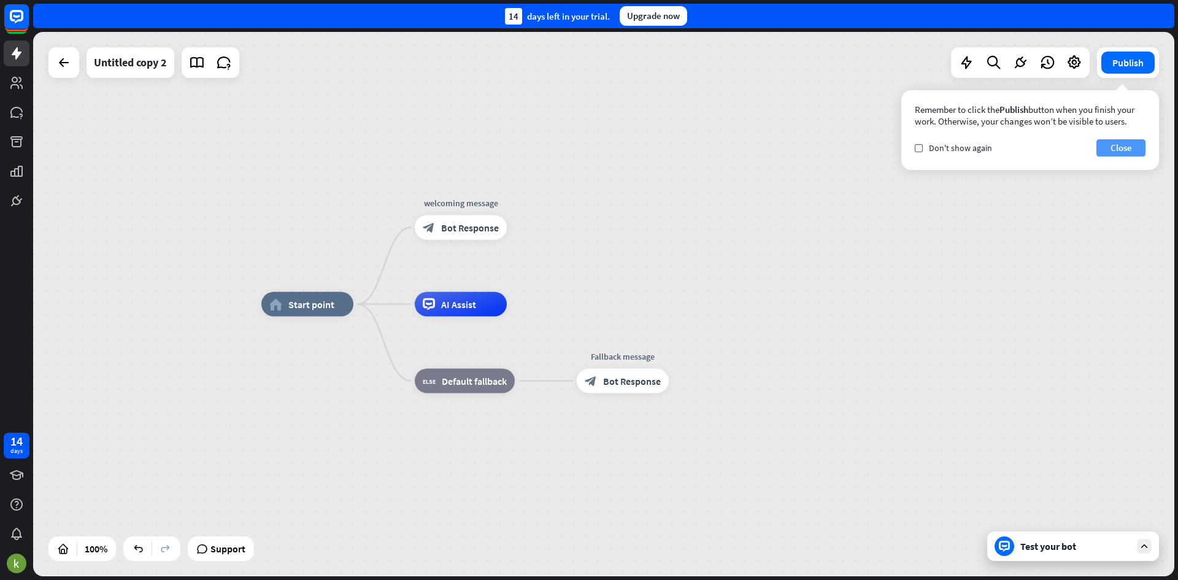
click at [1126, 152] on button "Close" at bounding box center [1121, 147] width 49 height 17
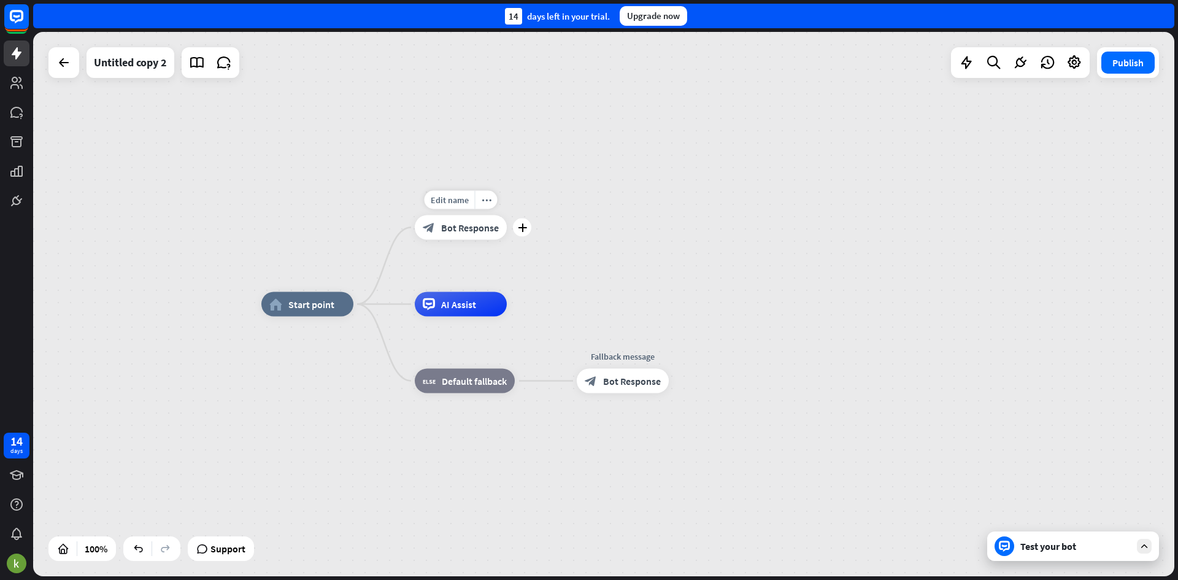
click at [447, 225] on span "Bot Response" at bounding box center [470, 228] width 58 height 12
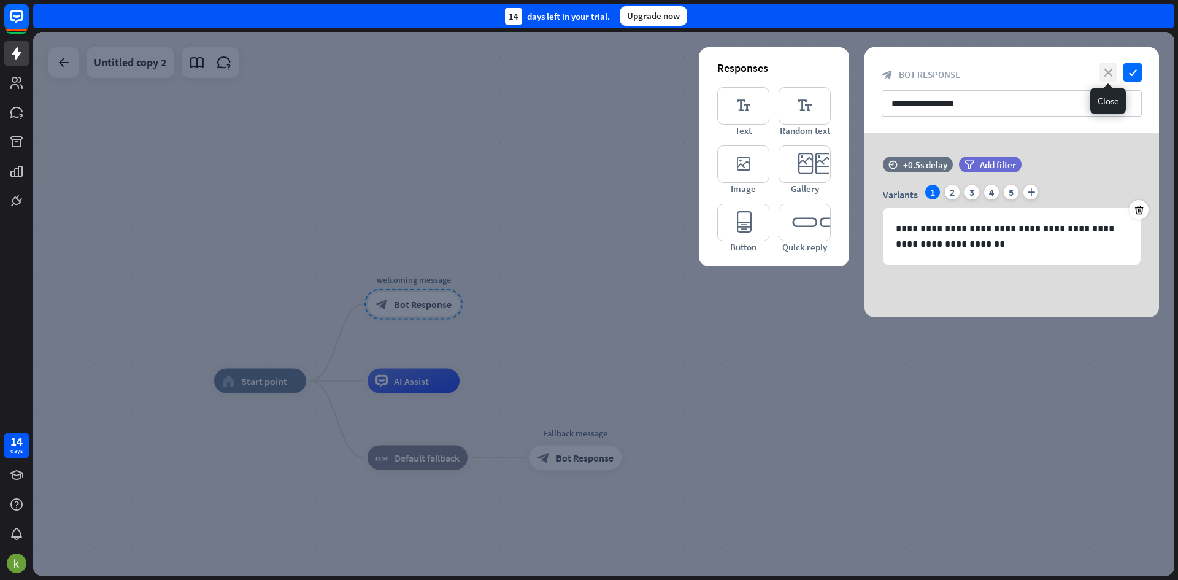
click at [1114, 77] on icon "close" at bounding box center [1108, 72] width 18 height 18
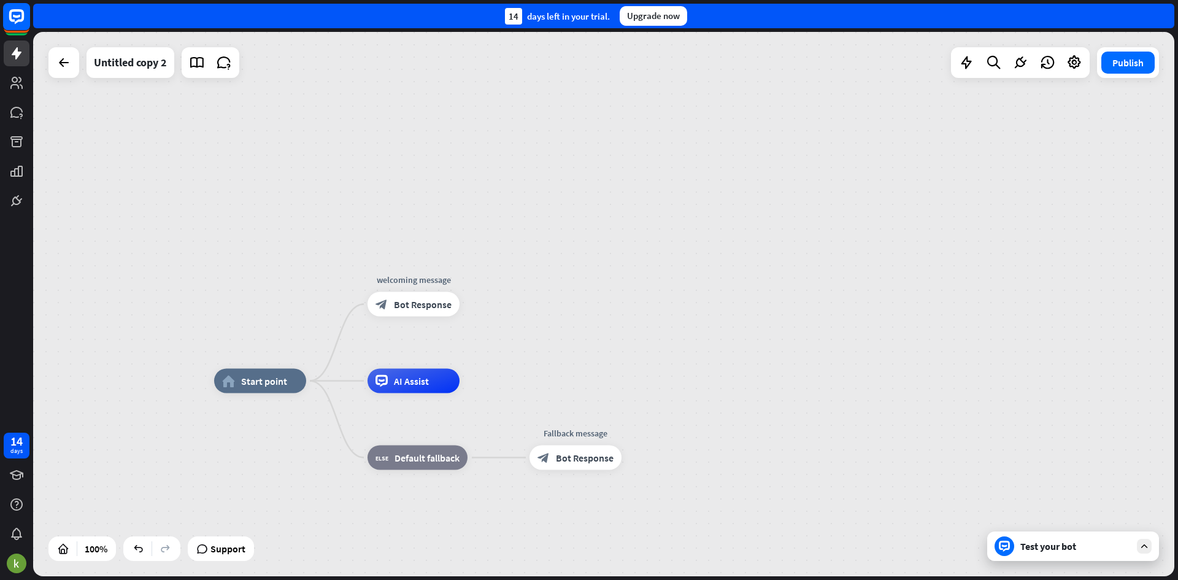
click at [26, 7] on rect at bounding box center [16, 16] width 27 height 27
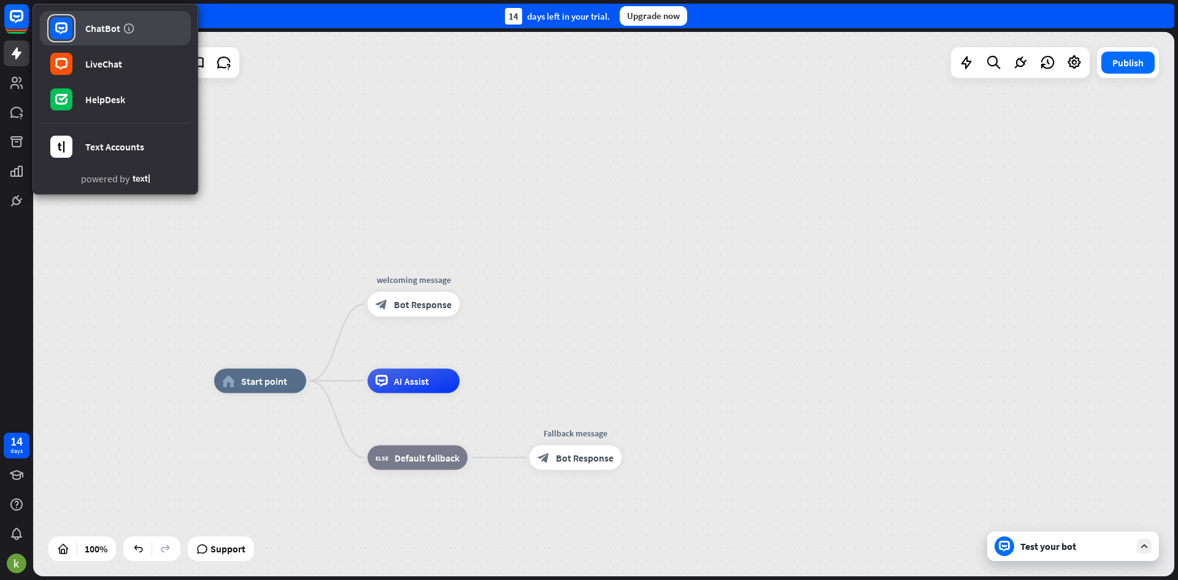
click at [51, 26] on rect at bounding box center [61, 28] width 22 height 22
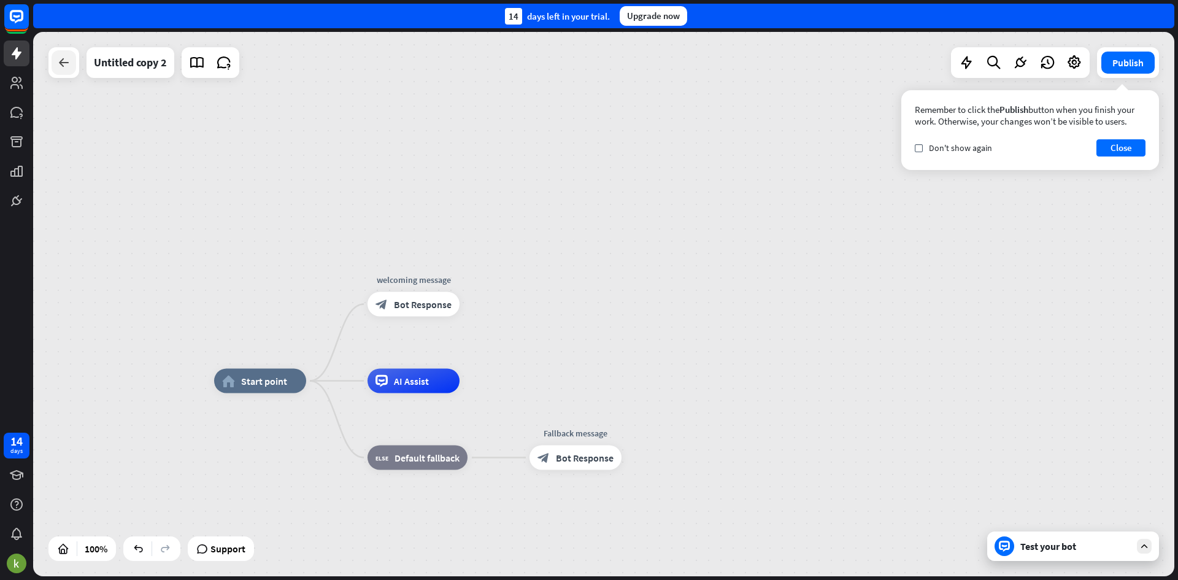
click at [60, 56] on icon at bounding box center [63, 62] width 15 height 15
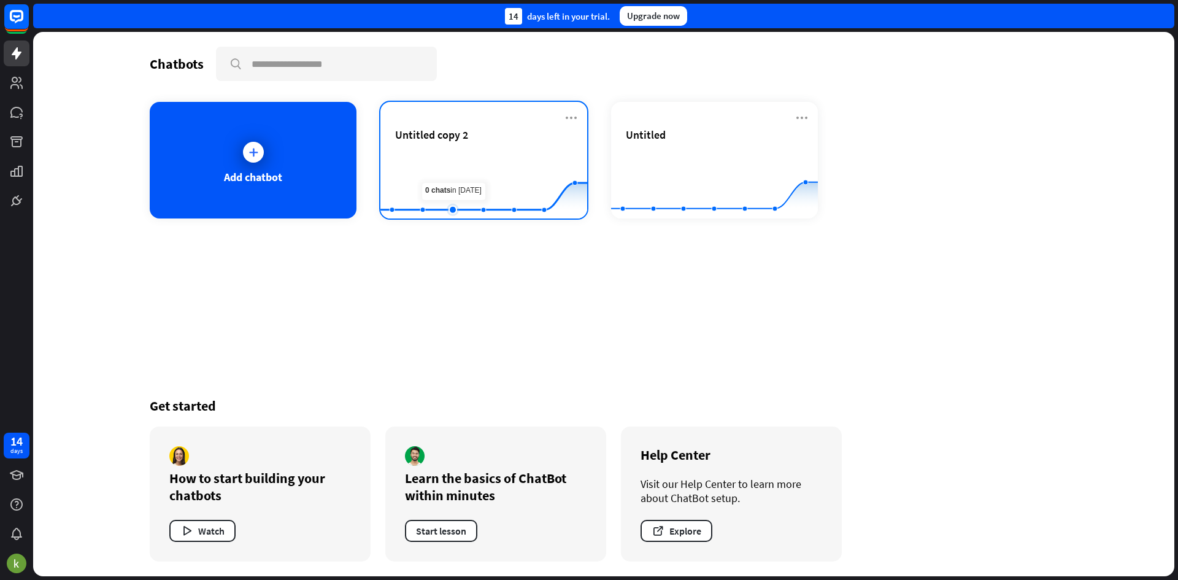
drag, startPoint x: 461, startPoint y: 168, endPoint x: 468, endPoint y: 112, distance: 56.3
click at [468, 112] on div "Untitled copy 2 Created with Highcharts 10.1.0 0 2 4" at bounding box center [483, 160] width 207 height 117
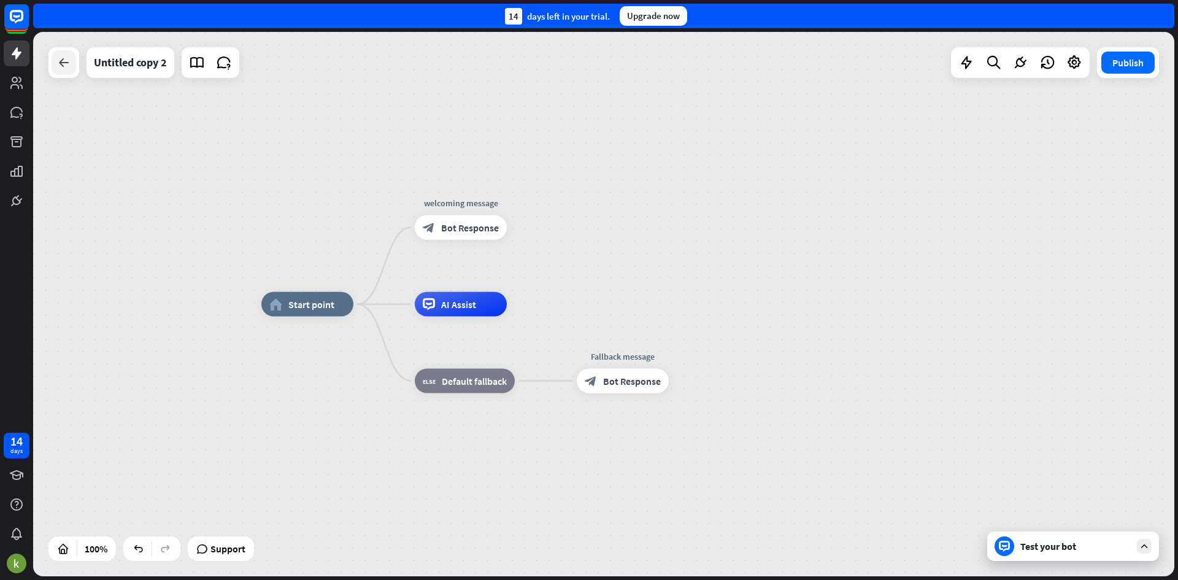
click at [55, 53] on div at bounding box center [64, 62] width 25 height 25
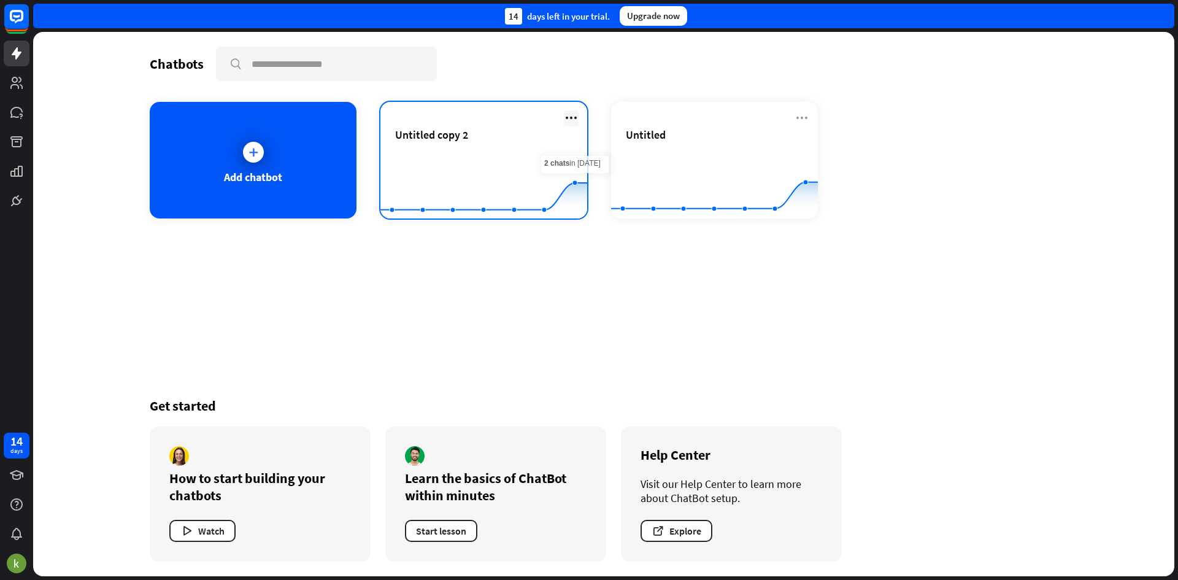
click at [573, 115] on icon at bounding box center [571, 117] width 15 height 15
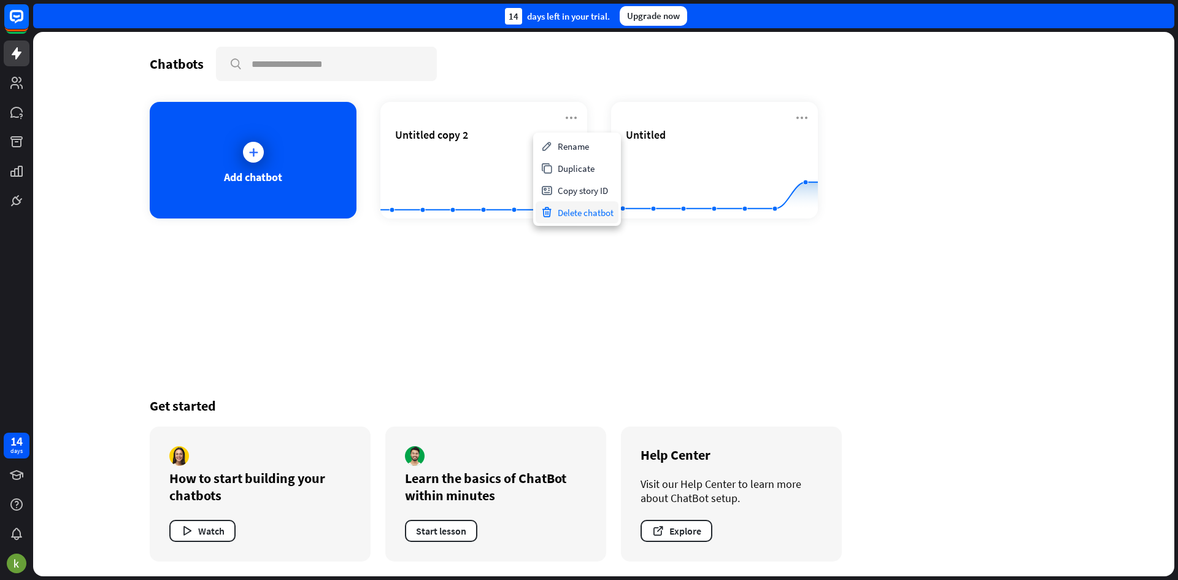
click at [609, 215] on div "Delete chatbot" at bounding box center [577, 212] width 83 height 22
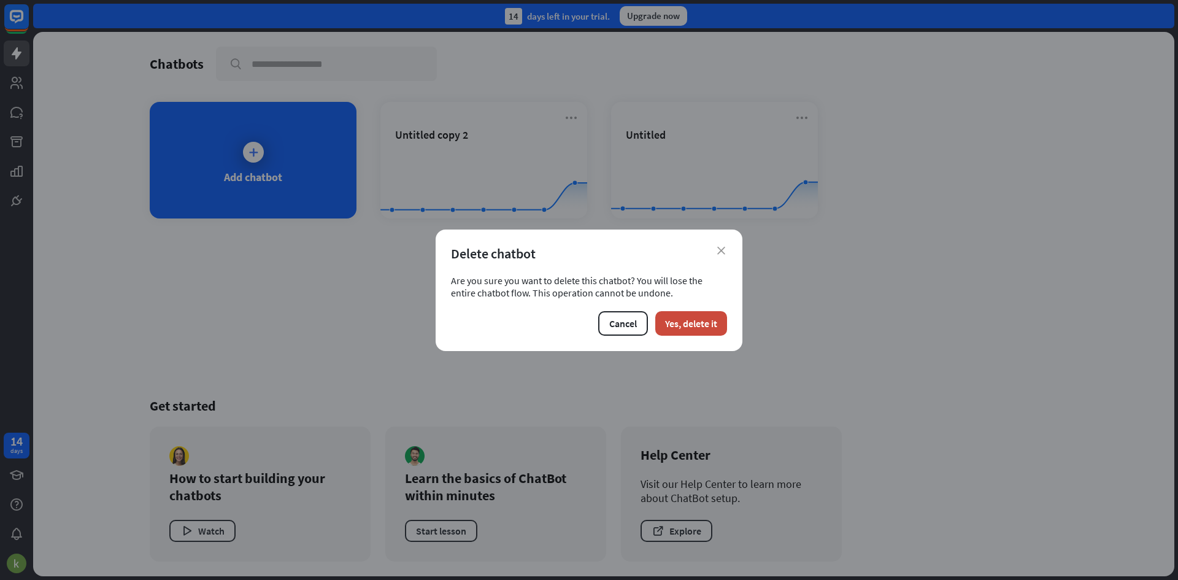
click at [680, 309] on div "close Delete chatbot Are you sure you want to delete this chatbot? You will los…" at bounding box center [589, 291] width 307 height 122
click at [684, 312] on button "Yes, delete it" at bounding box center [691, 323] width 72 height 25
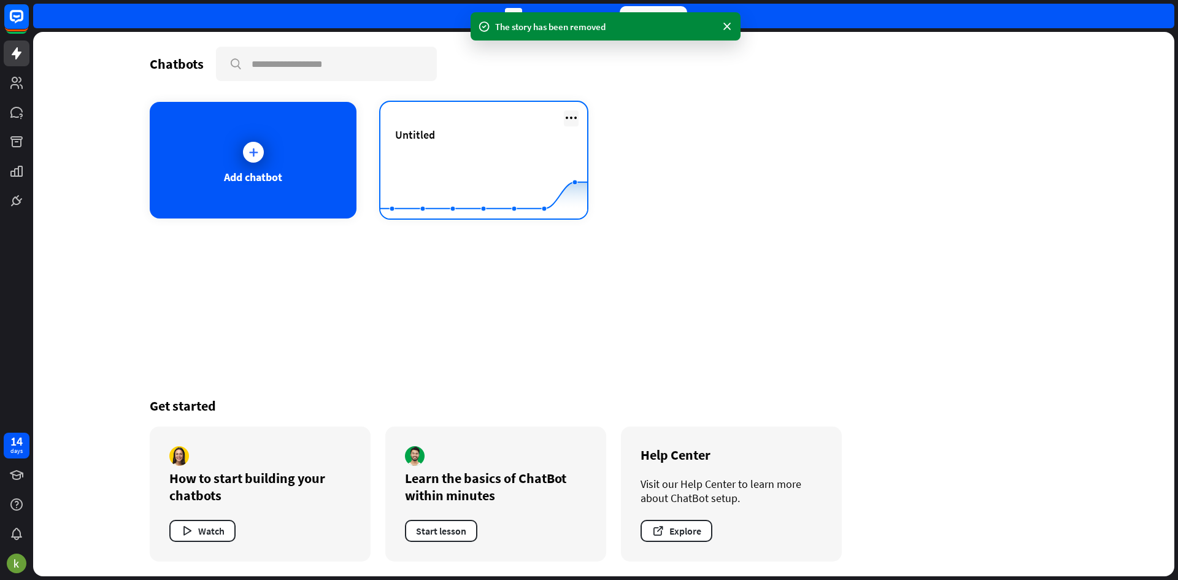
click at [578, 112] on icon at bounding box center [571, 117] width 15 height 15
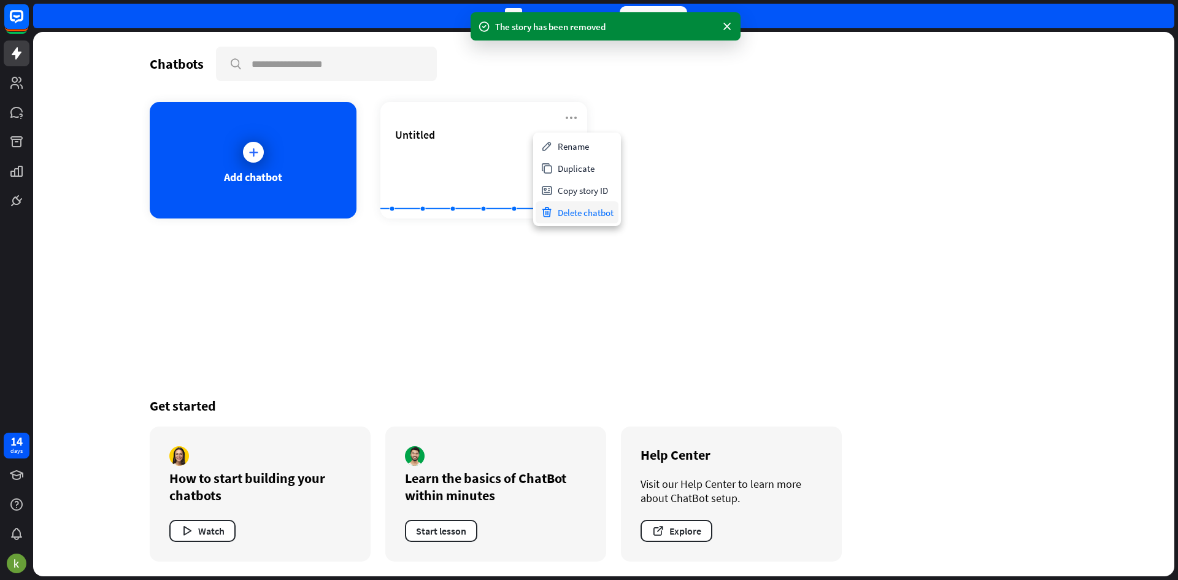
click at [590, 219] on div "Delete chatbot" at bounding box center [577, 212] width 83 height 22
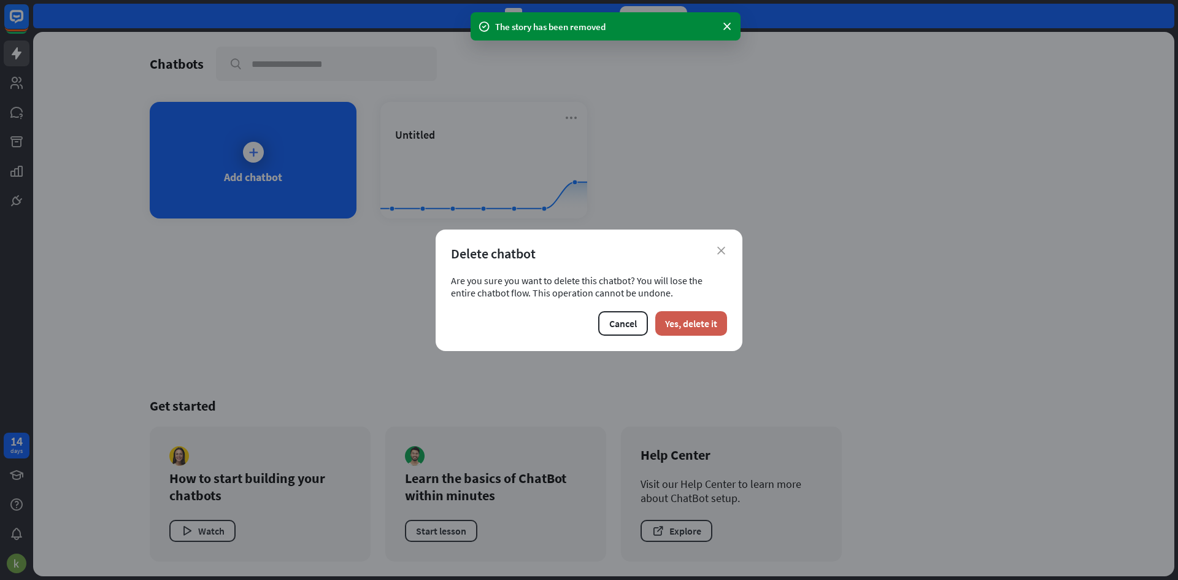
click at [676, 317] on button "Yes, delete it" at bounding box center [691, 323] width 72 height 25
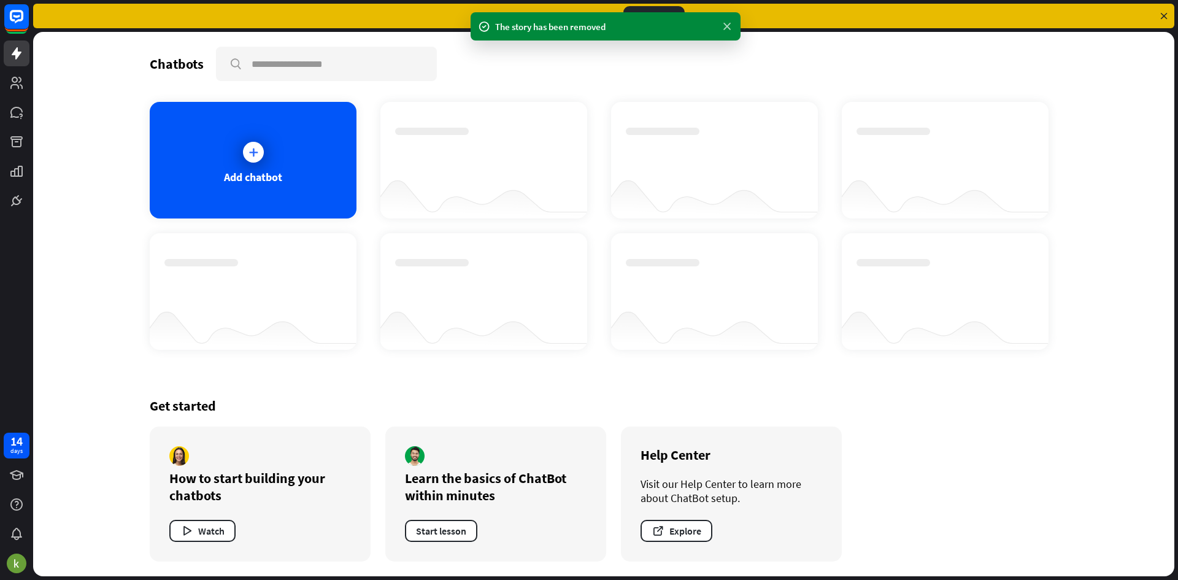
click at [724, 25] on icon at bounding box center [727, 26] width 12 height 13
